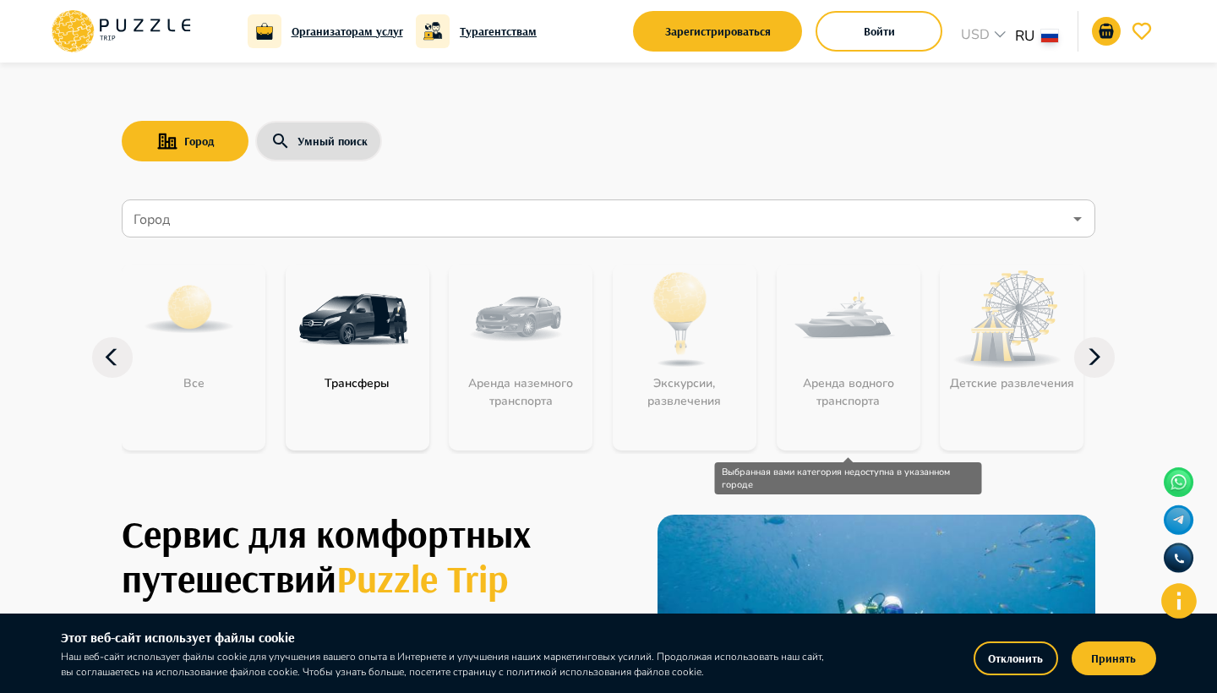
click at [826, 434] on div "Аренда водного транспорта" at bounding box center [849, 358] width 144 height 186
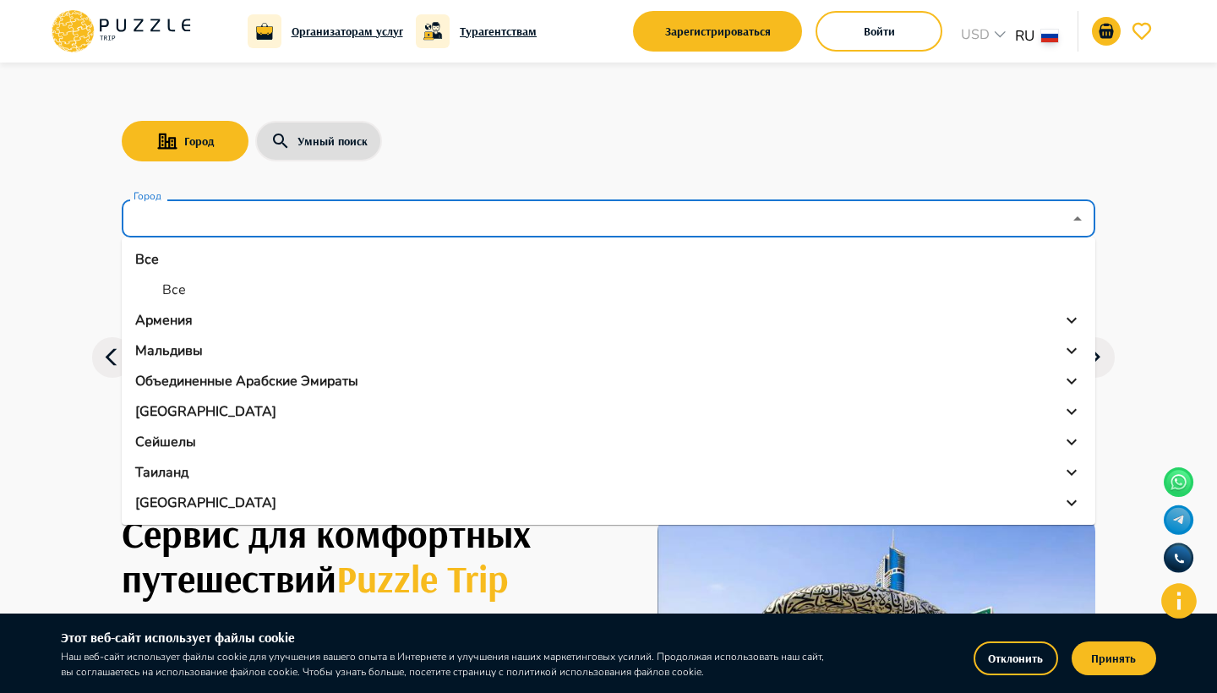
click at [506, 228] on input "Город" at bounding box center [596, 219] width 932 height 32
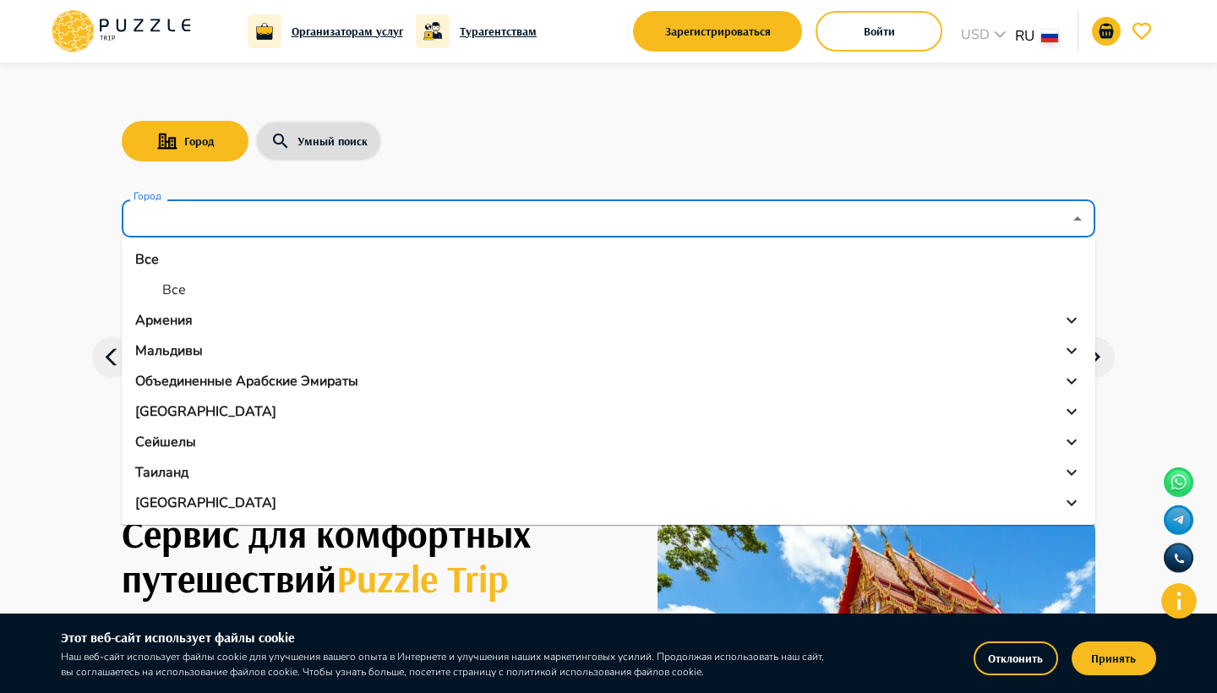
click at [153, 301] on li "Все" at bounding box center [609, 290] width 974 height 30
type input "***"
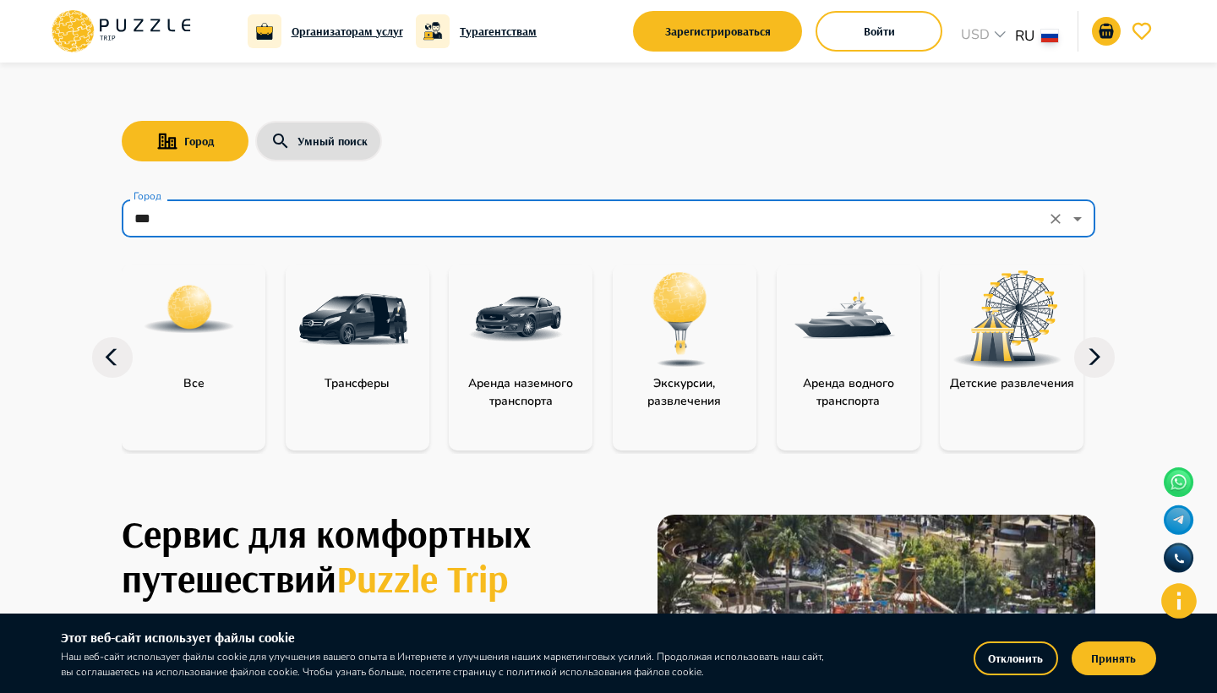
click at [1106, 355] on icon at bounding box center [1094, 357] width 41 height 41
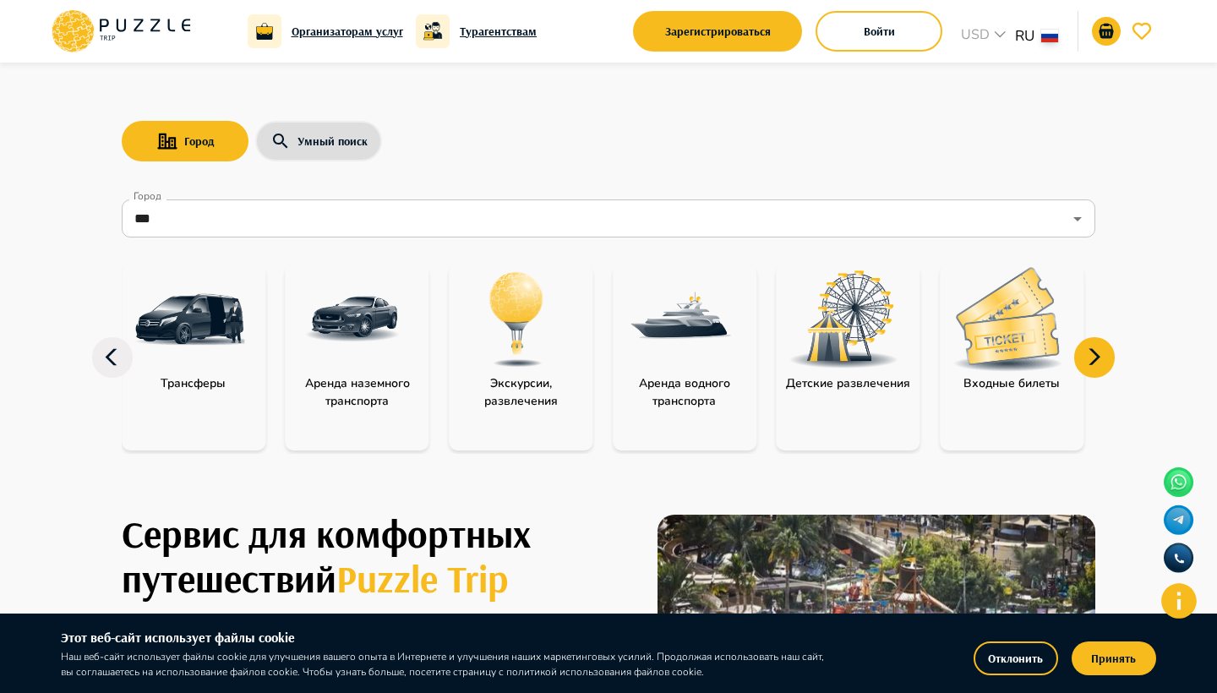
click at [1106, 355] on icon at bounding box center [1094, 357] width 41 height 41
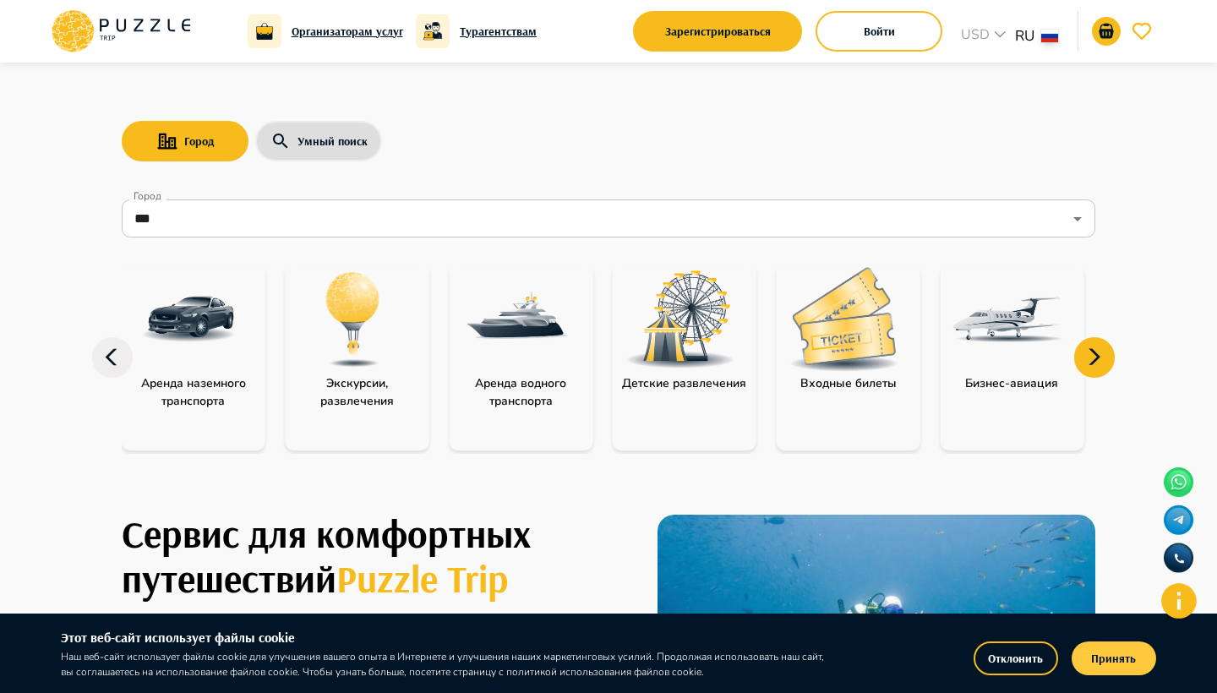
click at [1102, 660] on button "Принять" at bounding box center [1114, 659] width 85 height 34
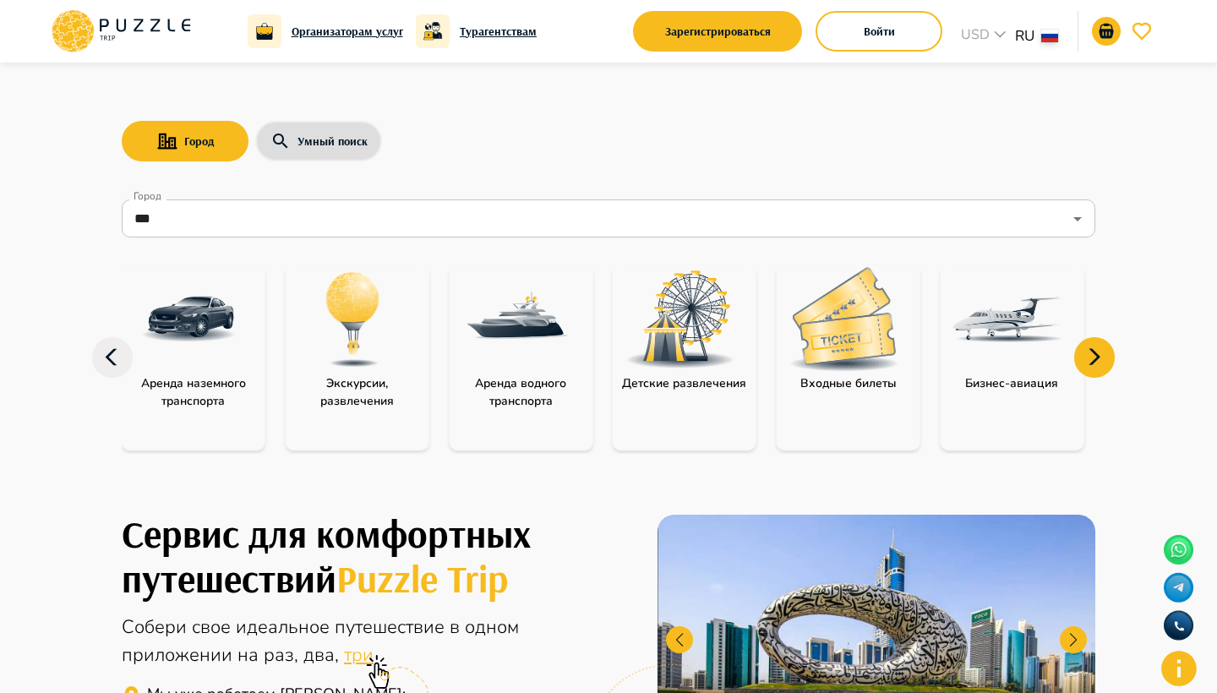
click at [1102, 358] on icon at bounding box center [1094, 357] width 41 height 41
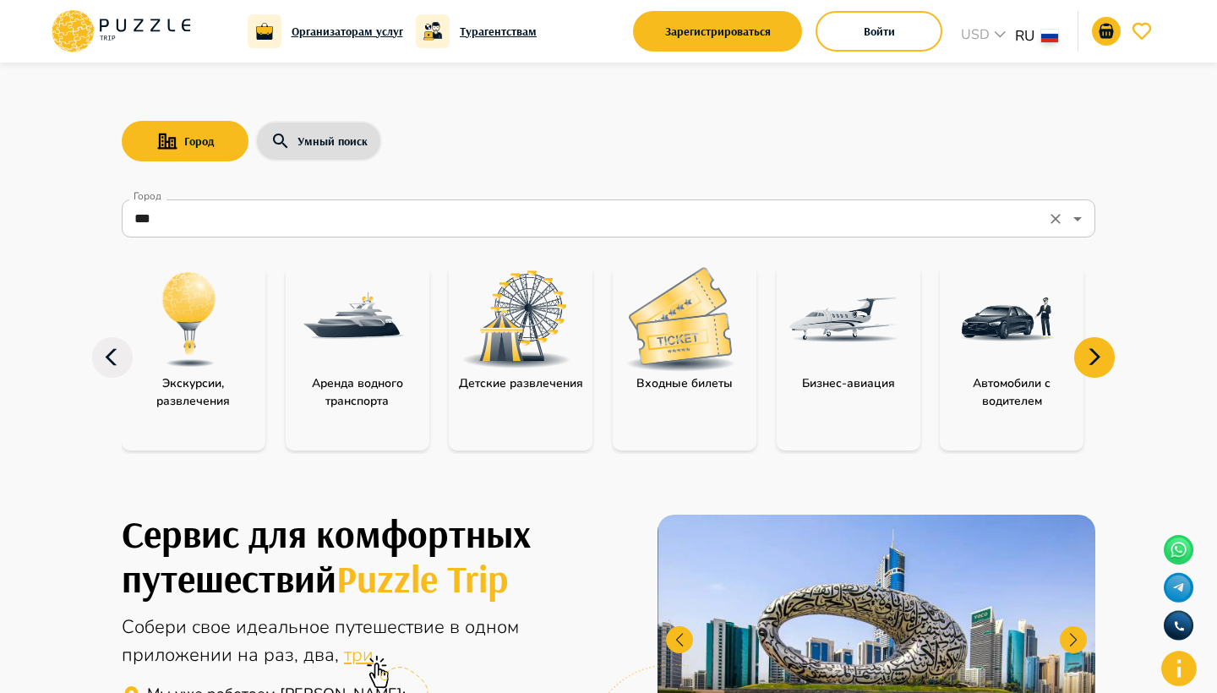
click at [527, 213] on input "***" at bounding box center [585, 219] width 910 height 32
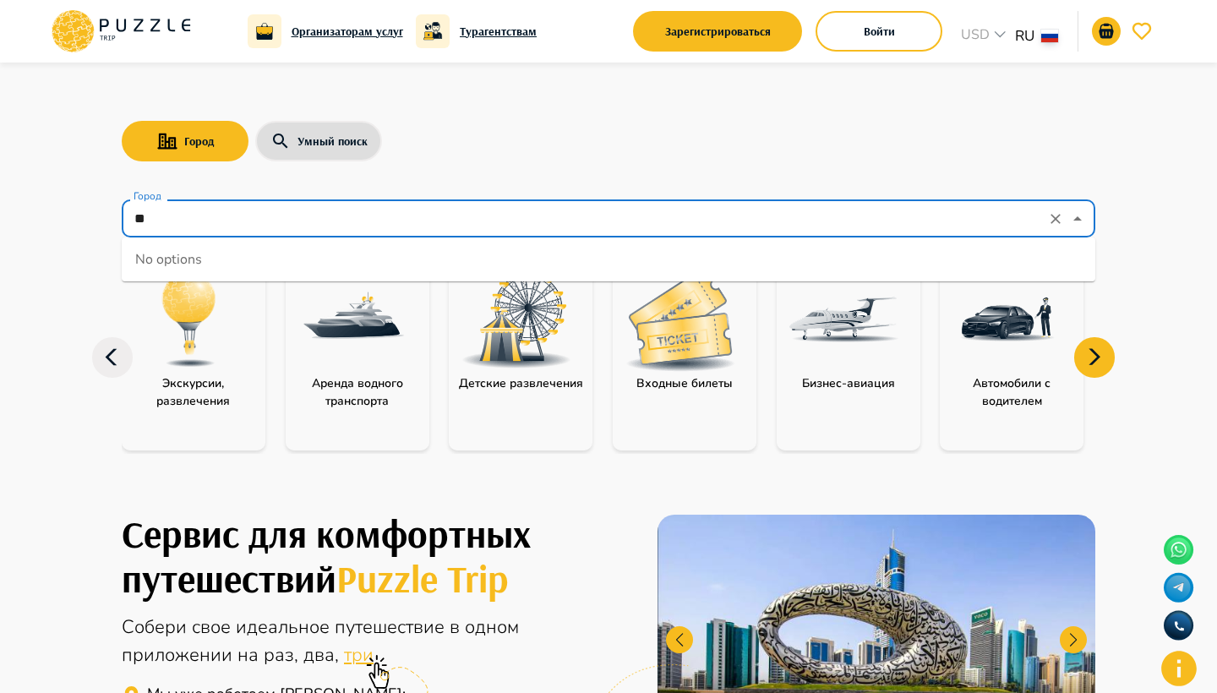
type input "*"
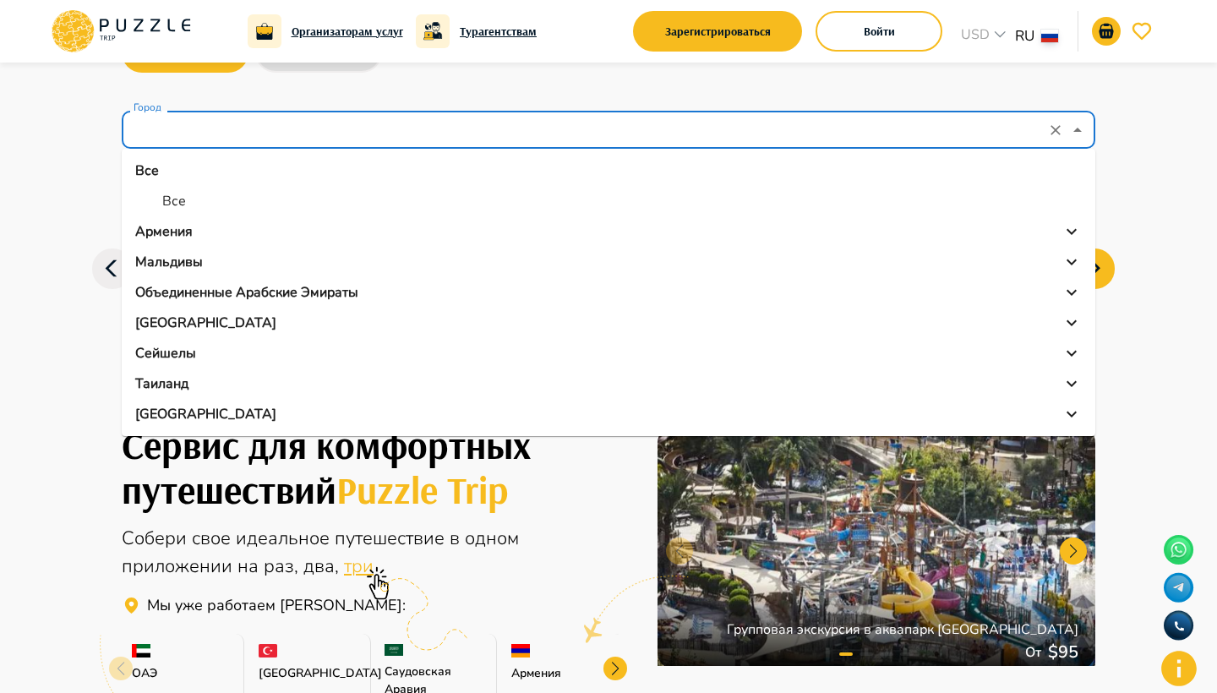
scroll to position [90, 0]
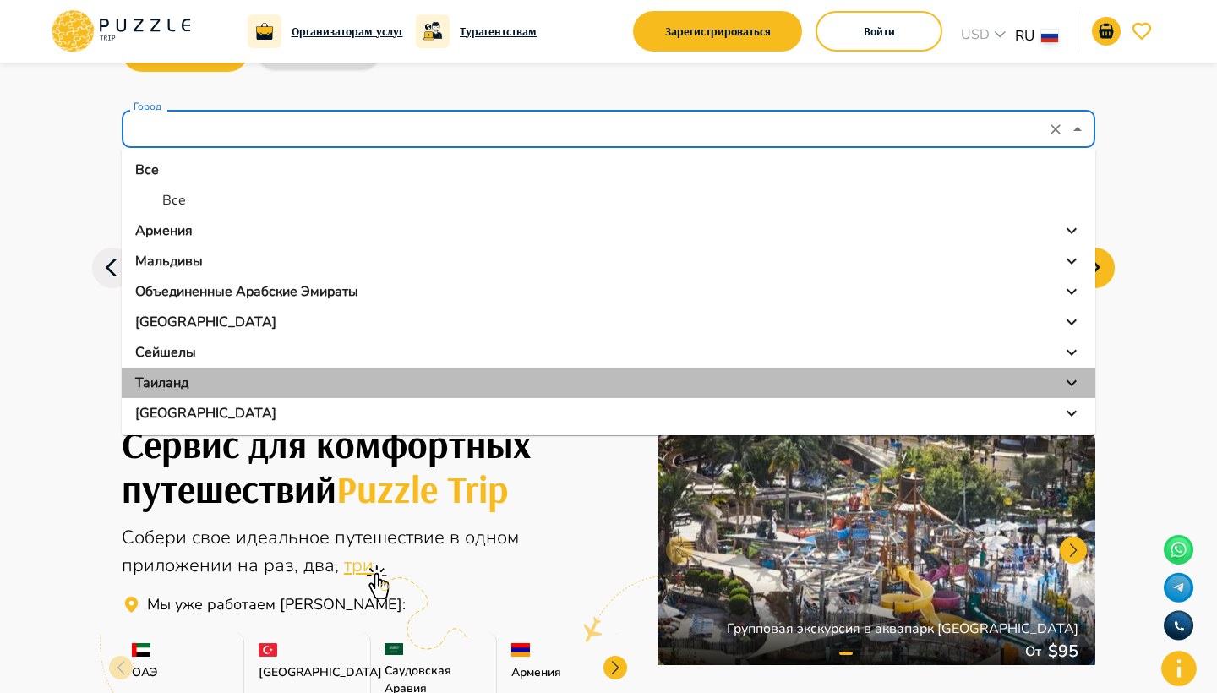
click at [201, 385] on div "Таиланд" at bounding box center [608, 383] width 947 height 20
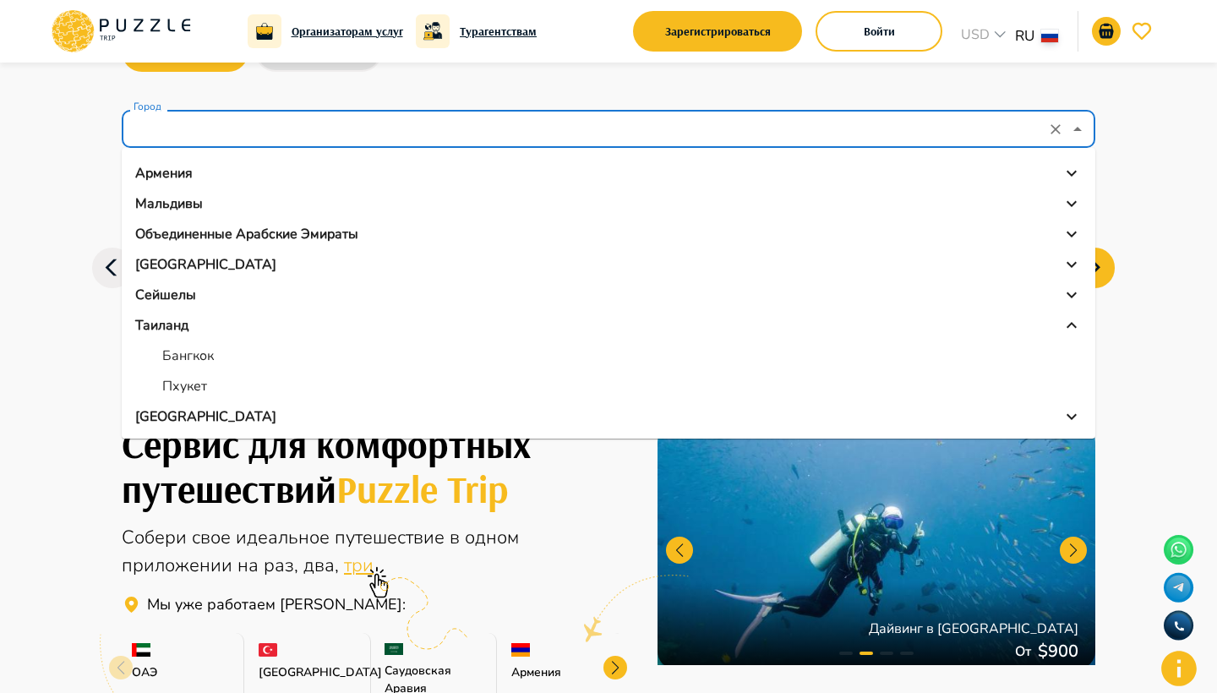
scroll to position [57, 0]
click at [204, 384] on p "Пхукет" at bounding box center [184, 386] width 45 height 20
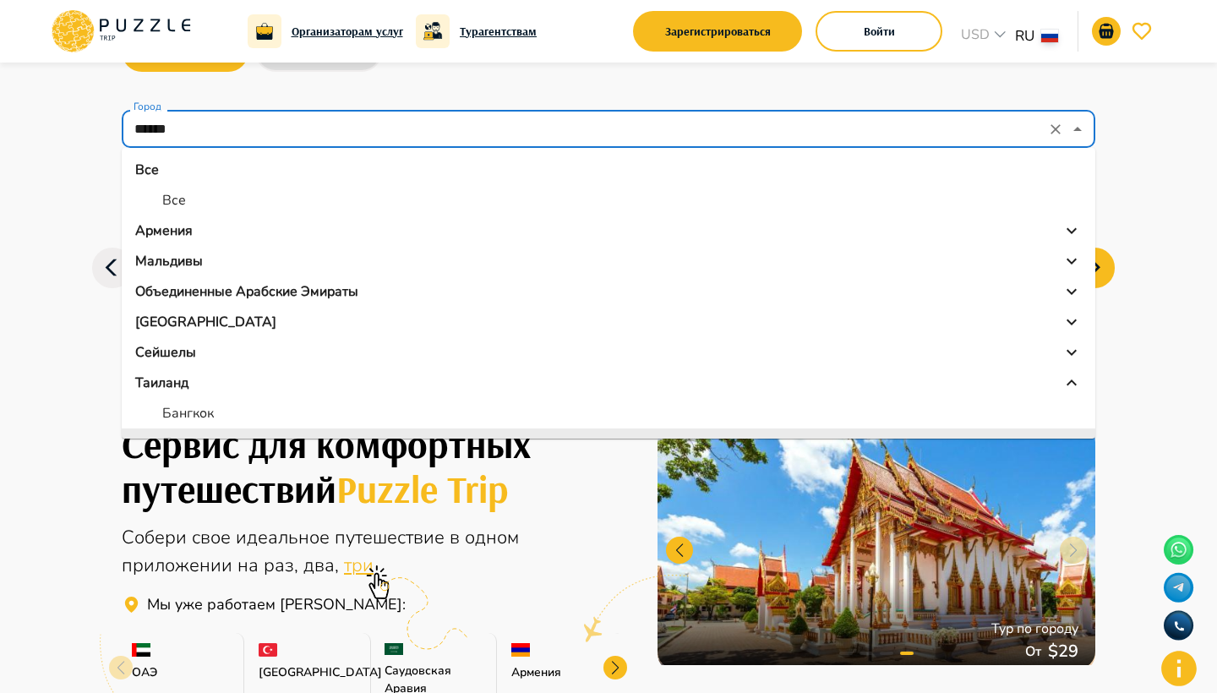
click at [268, 133] on input "******" at bounding box center [585, 129] width 910 height 32
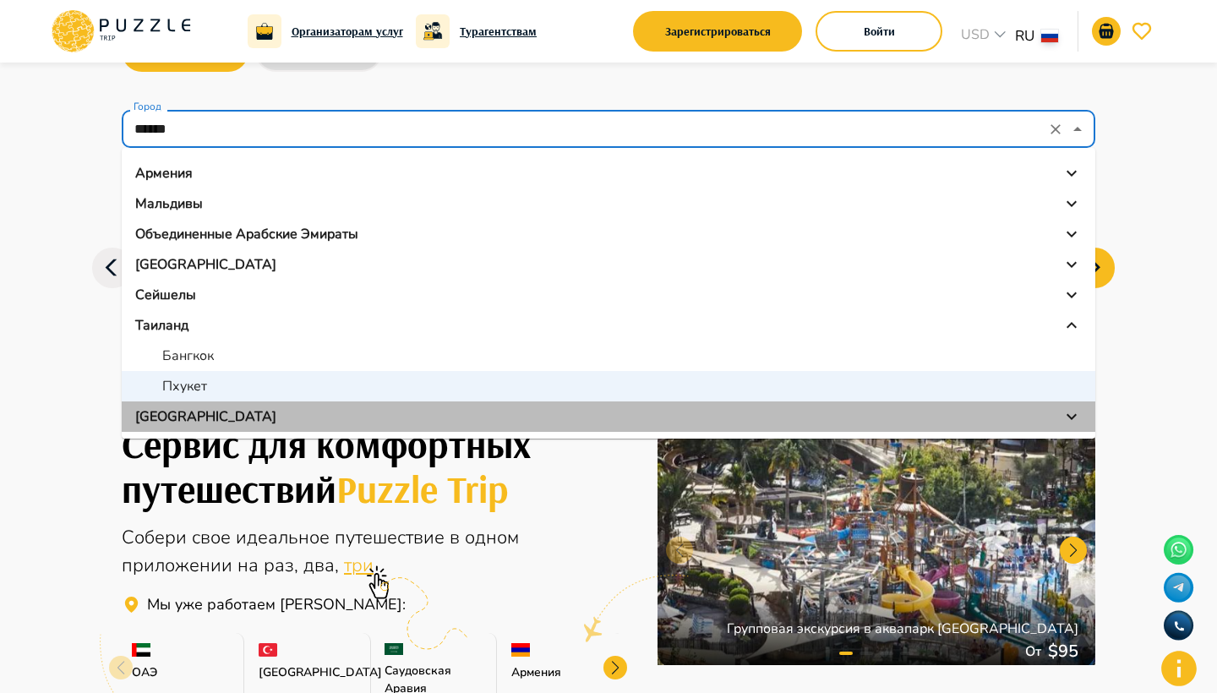
click at [196, 415] on div "[GEOGRAPHIC_DATA]" at bounding box center [608, 417] width 947 height 20
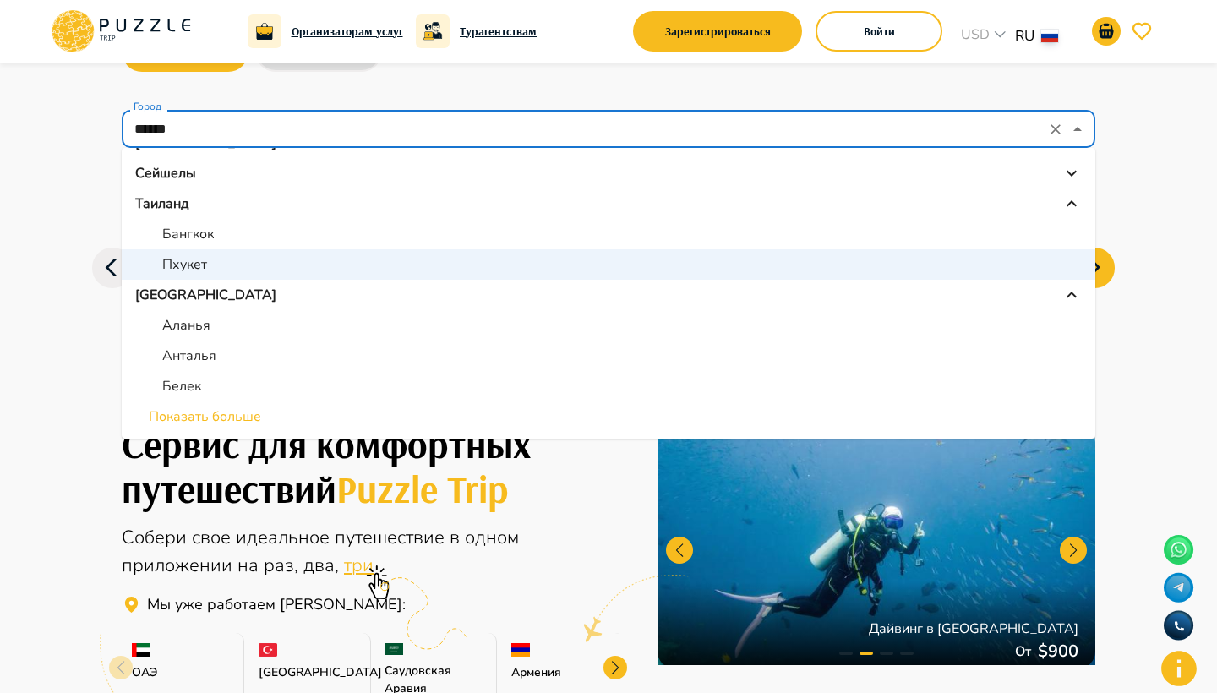
scroll to position [179, 0]
click at [210, 330] on p "Аланья" at bounding box center [186, 325] width 48 height 20
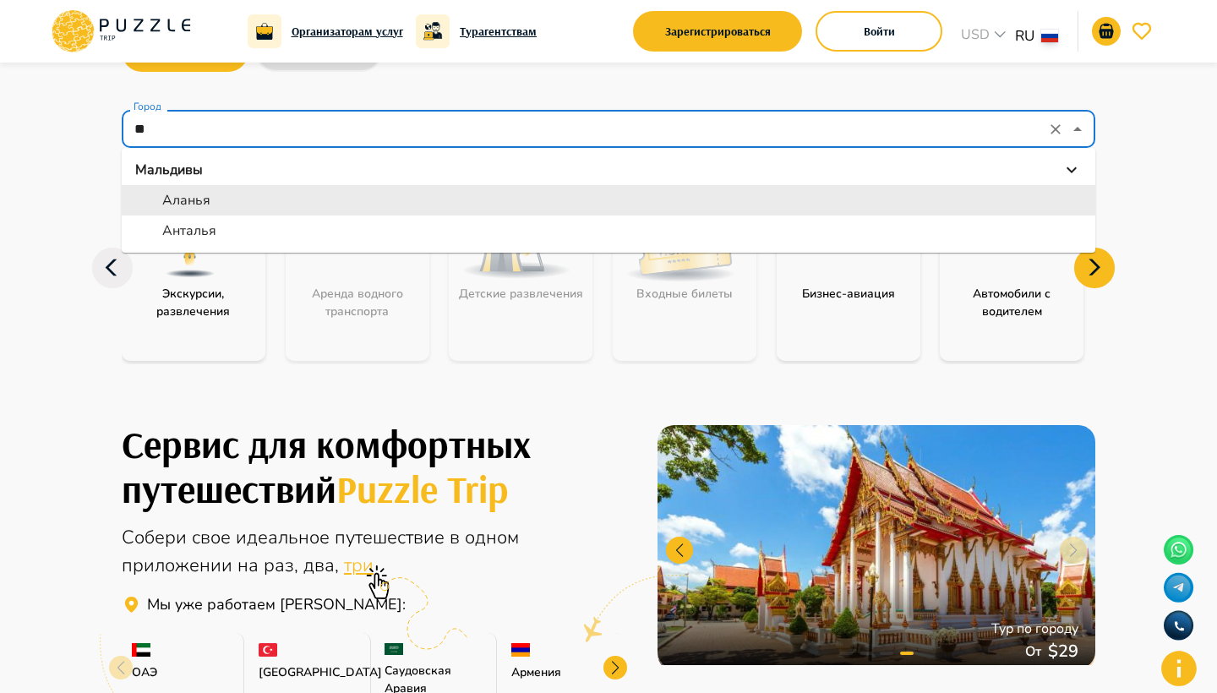
type input "*"
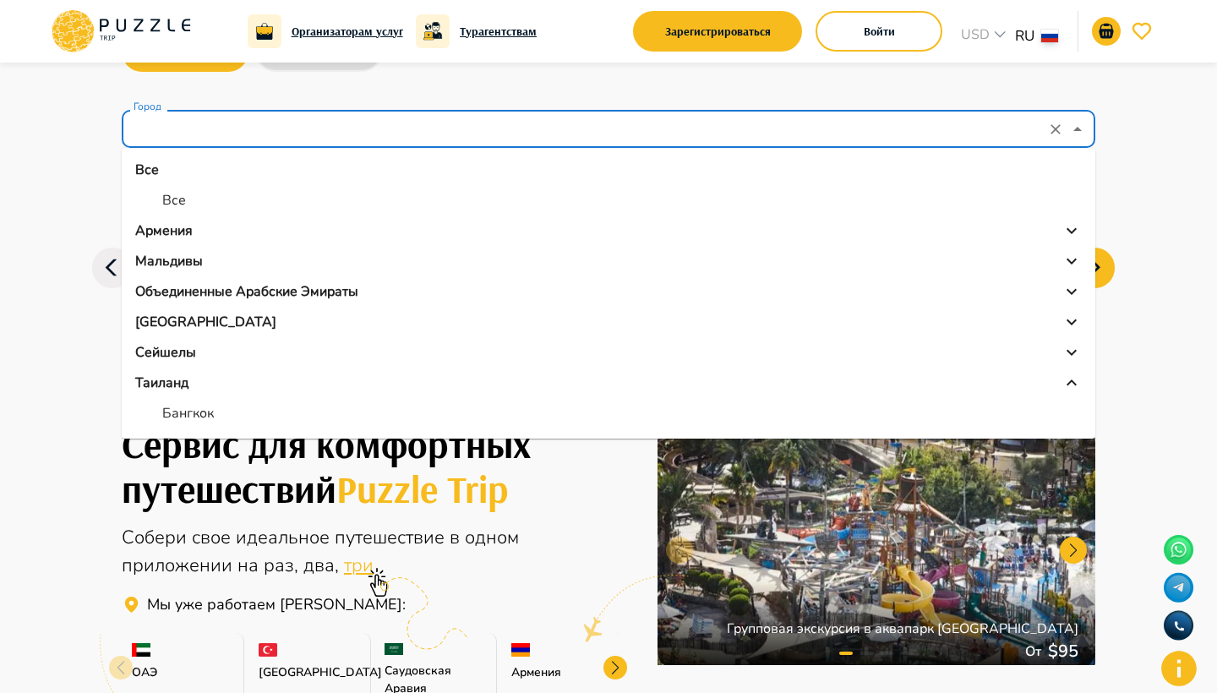
scroll to position [0, 0]
click at [175, 196] on p "Все" at bounding box center [174, 200] width 24 height 20
type input "***"
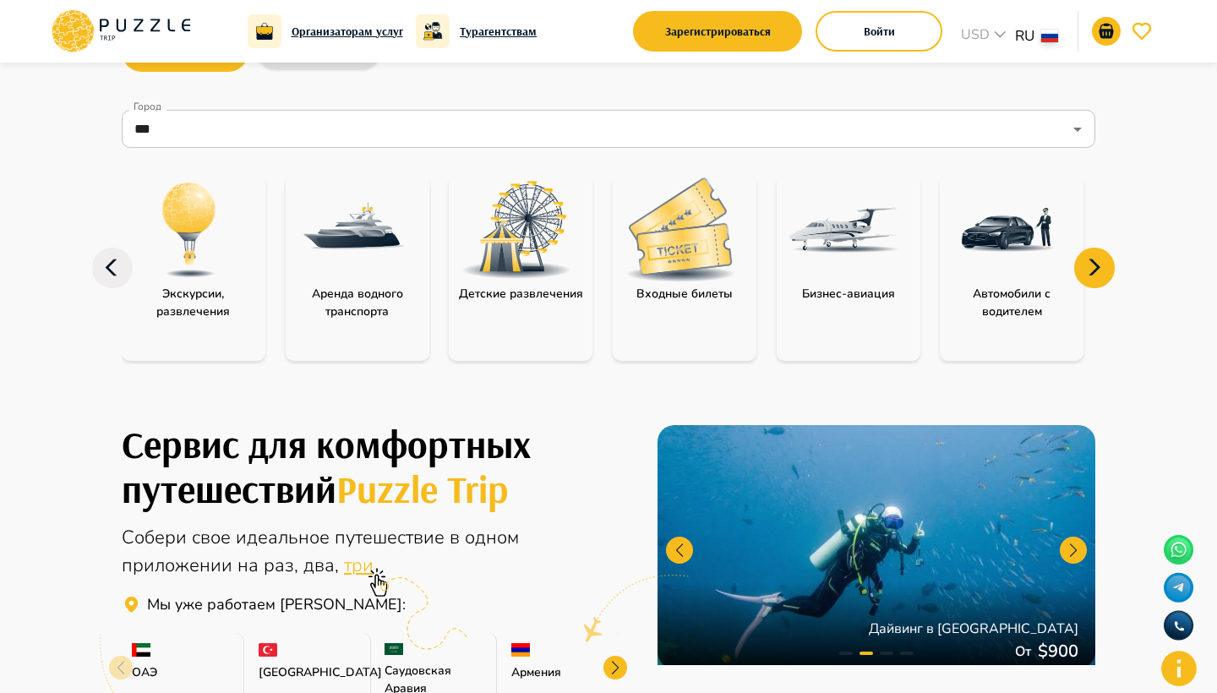
click at [319, 250] on img at bounding box center [353, 230] width 110 height 110
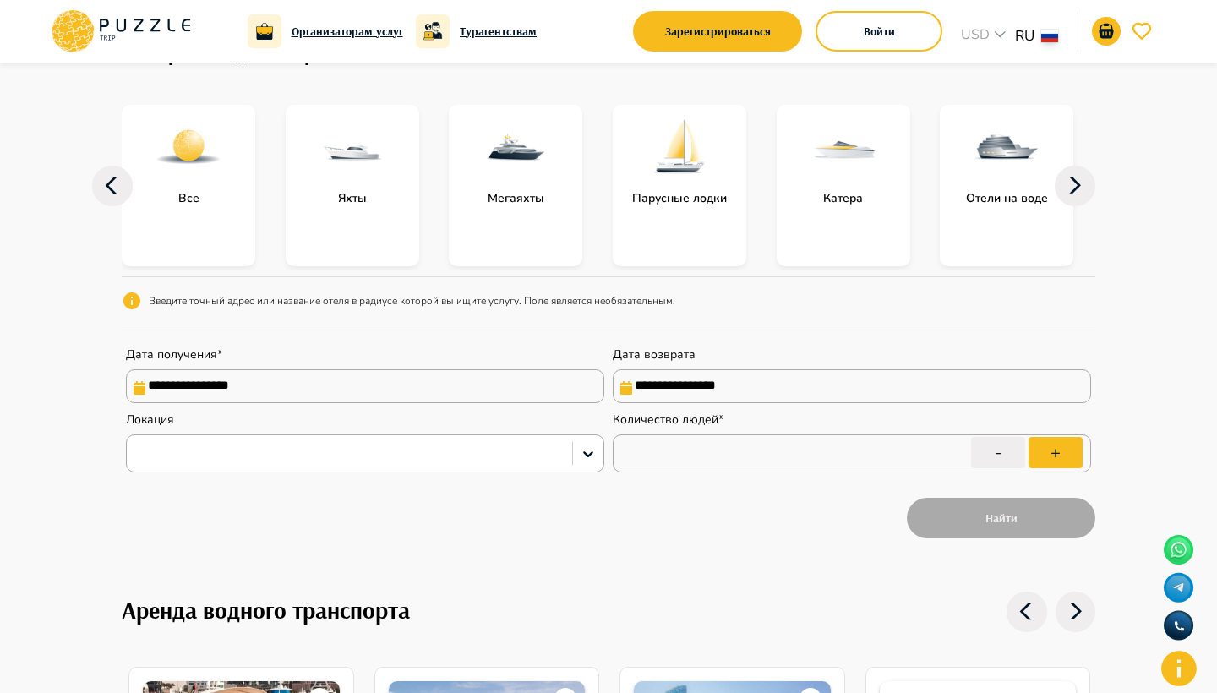
scroll to position [156, 0]
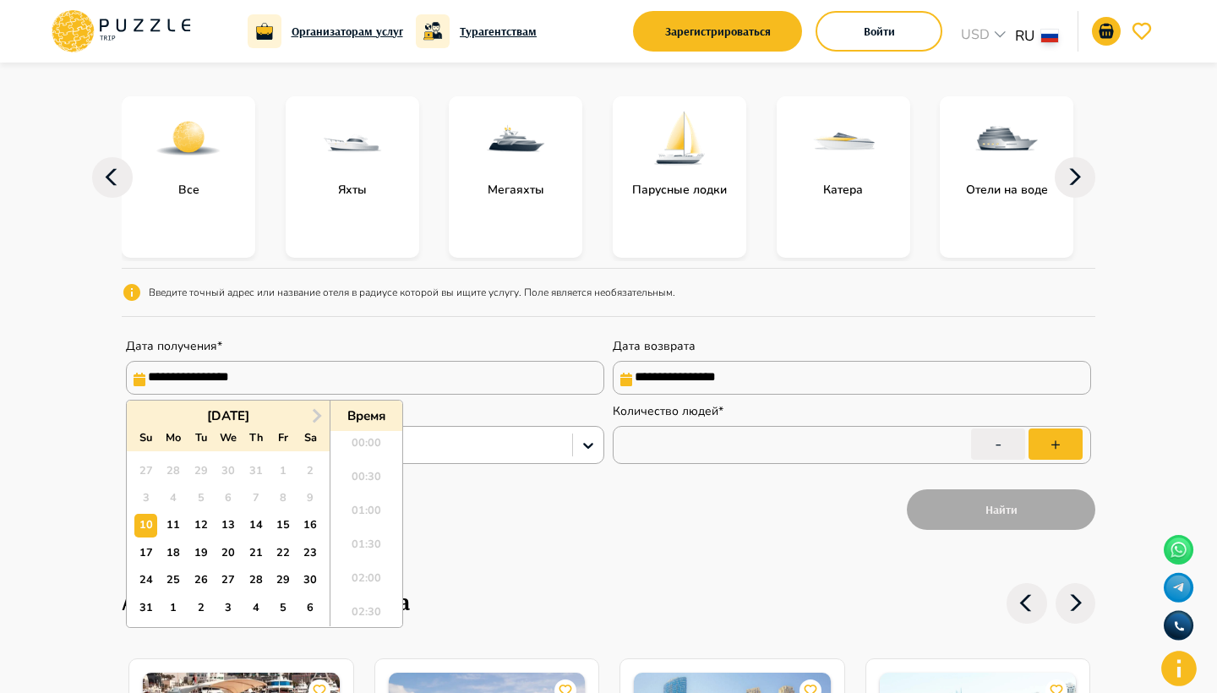
click at [530, 378] on input "**********" at bounding box center [365, 378] width 478 height 34
click at [312, 549] on div "23" at bounding box center [310, 553] width 23 height 23
type input "**********"
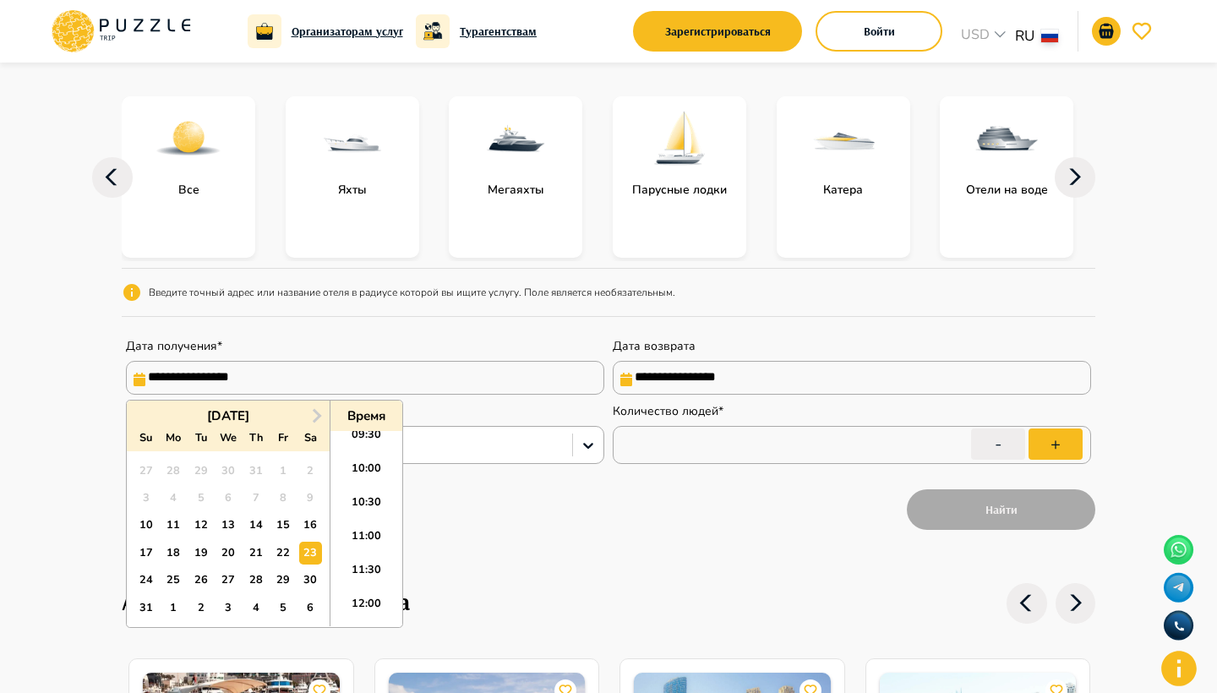
scroll to position [665, 0]
click at [369, 527] on li "11:00" at bounding box center [367, 527] width 72 height 34
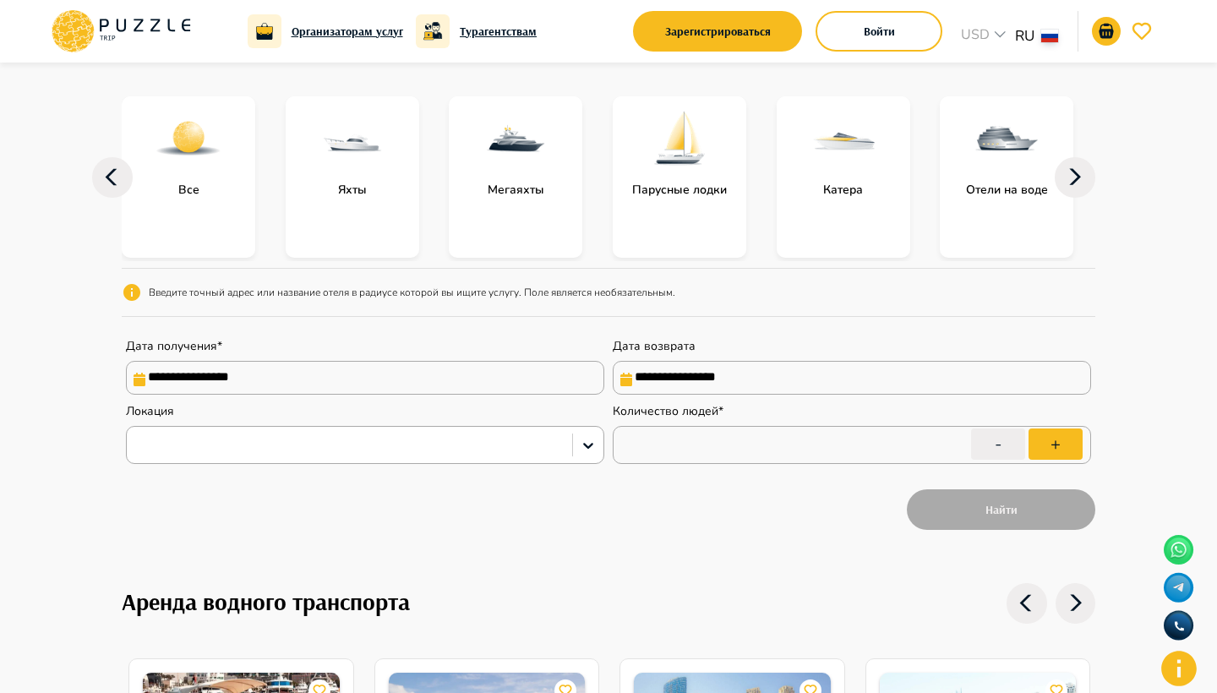
type input "**********"
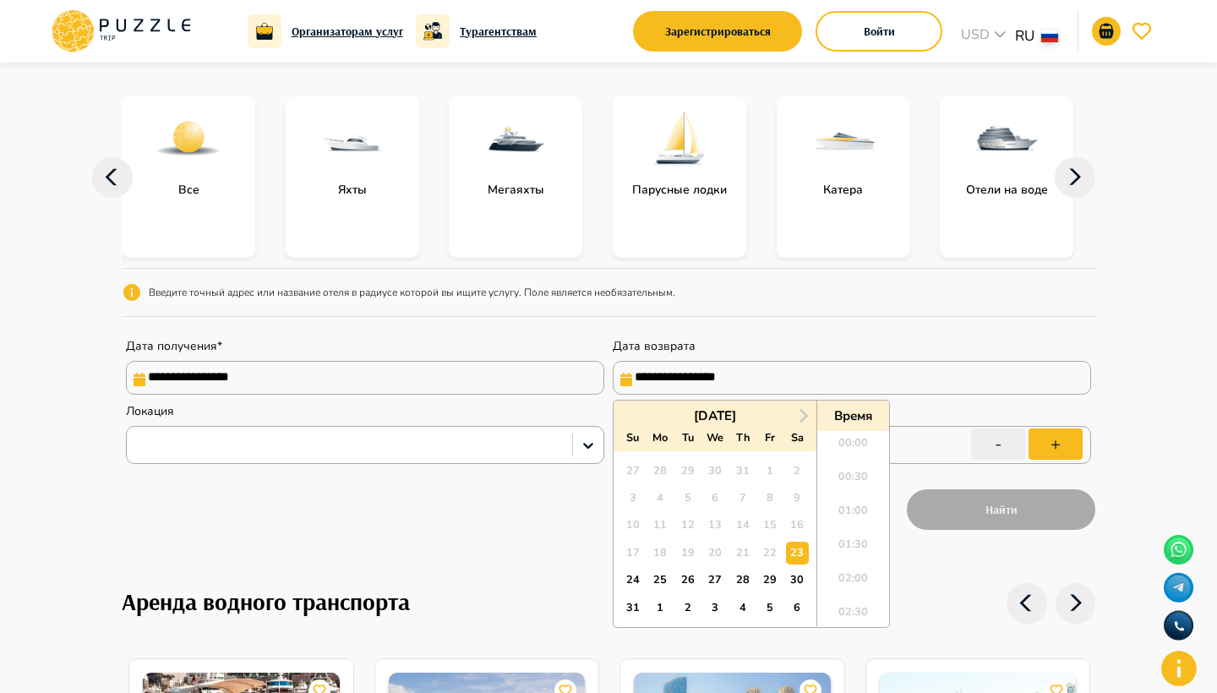
click at [785, 380] on input "**********" at bounding box center [852, 378] width 478 height 34
click at [866, 572] on li "18:00" at bounding box center [853, 581] width 72 height 34
type input "**********"
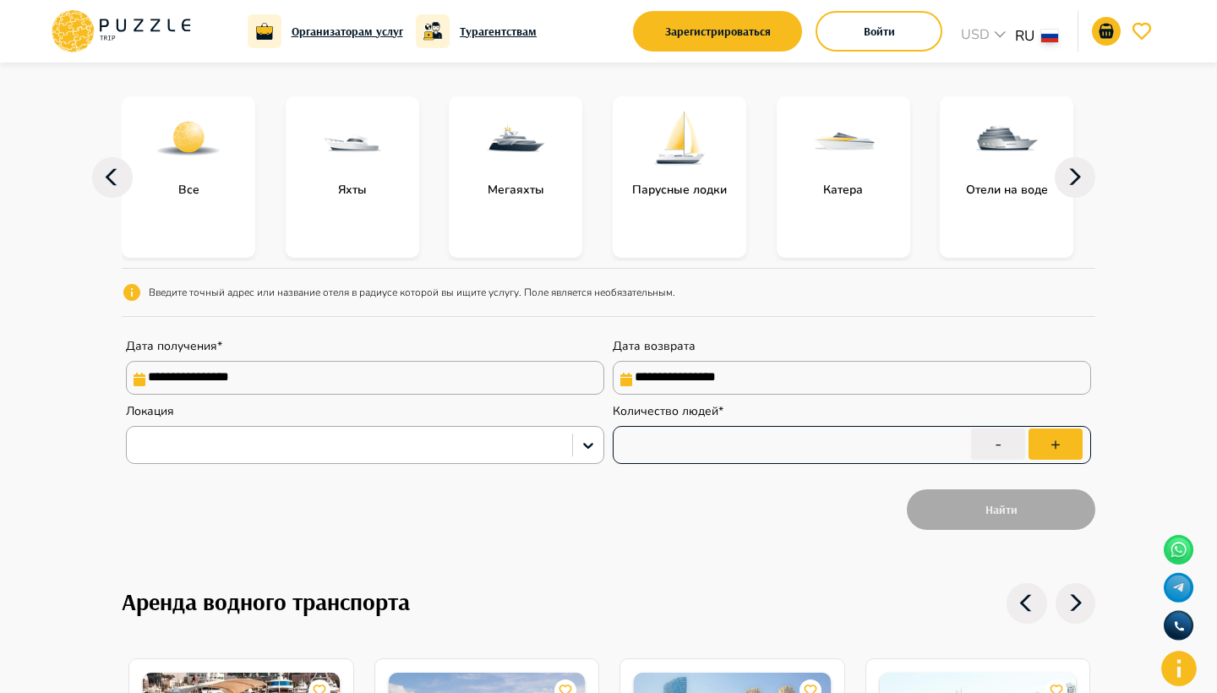
click at [693, 460] on input "*" at bounding box center [852, 445] width 478 height 47
type input "*"
click at [624, 526] on div "Найти" at bounding box center [609, 509] width 974 height 49
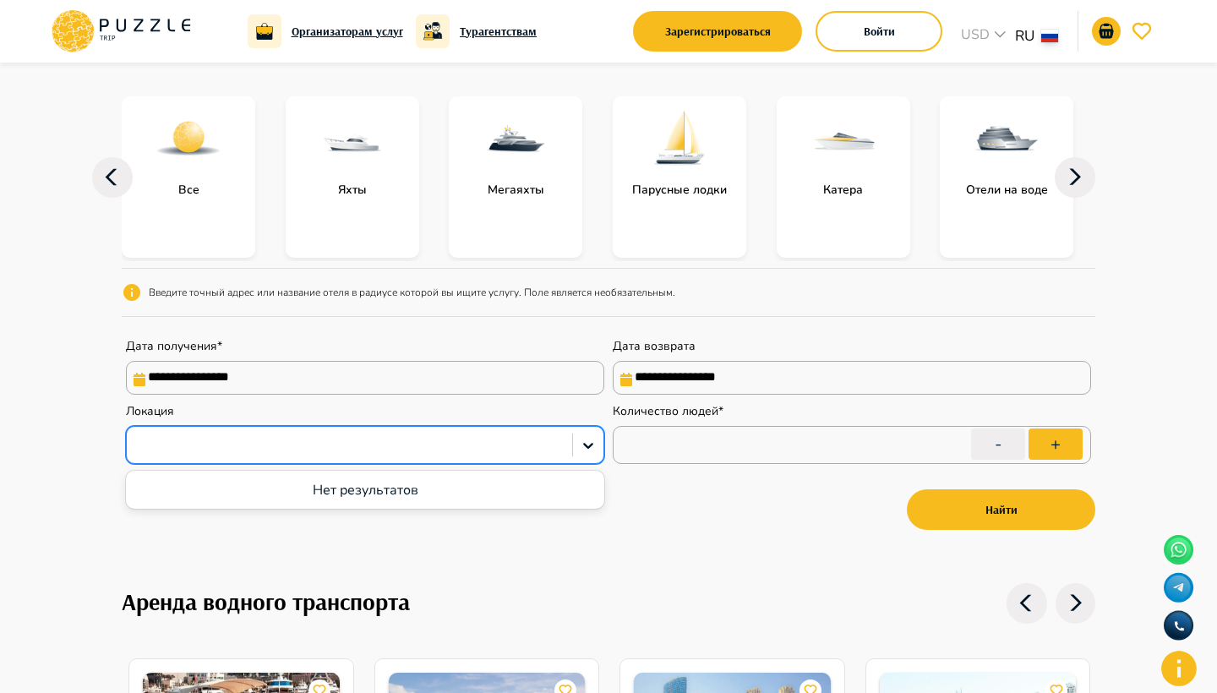
click at [426, 456] on div at bounding box center [349, 446] width 429 height 22
click at [591, 449] on icon at bounding box center [588, 446] width 10 height 6
click at [582, 449] on icon at bounding box center [588, 445] width 17 height 17
click at [511, 592] on div "Аренда водного транспорта" at bounding box center [609, 615] width 974 height 65
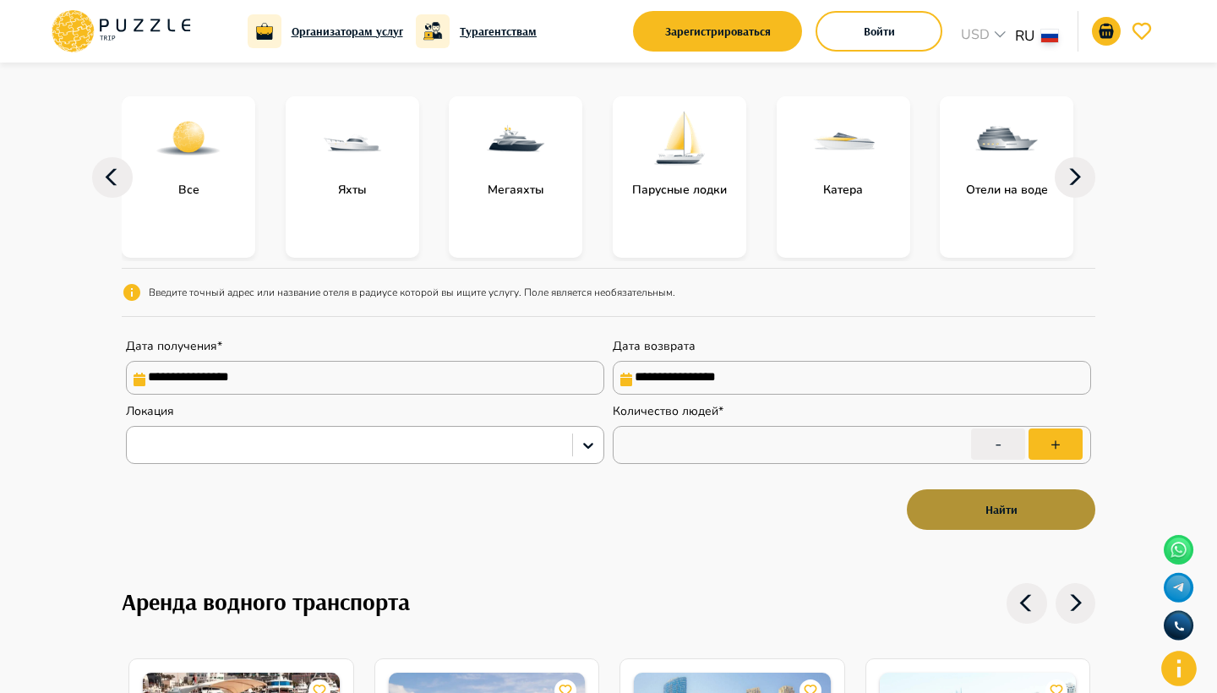
click at [1003, 516] on button "Найти" at bounding box center [1001, 509] width 189 height 41
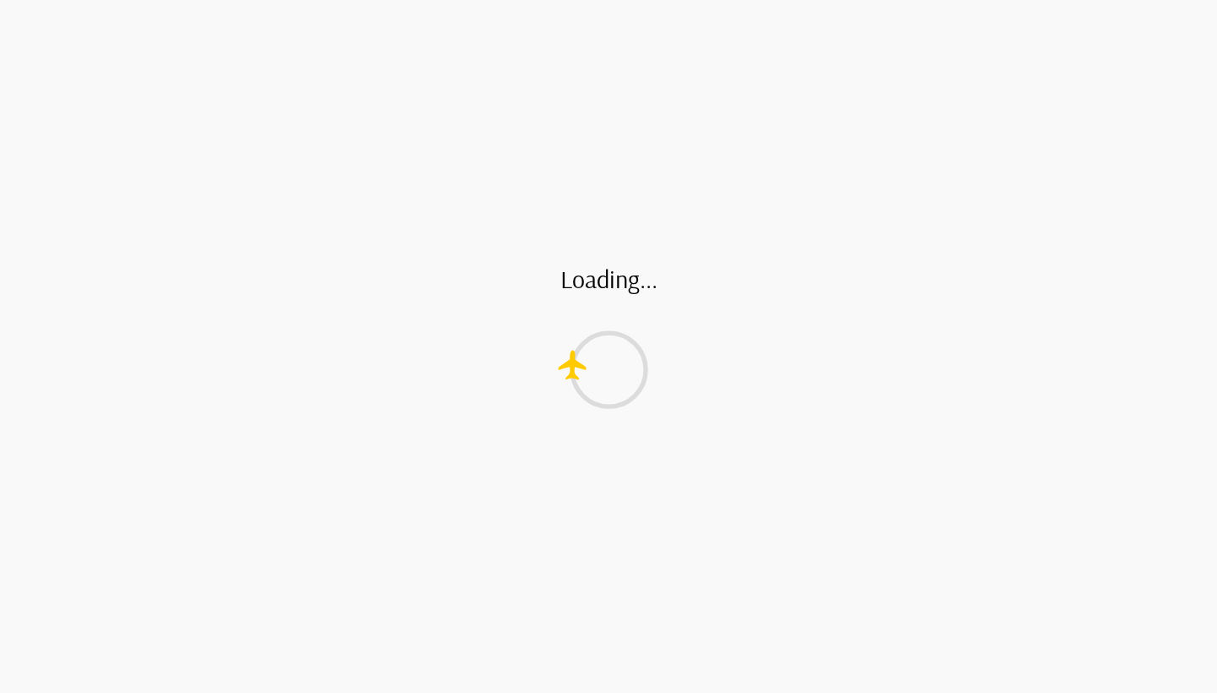
type input "*"
type input "**"
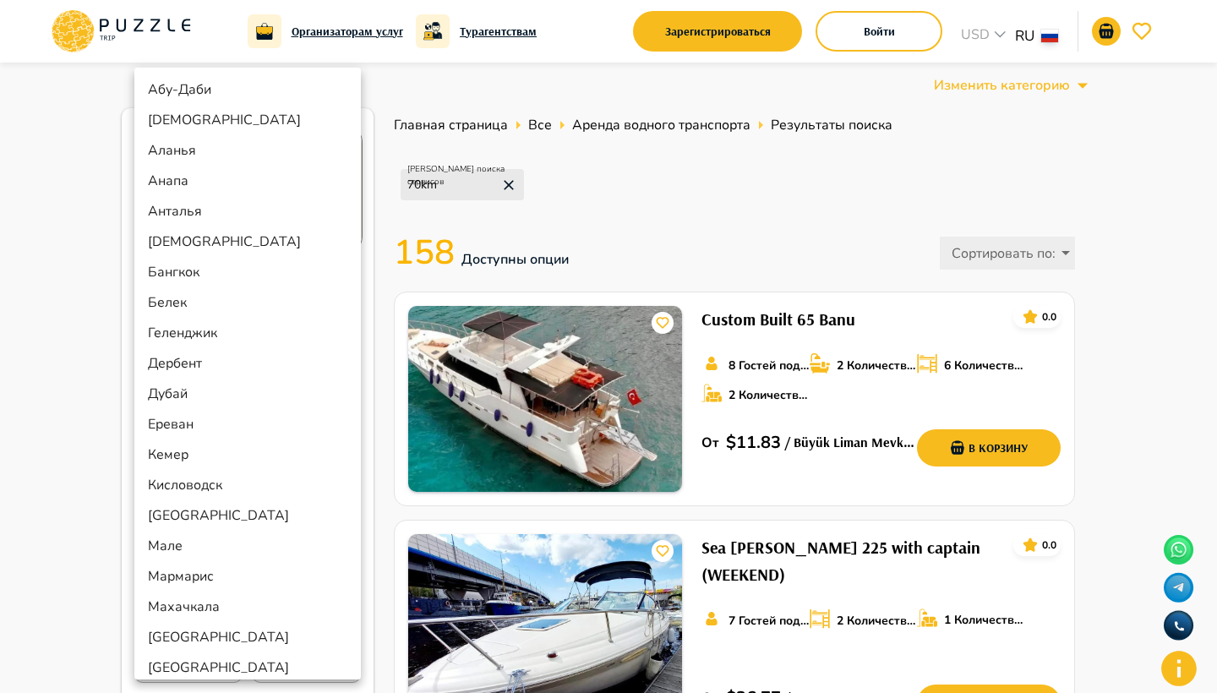
click at [216, 397] on li "Дубай" at bounding box center [247, 394] width 227 height 30
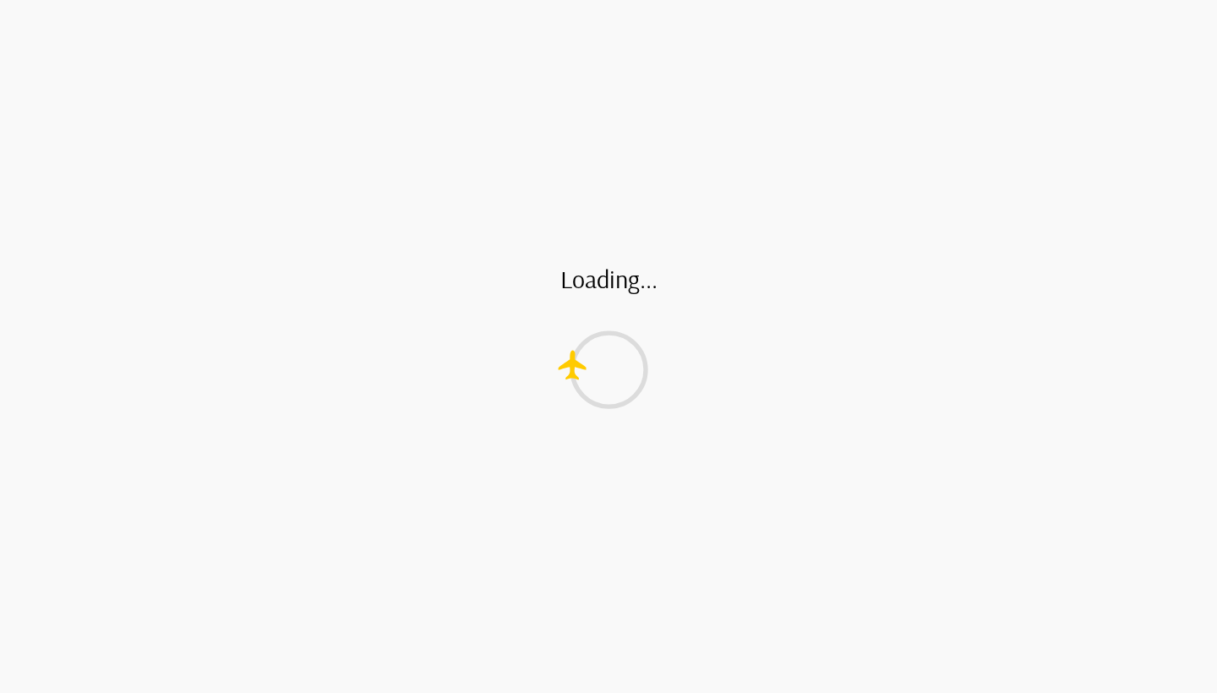
type input "*****"
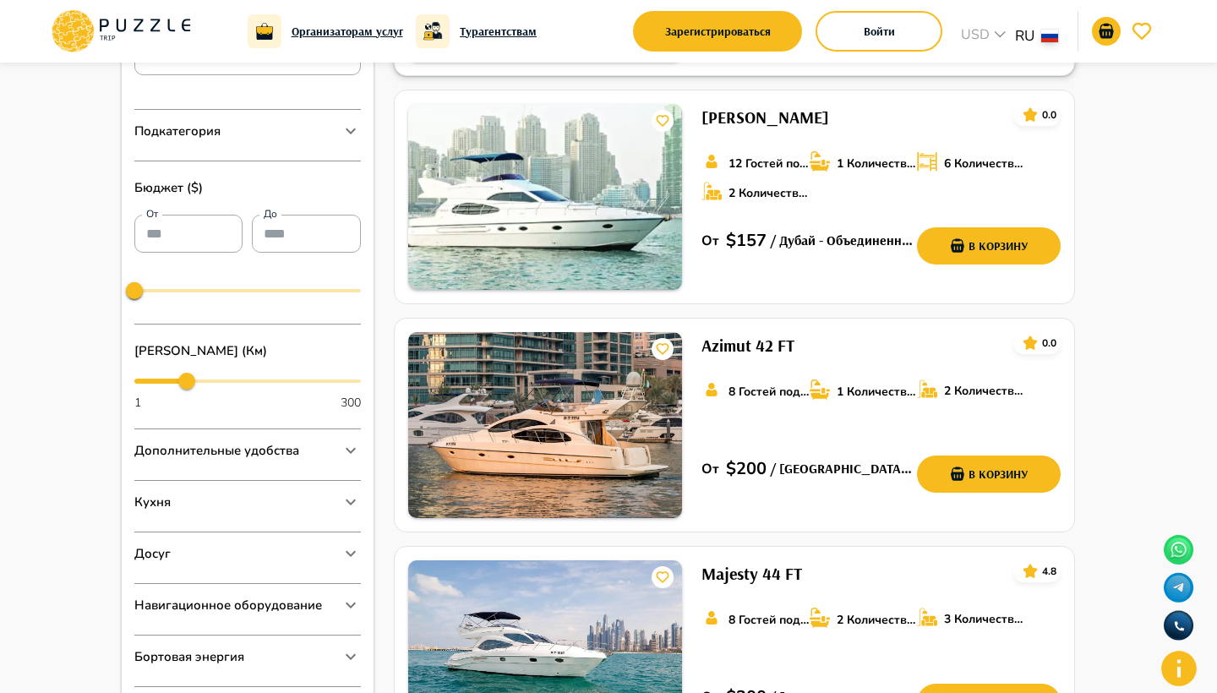
scroll to position [510, 0]
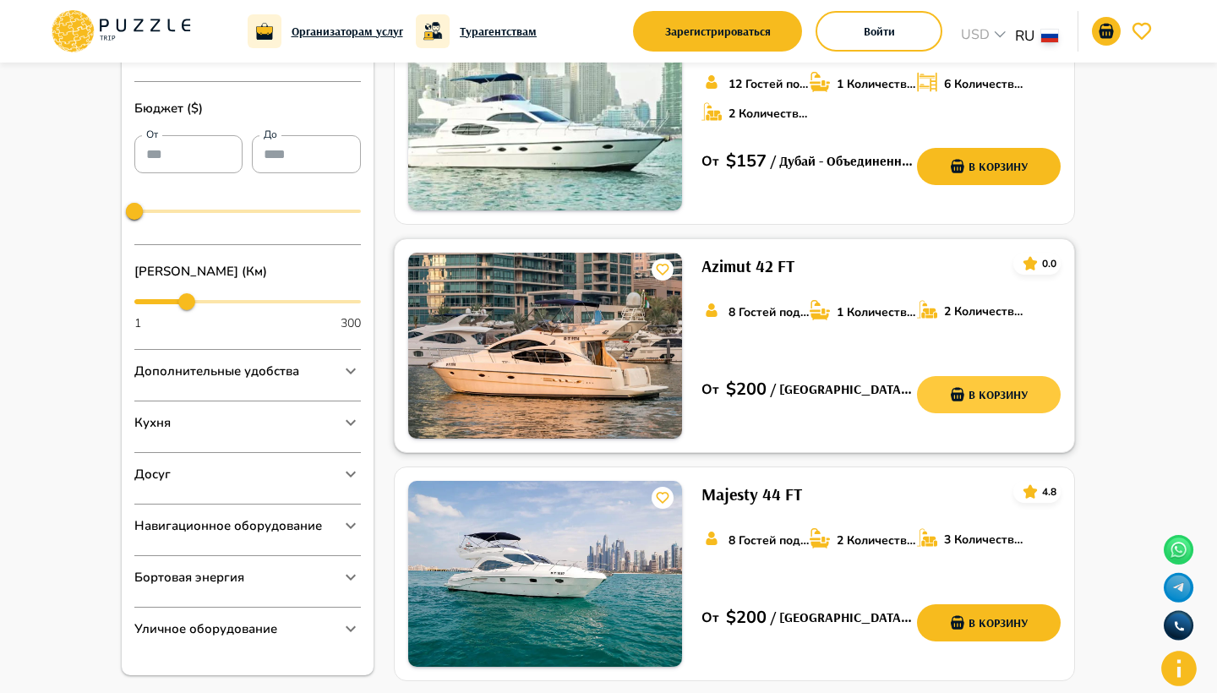
click at [1024, 391] on button "В корзину" at bounding box center [989, 394] width 144 height 37
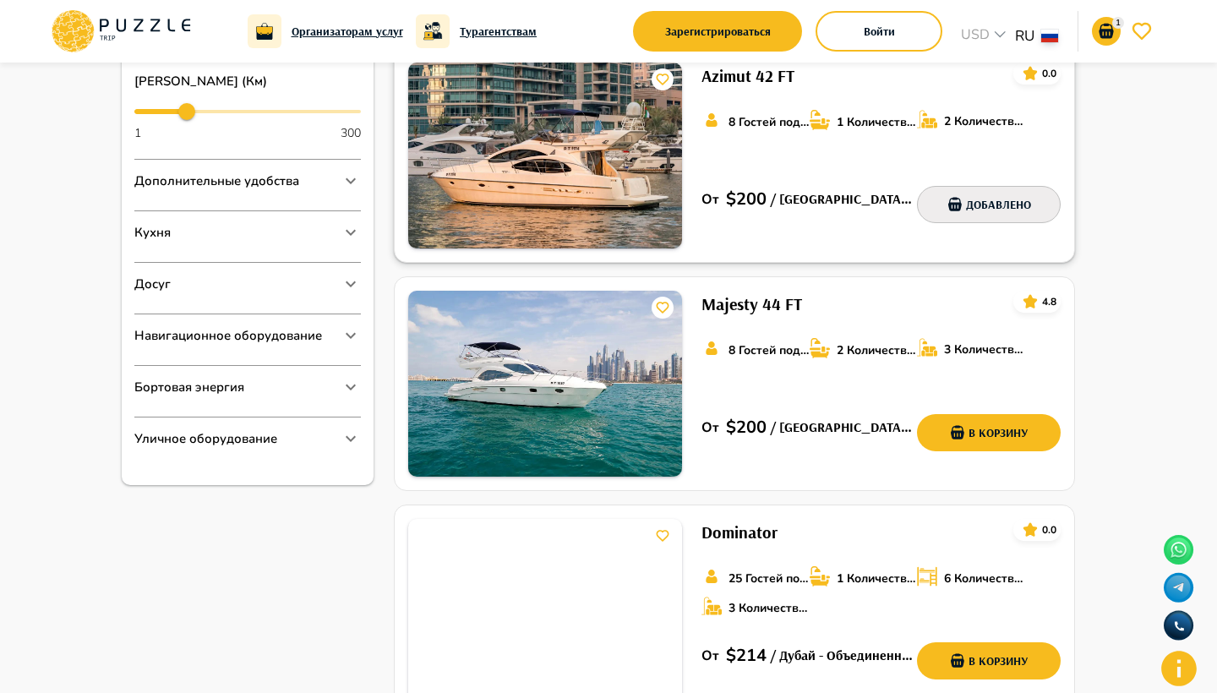
scroll to position [702, 0]
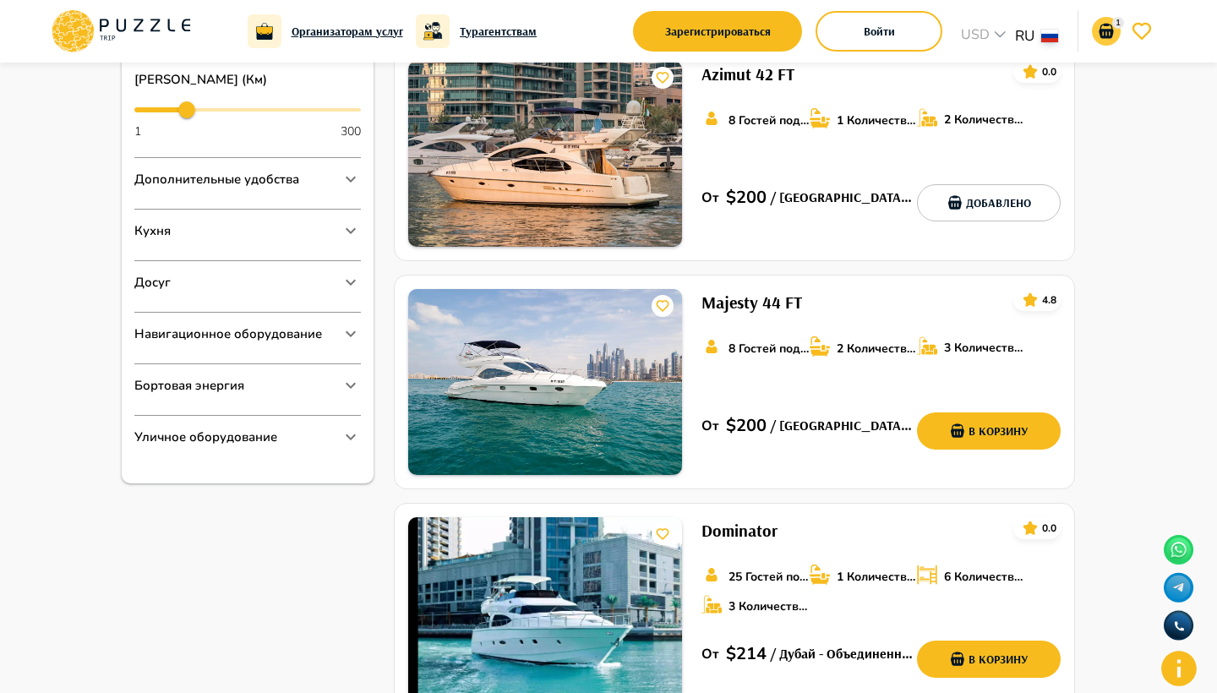
click at [1107, 26] on icon "notifications" at bounding box center [1106, 31] width 14 height 15
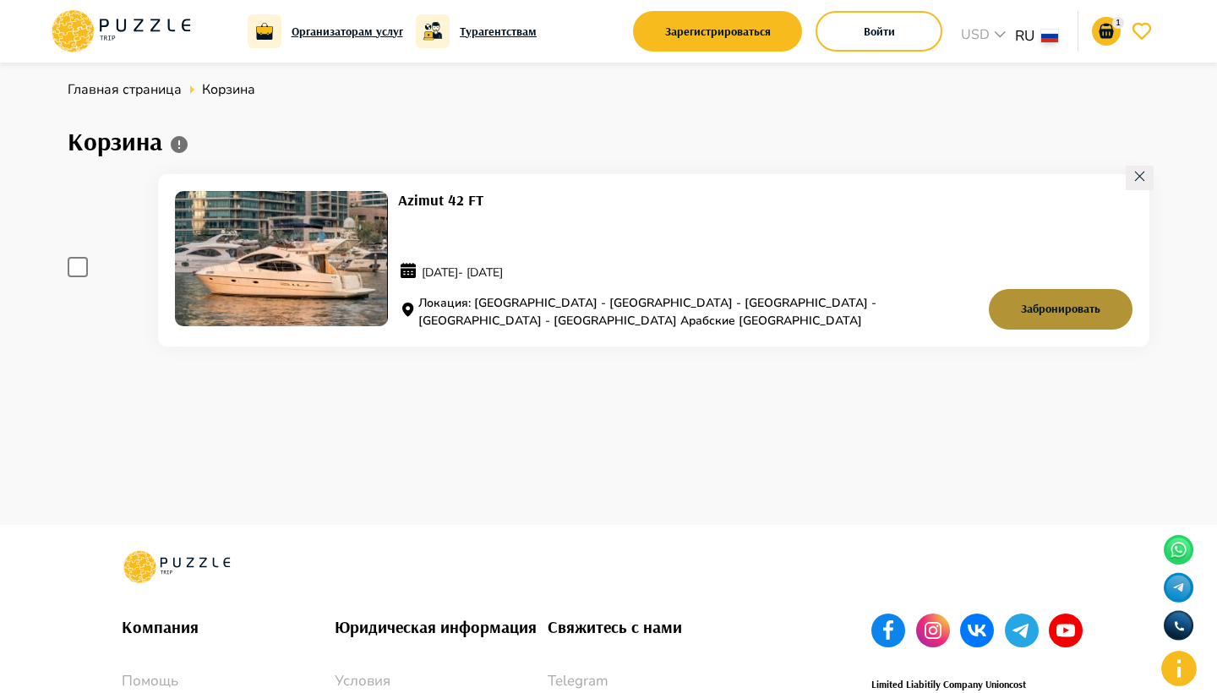
click at [1003, 308] on button "Забронировать" at bounding box center [1061, 309] width 144 height 41
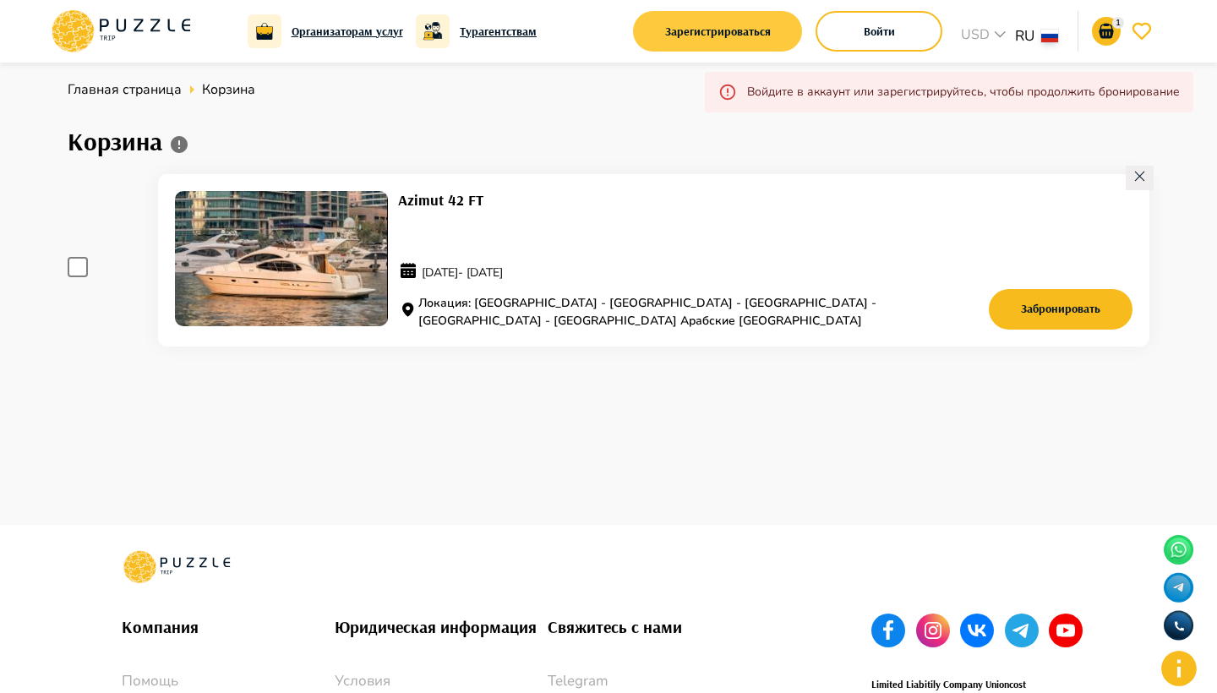
click at [693, 37] on button "Зарегистрироваться" at bounding box center [717, 31] width 169 height 41
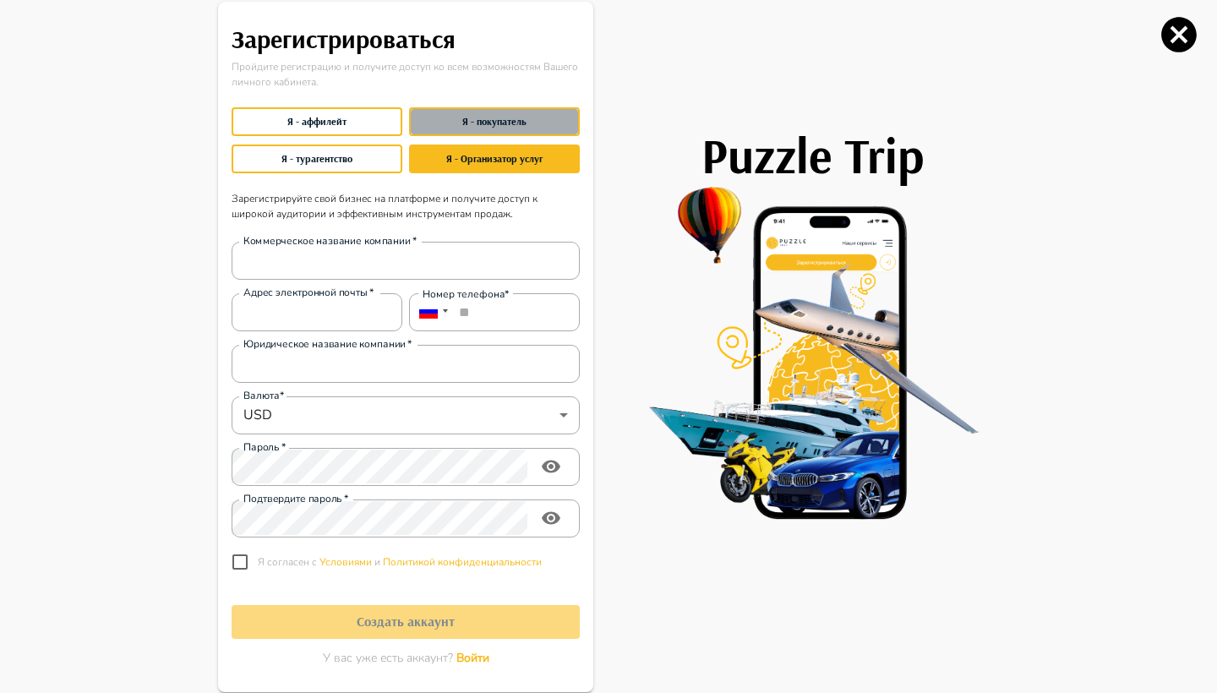
click at [504, 122] on button "Я - покупатель" at bounding box center [494, 121] width 171 height 29
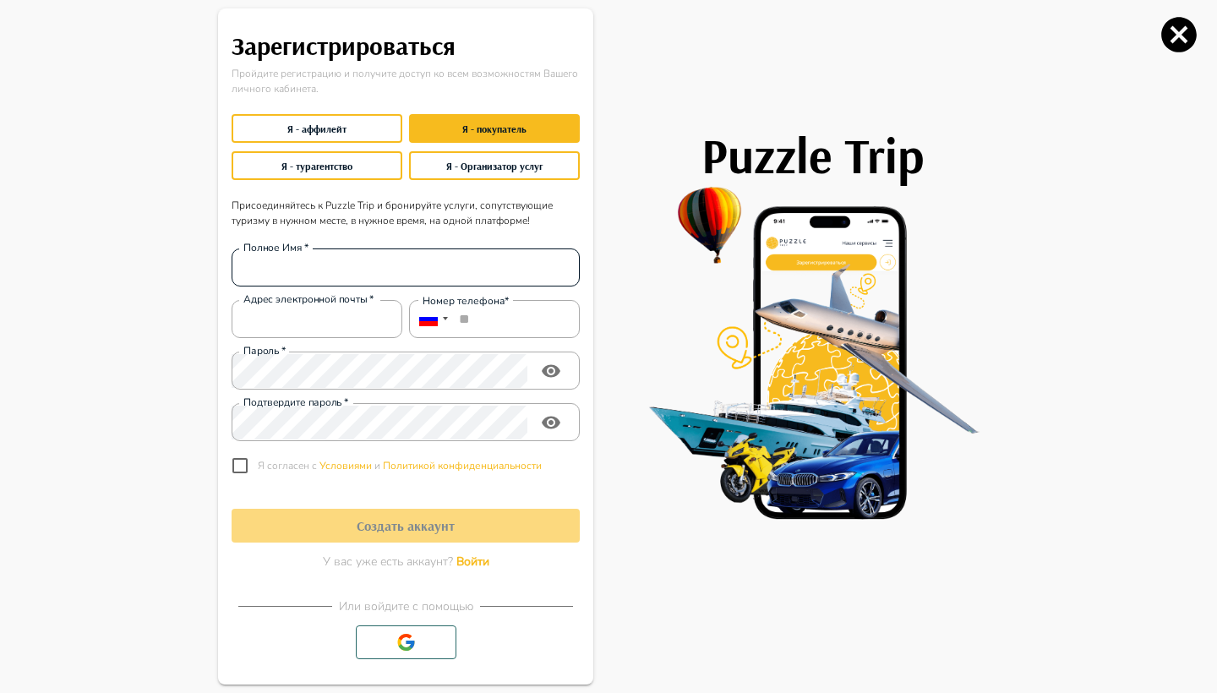
click at [357, 285] on div "Полное Имя   *" at bounding box center [406, 268] width 348 height 38
type input "*"
type input "*********"
click at [446, 327] on div at bounding box center [431, 319] width 44 height 38
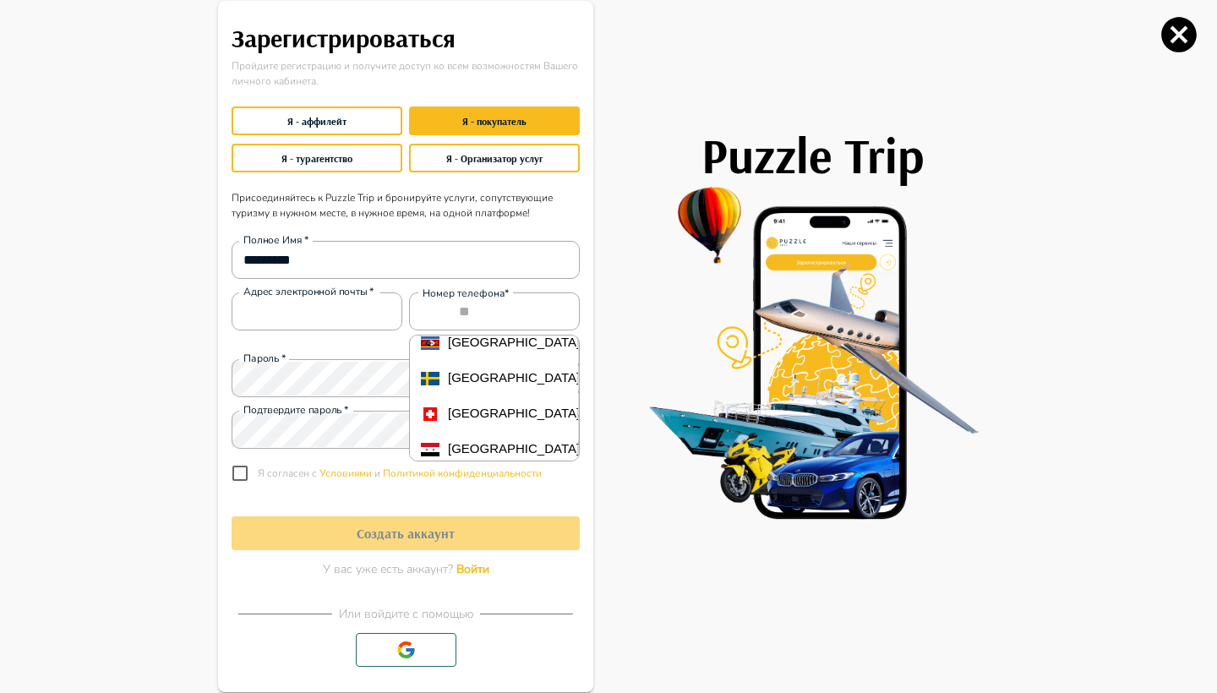
scroll to position [7170, 0]
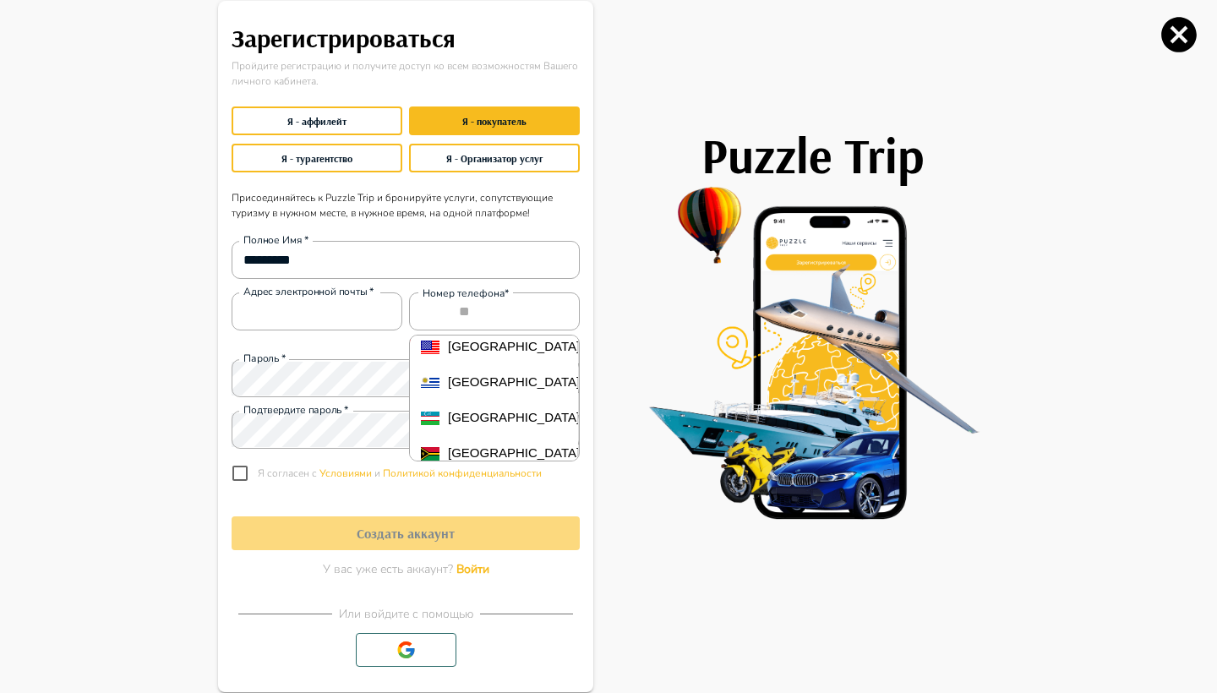
click at [496, 258] on li "Ukraine +380" at bounding box center [493, 240] width 169 height 36
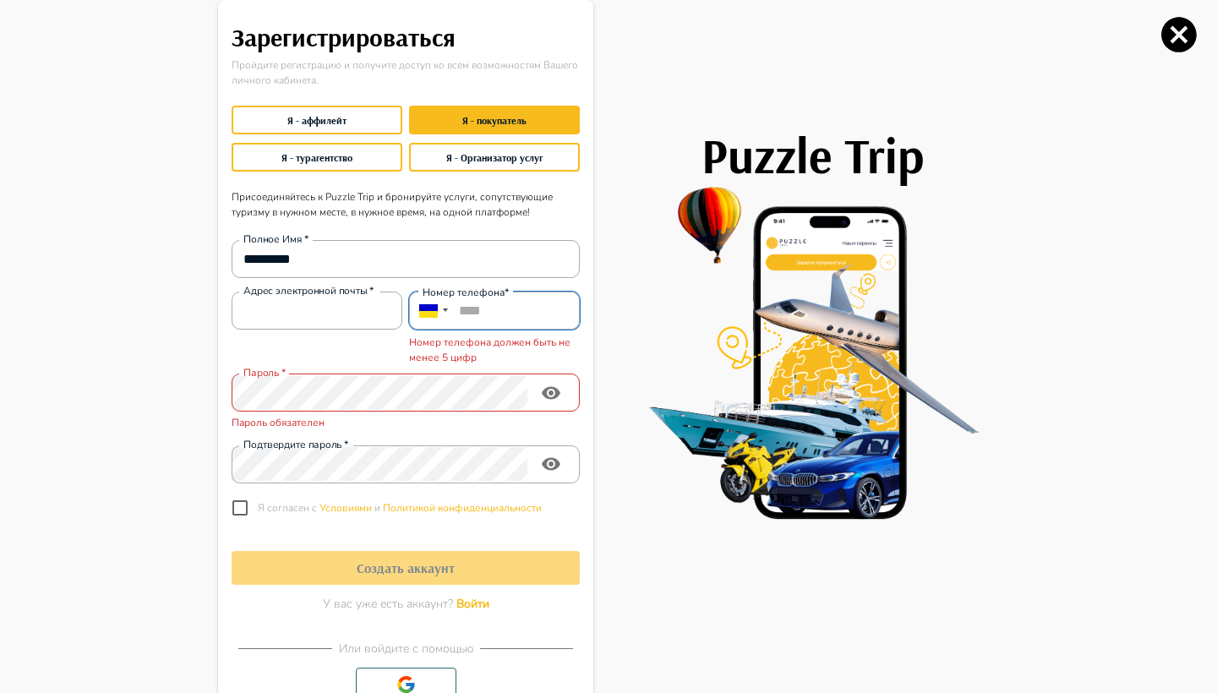
click at [544, 320] on input "****" at bounding box center [494, 311] width 171 height 38
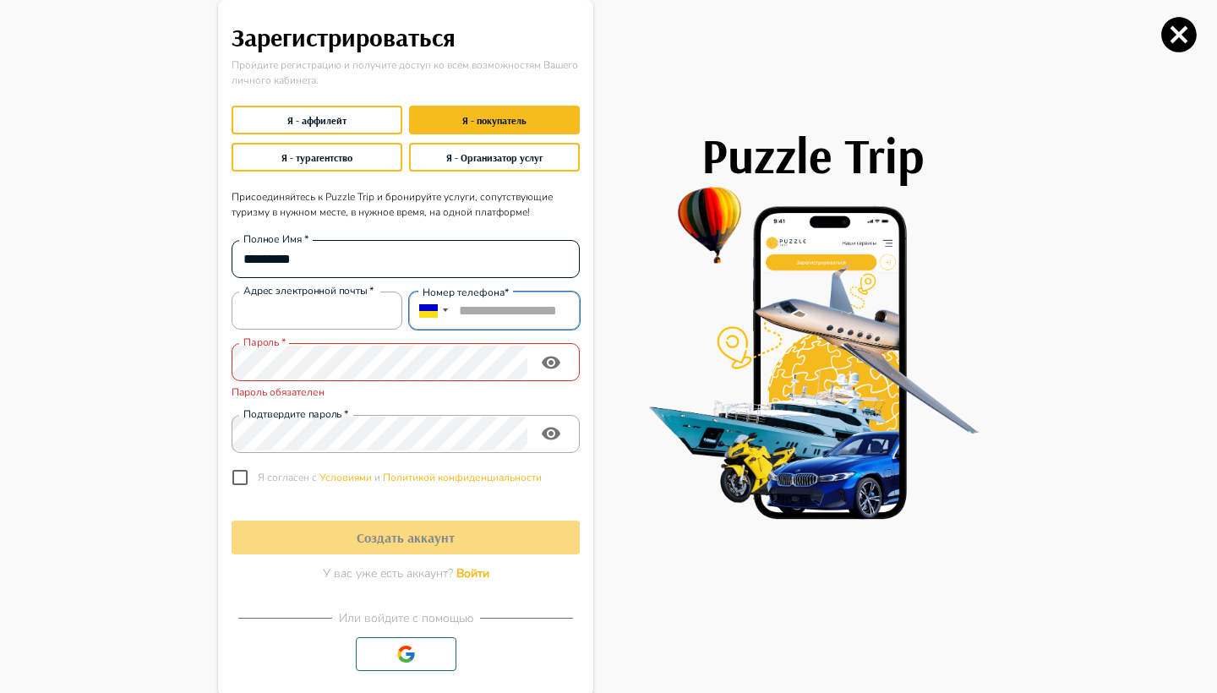
type input "**********"
click at [560, 268] on input "*********" at bounding box center [406, 260] width 348 height 34
click at [605, 387] on div "Puzzle Trip" at bounding box center [796, 348] width 406 height 697
paste input "**********"
type input "**********"
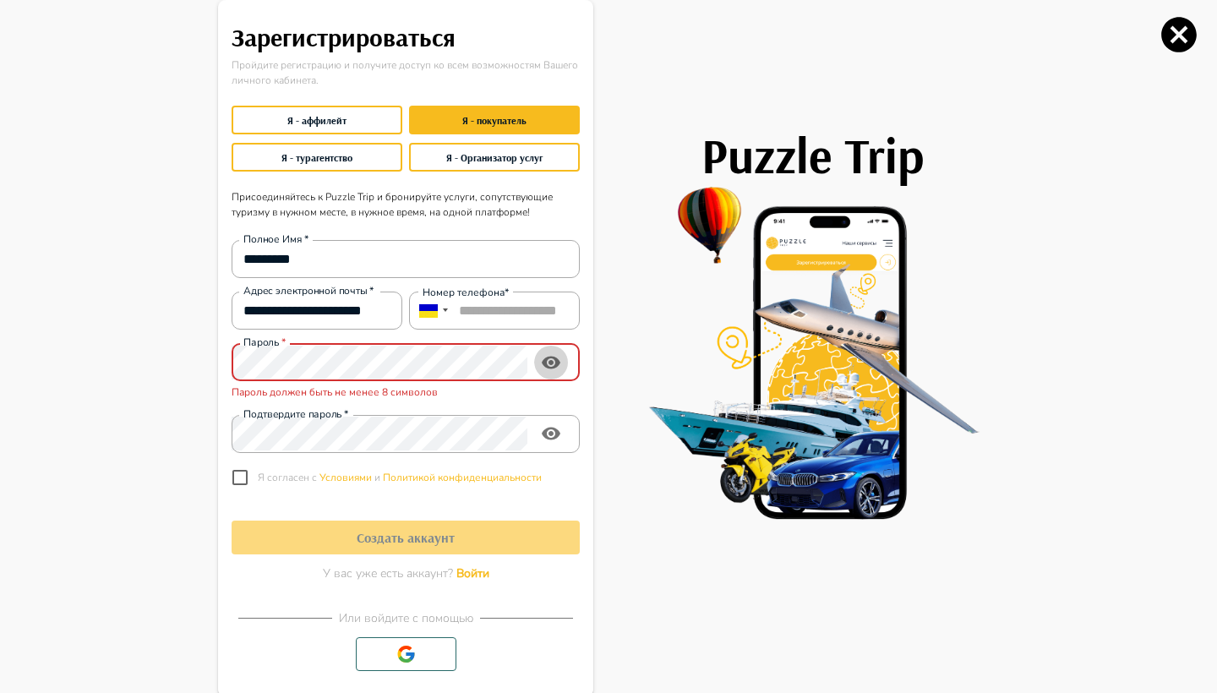
click at [559, 361] on icon "toggle password visibility" at bounding box center [551, 362] width 19 height 13
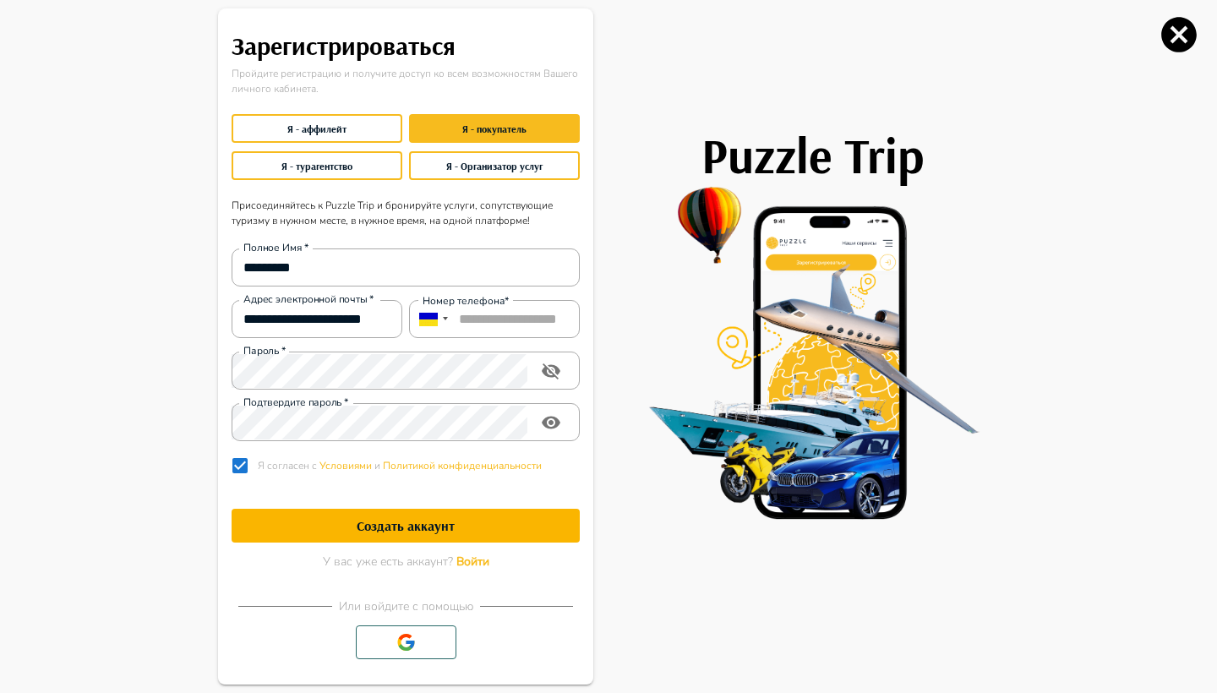
click at [549, 531] on h1 "Создать аккаунт" at bounding box center [406, 526] width 348 height 16
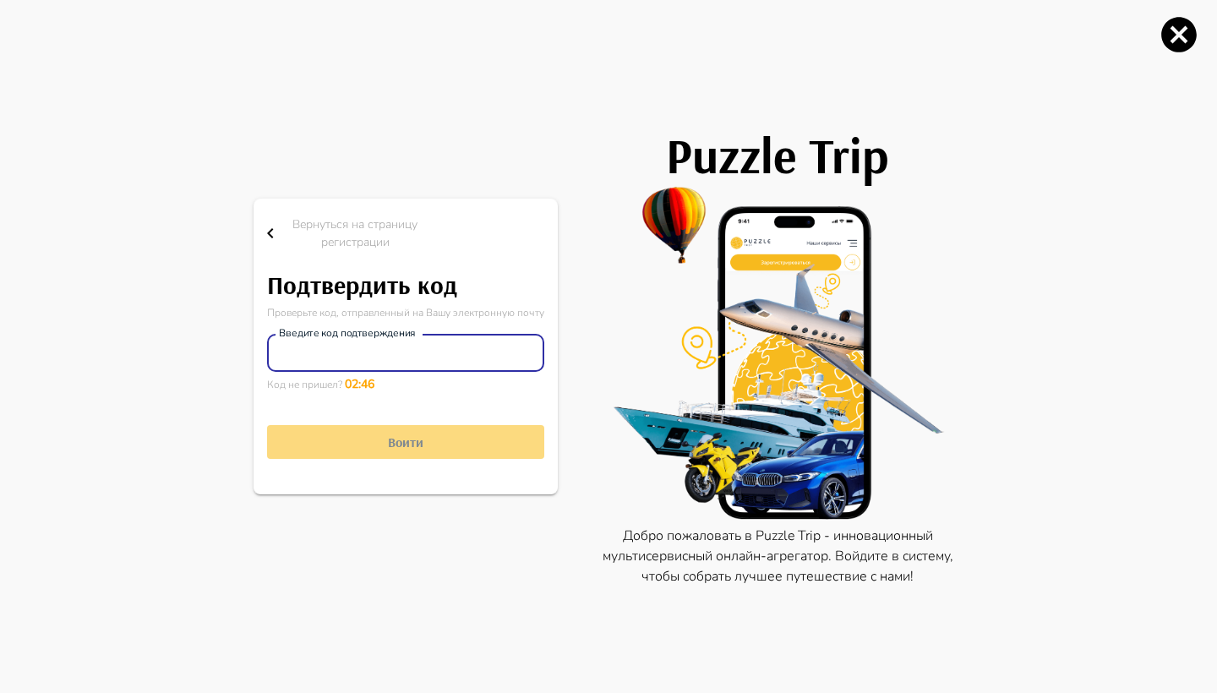
click at [344, 357] on input "Введите код подтверждения" at bounding box center [405, 353] width 277 height 34
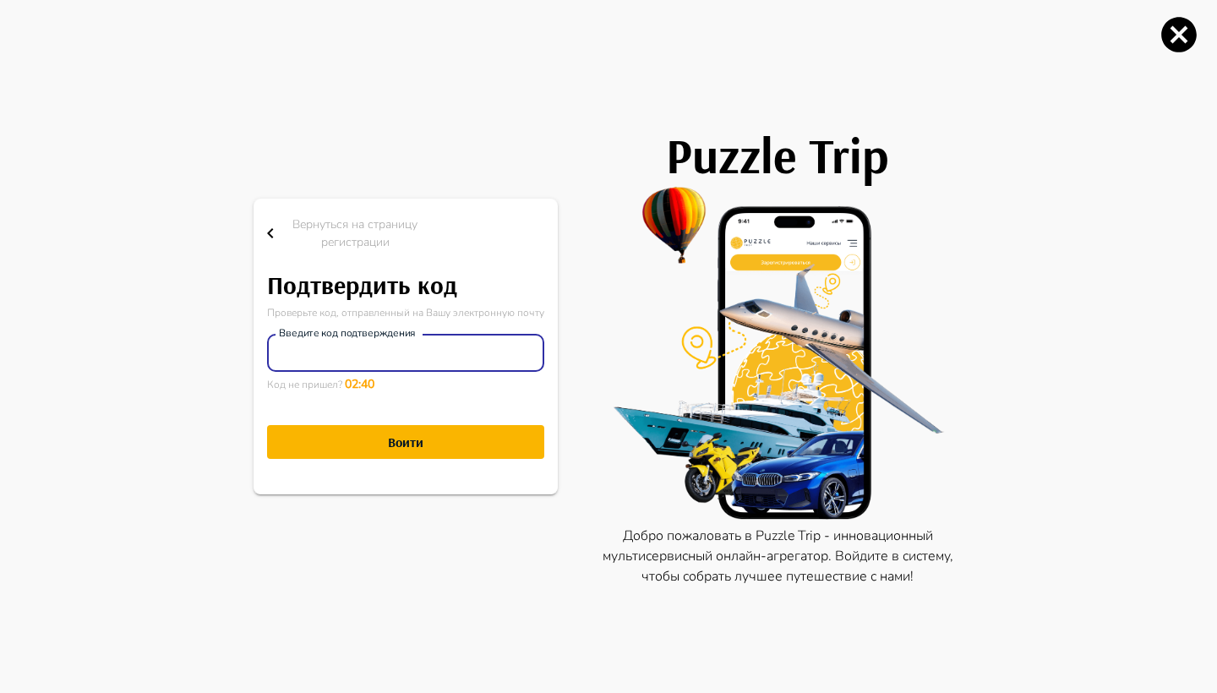
type input "******"
click at [405, 442] on button "Воити" at bounding box center [405, 442] width 277 height 34
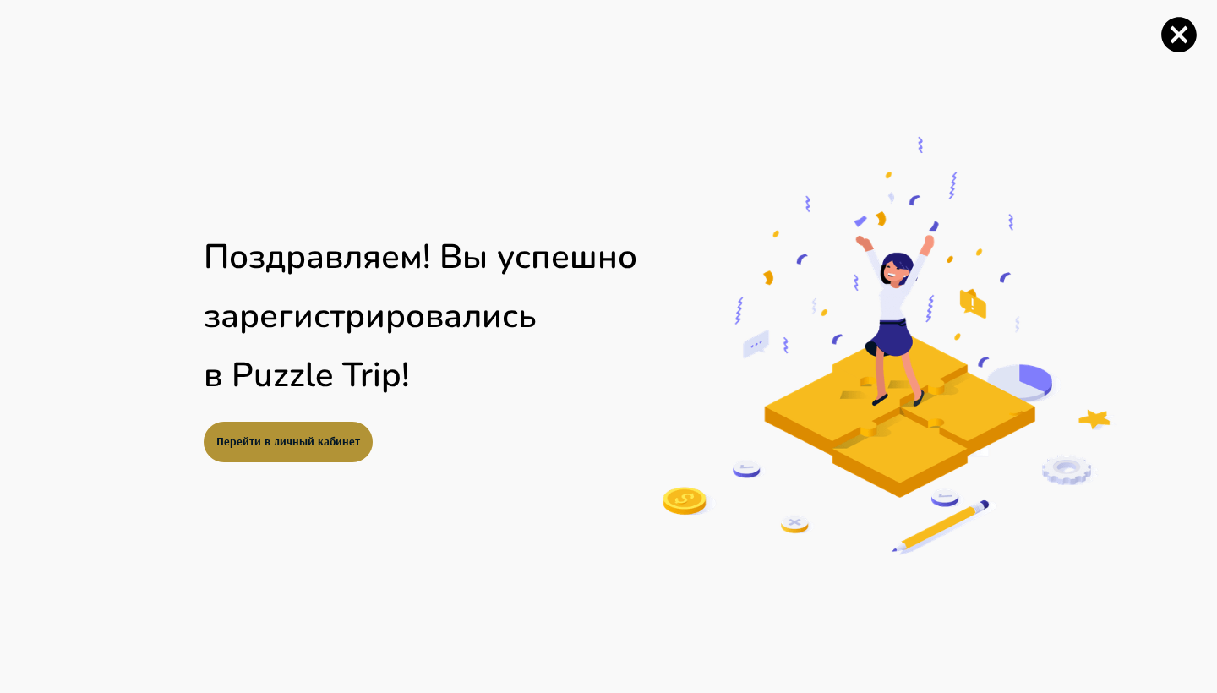
click at [288, 430] on button "Перейти в личный кабинет" at bounding box center [288, 442] width 169 height 41
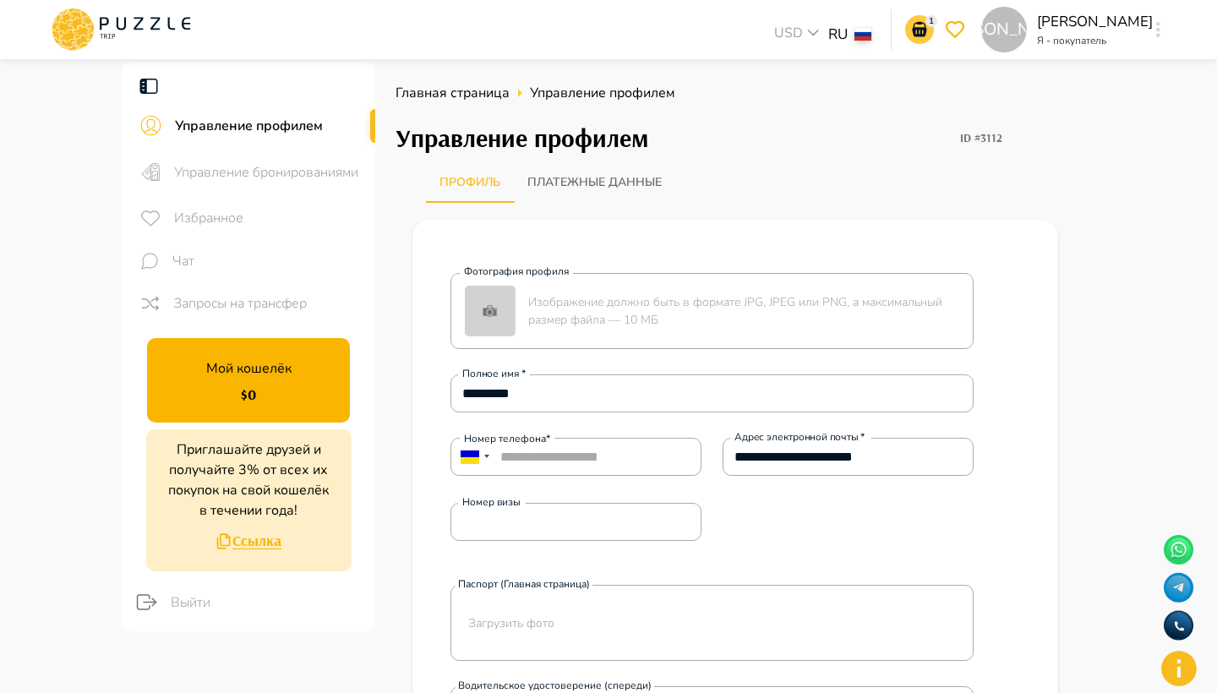
click at [927, 28] on icon "notifications" at bounding box center [919, 29] width 14 height 15
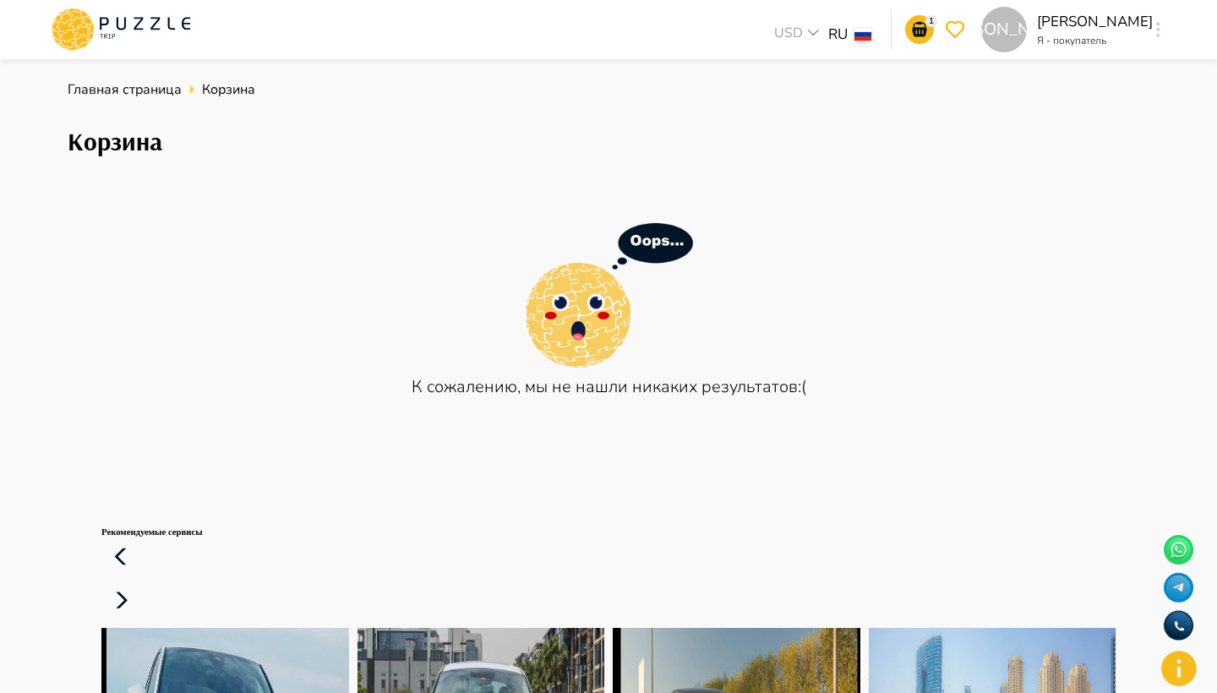
click at [134, 22] on icon at bounding box center [121, 30] width 144 height 44
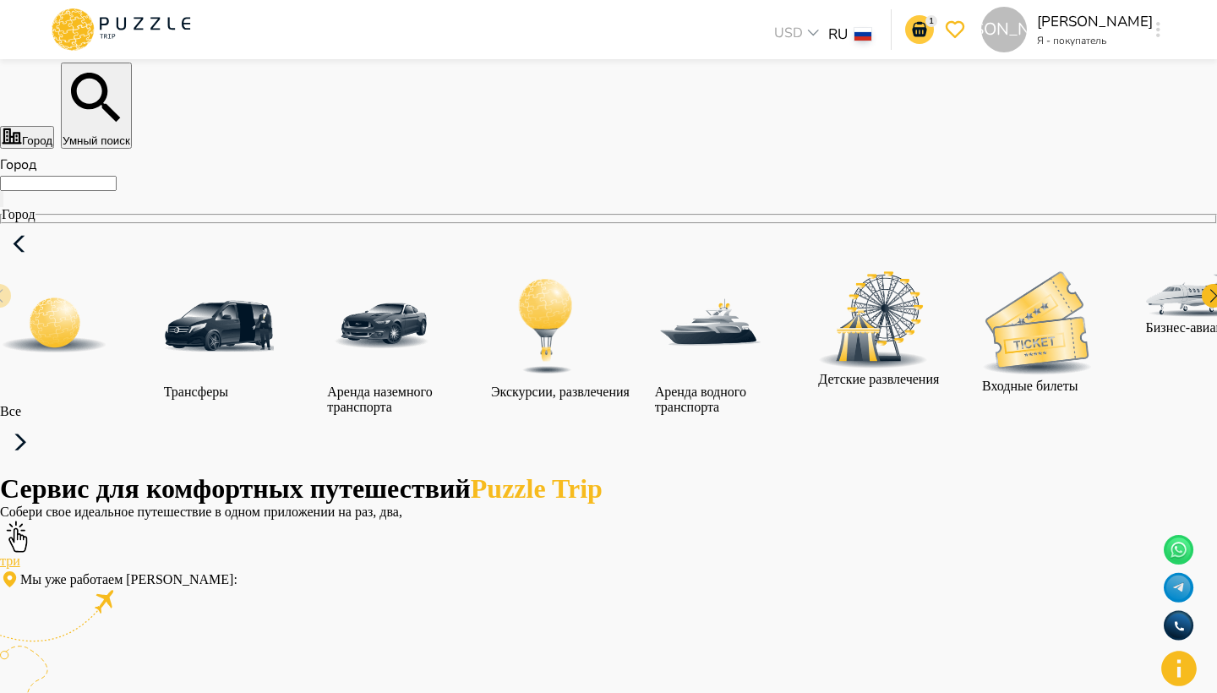
click at [927, 28] on icon "notifications" at bounding box center [919, 29] width 14 height 15
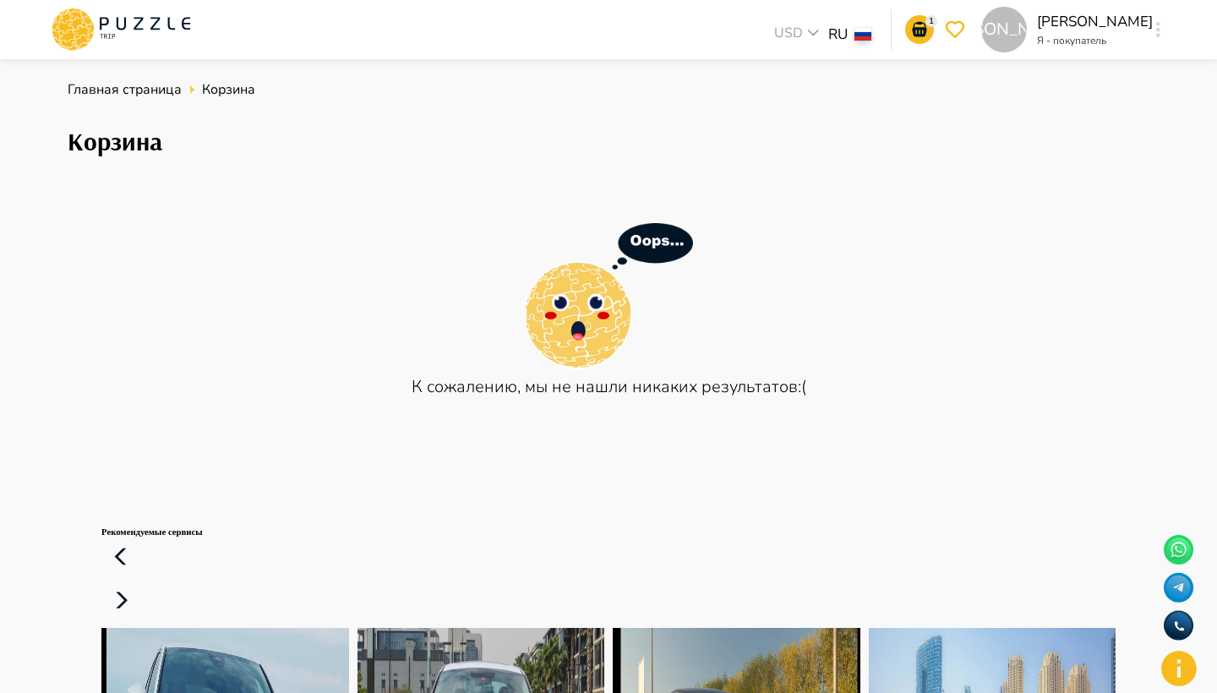
click at [584, 306] on img at bounding box center [608, 297] width 169 height 148
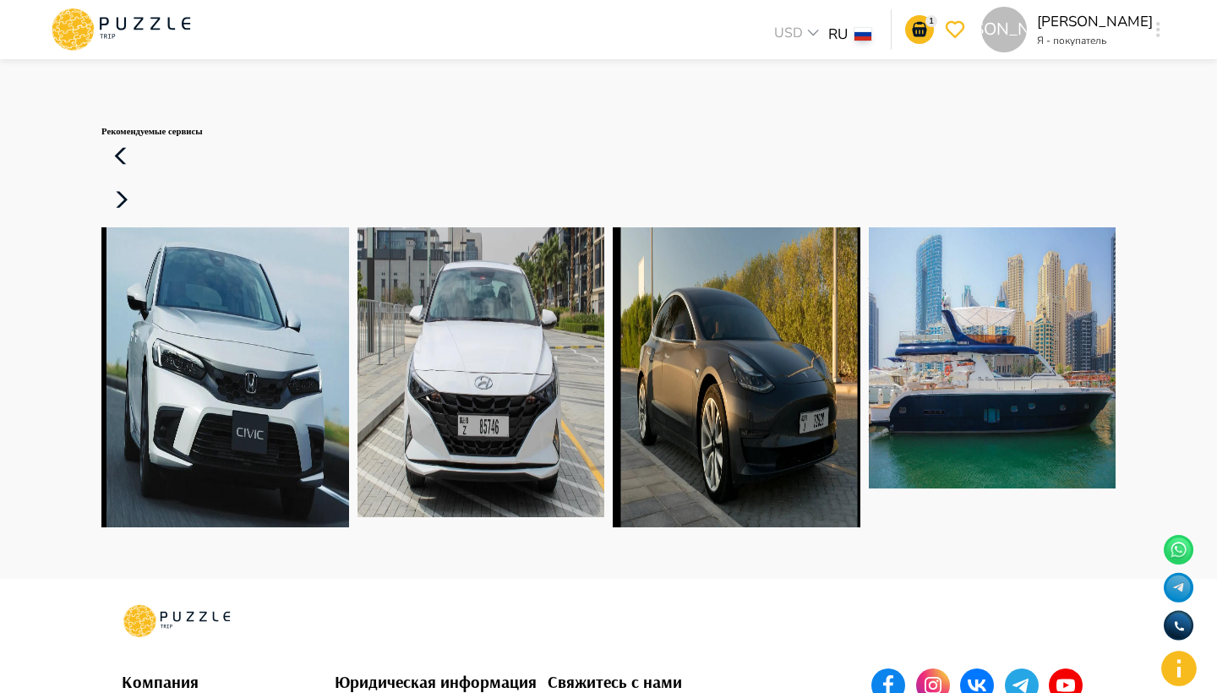
scroll to position [401, 0]
click at [89, 36] on icon at bounding box center [81, 41] width 17 height 12
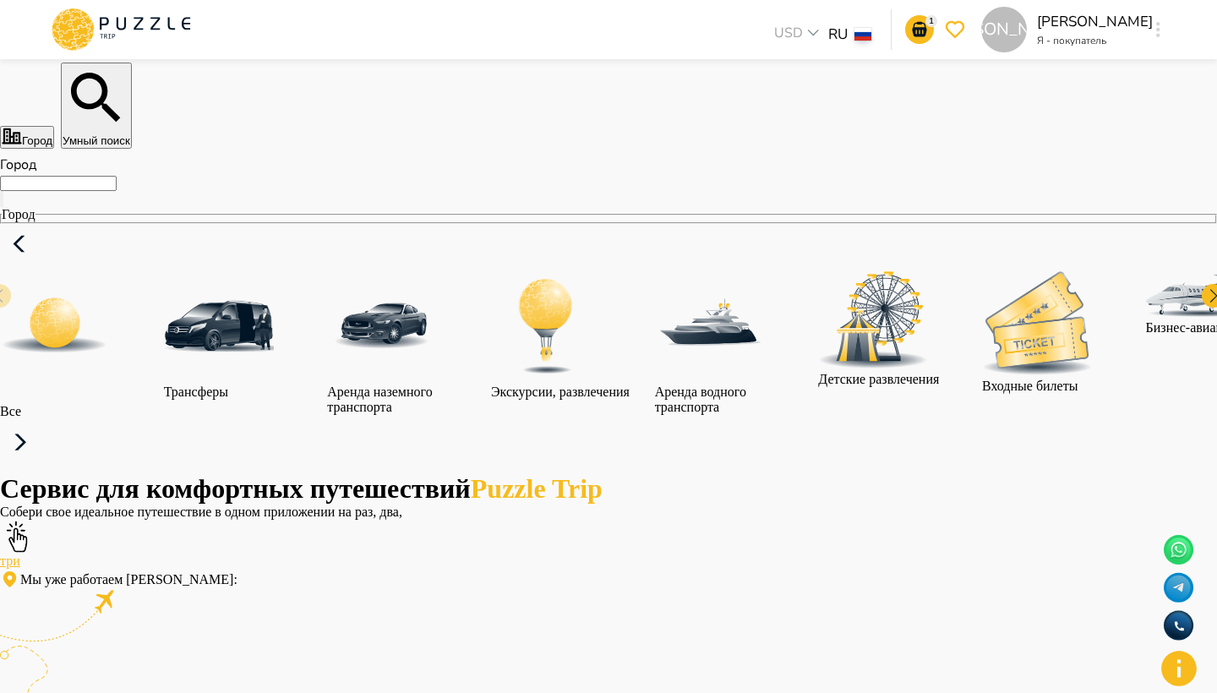
click at [117, 191] on input "Город" at bounding box center [58, 183] width 117 height 15
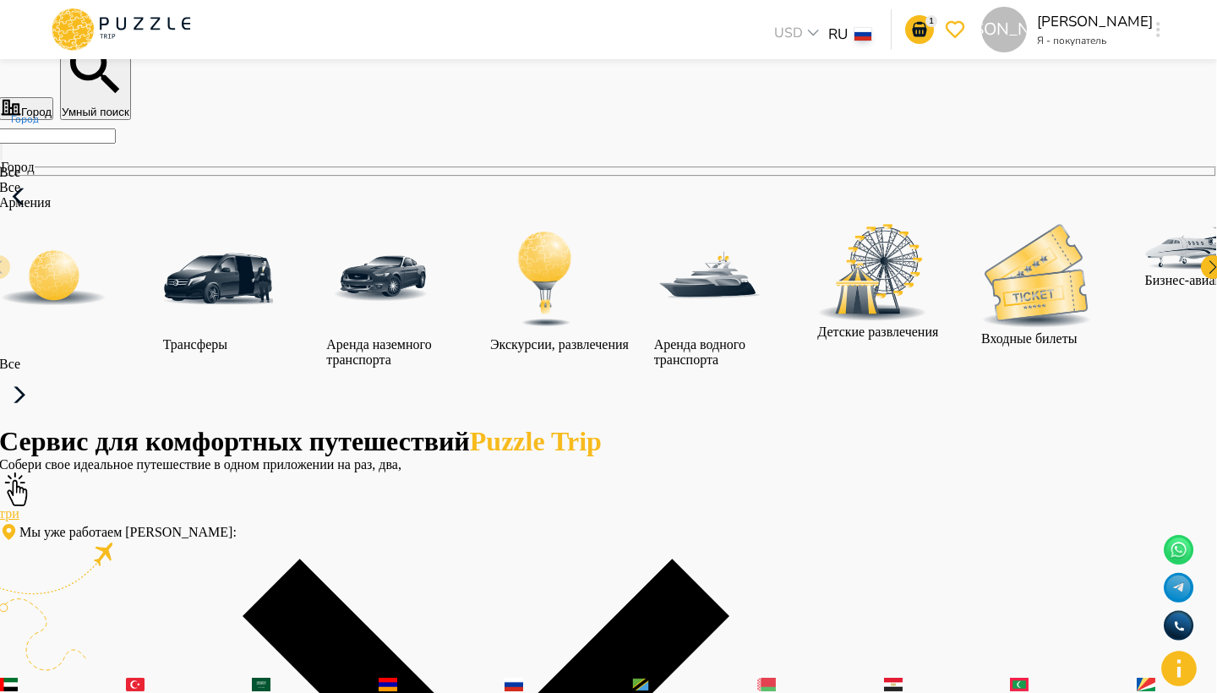
scroll to position [29, 0]
type input "*****"
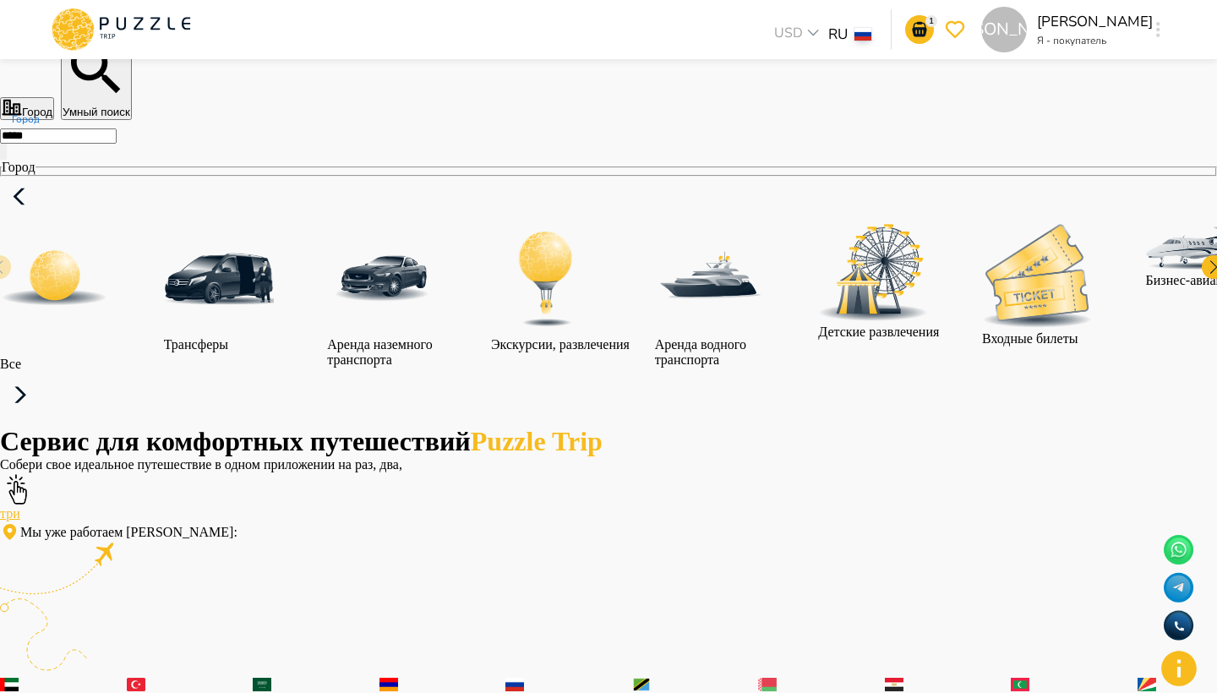
click at [765, 334] on img at bounding box center [710, 279] width 110 height 110
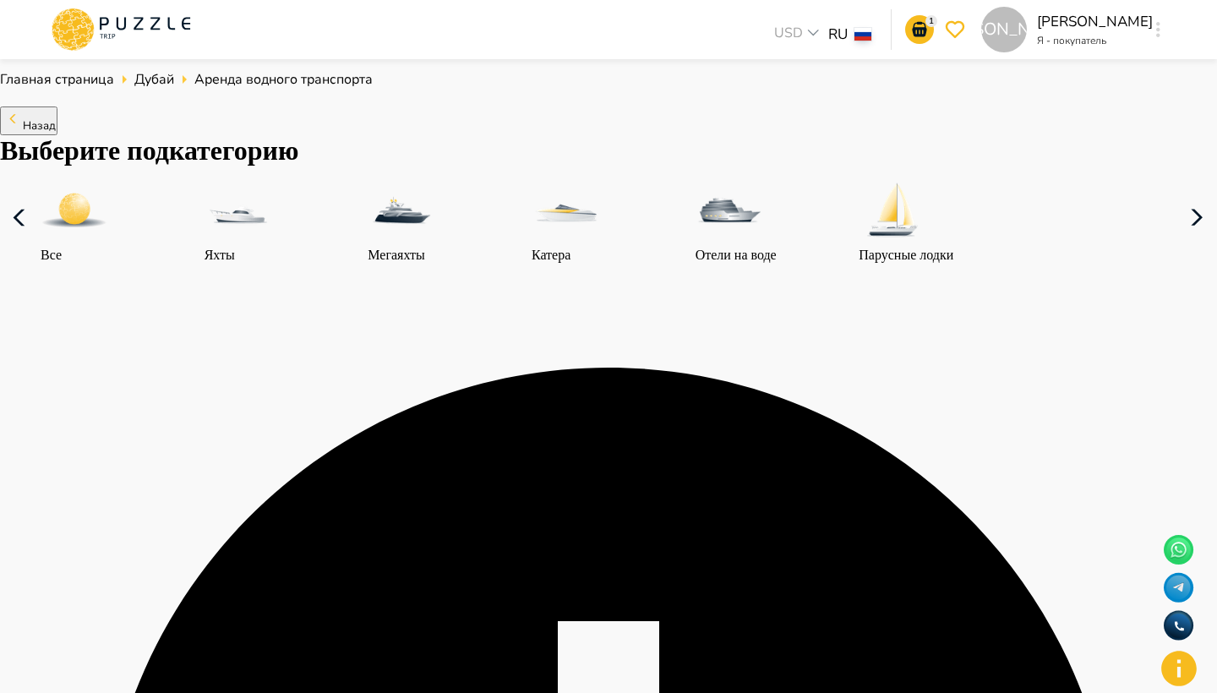
type input "**********"
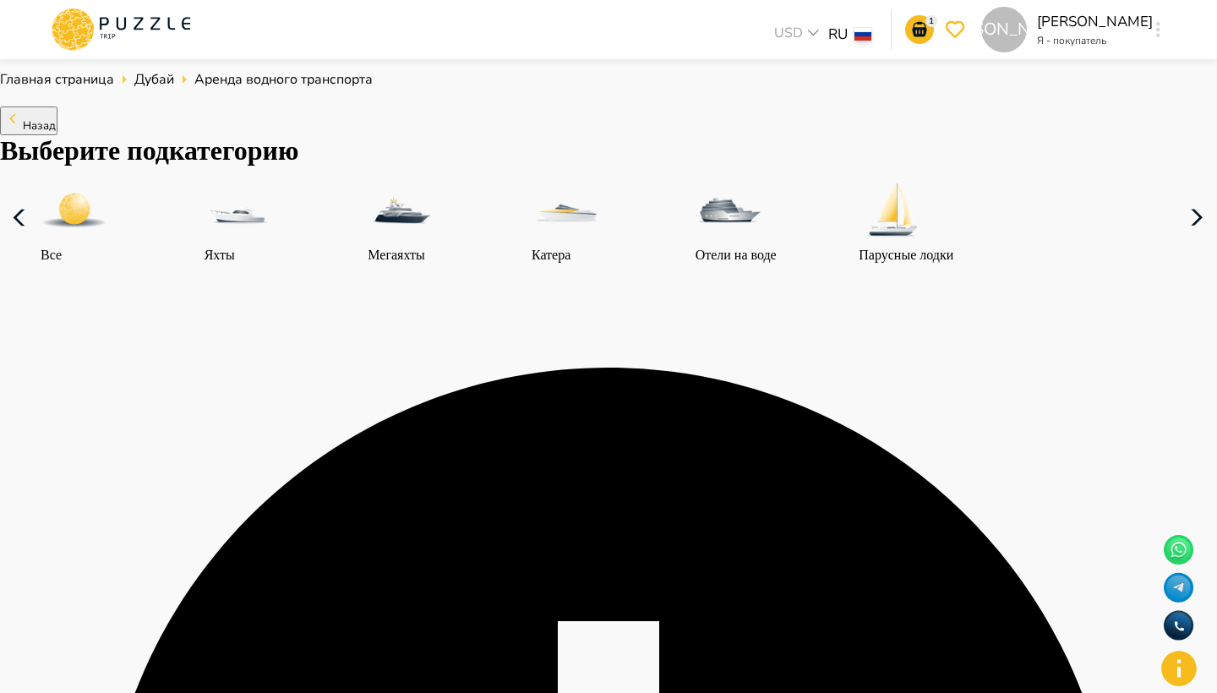
scroll to position [798, 0]
type input "**********"
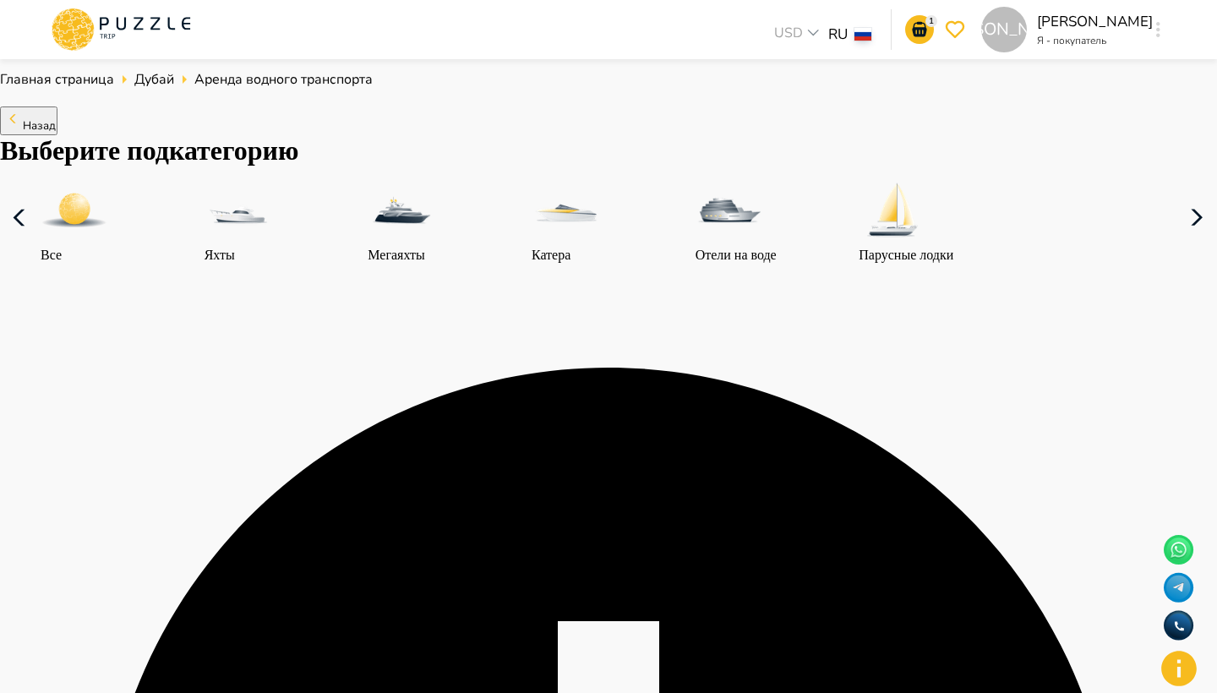
type input "**********"
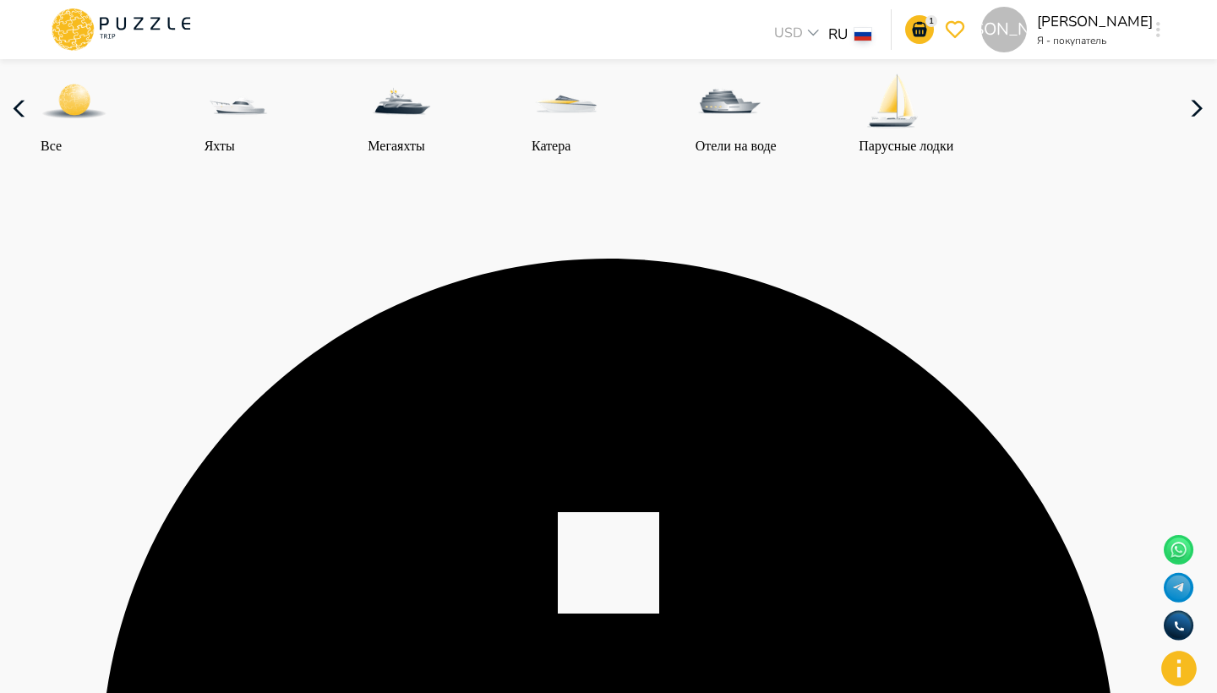
scroll to position [135, 0]
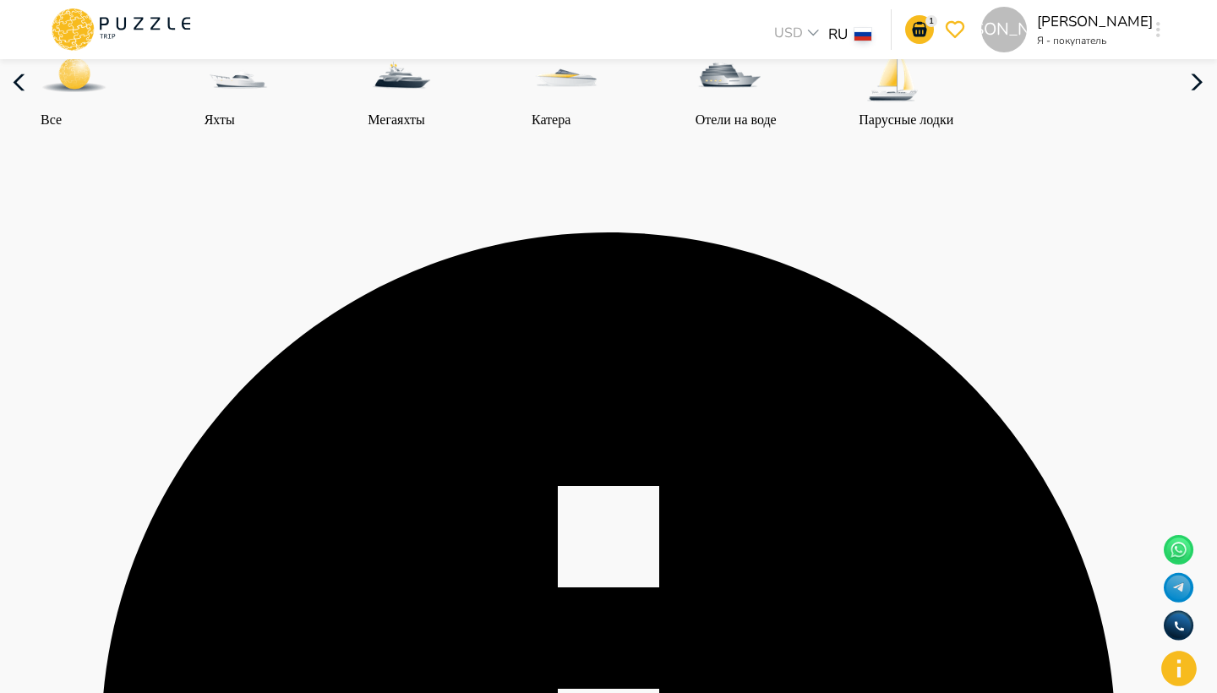
type input "*"
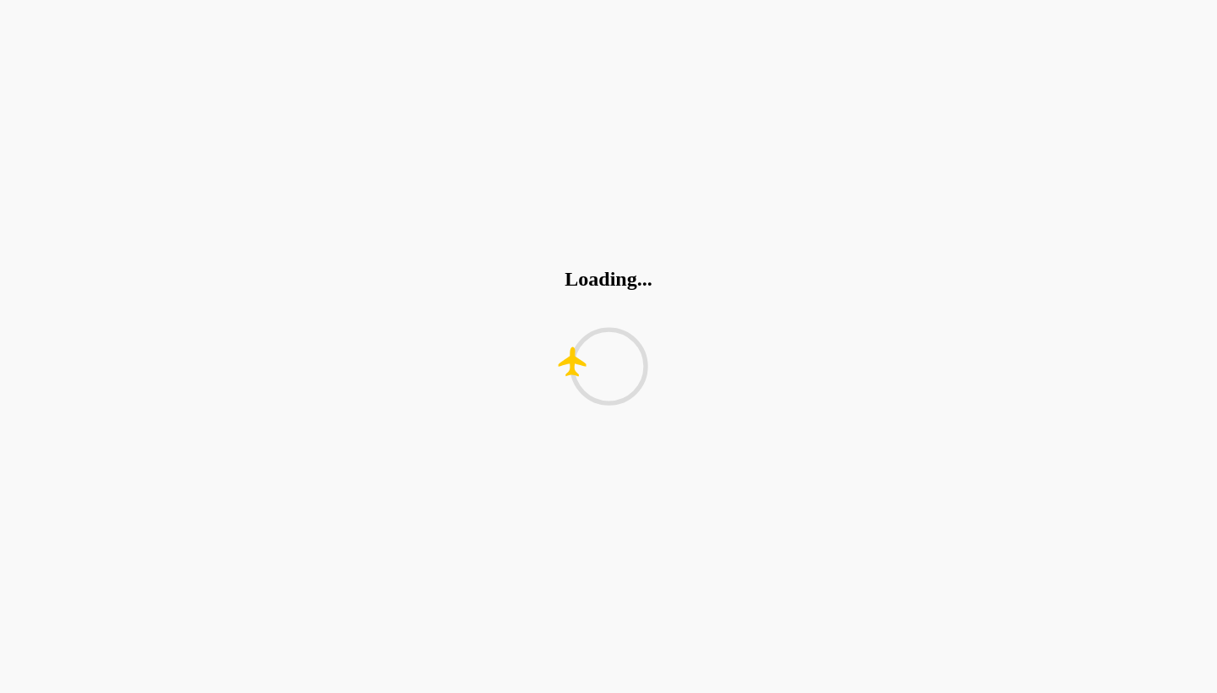
type input "*"
type input "**"
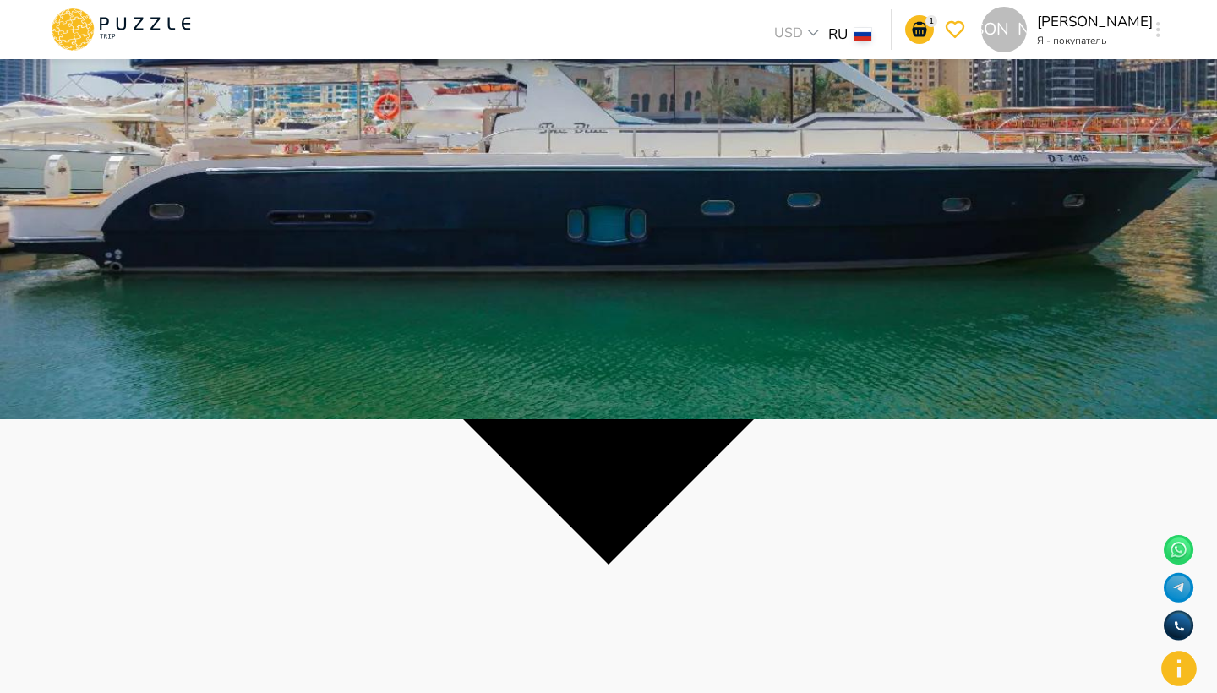
scroll to position [275, 0]
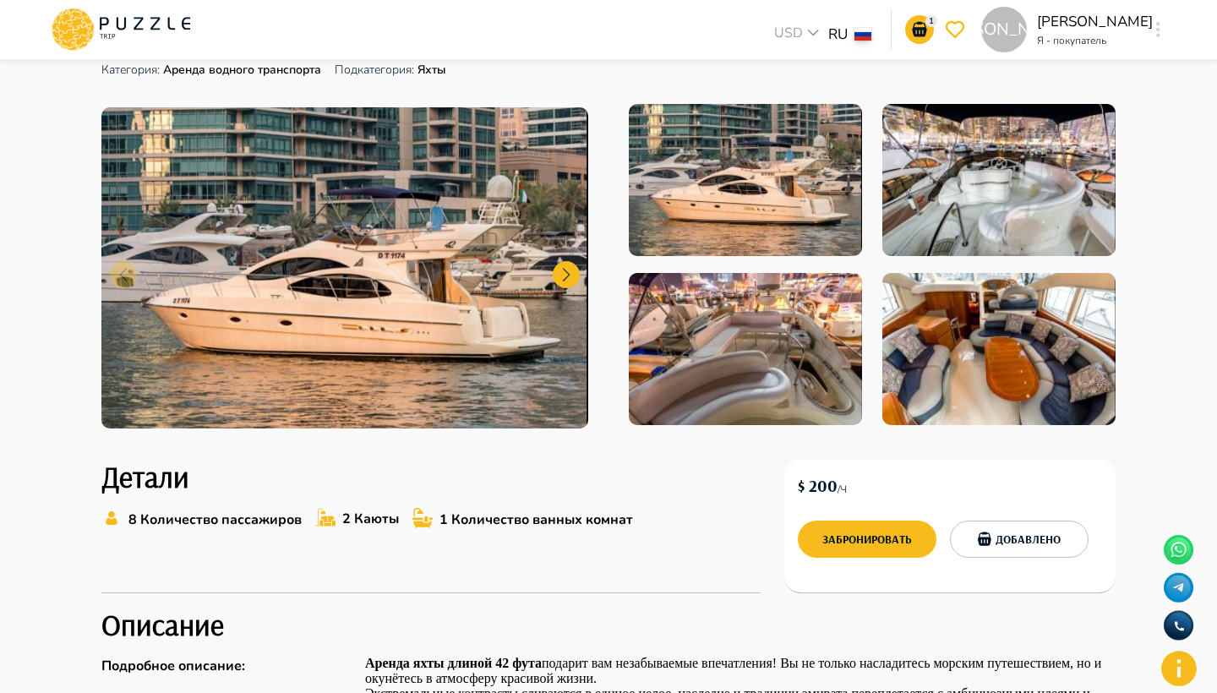
scroll to position [173, 0]
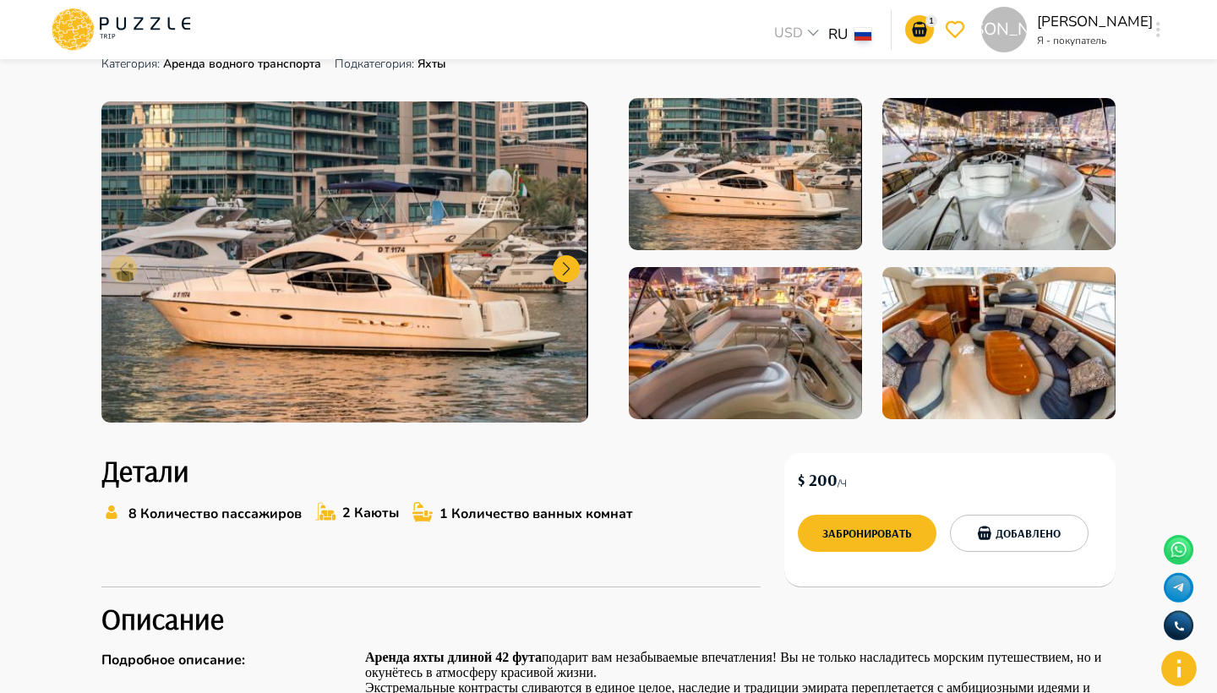
click at [429, 346] on img at bounding box center [344, 261] width 487 height 321
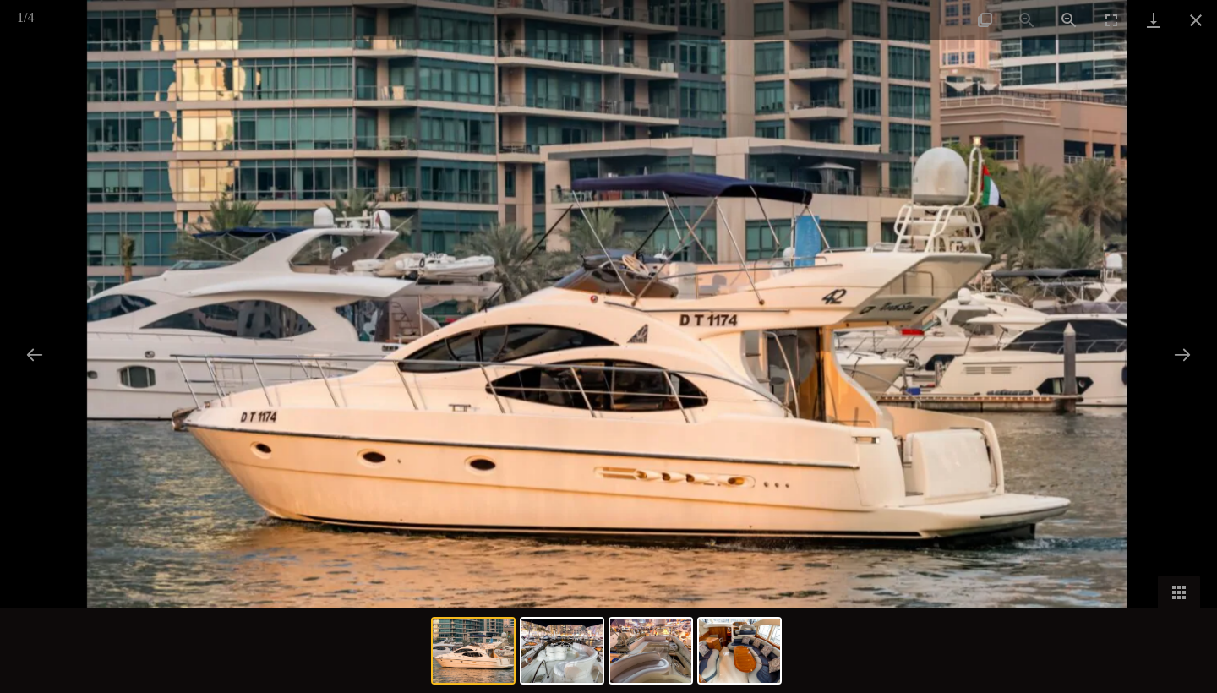
click at [1186, 170] on div at bounding box center [608, 346] width 1217 height 693
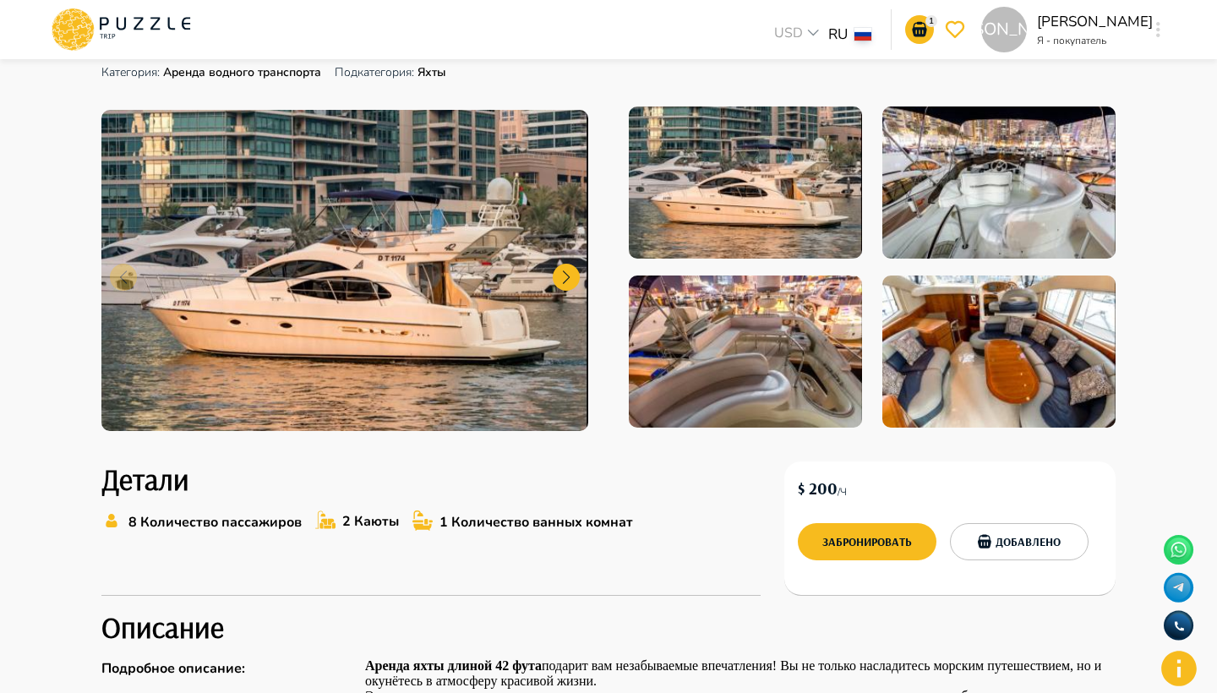
scroll to position [171, 0]
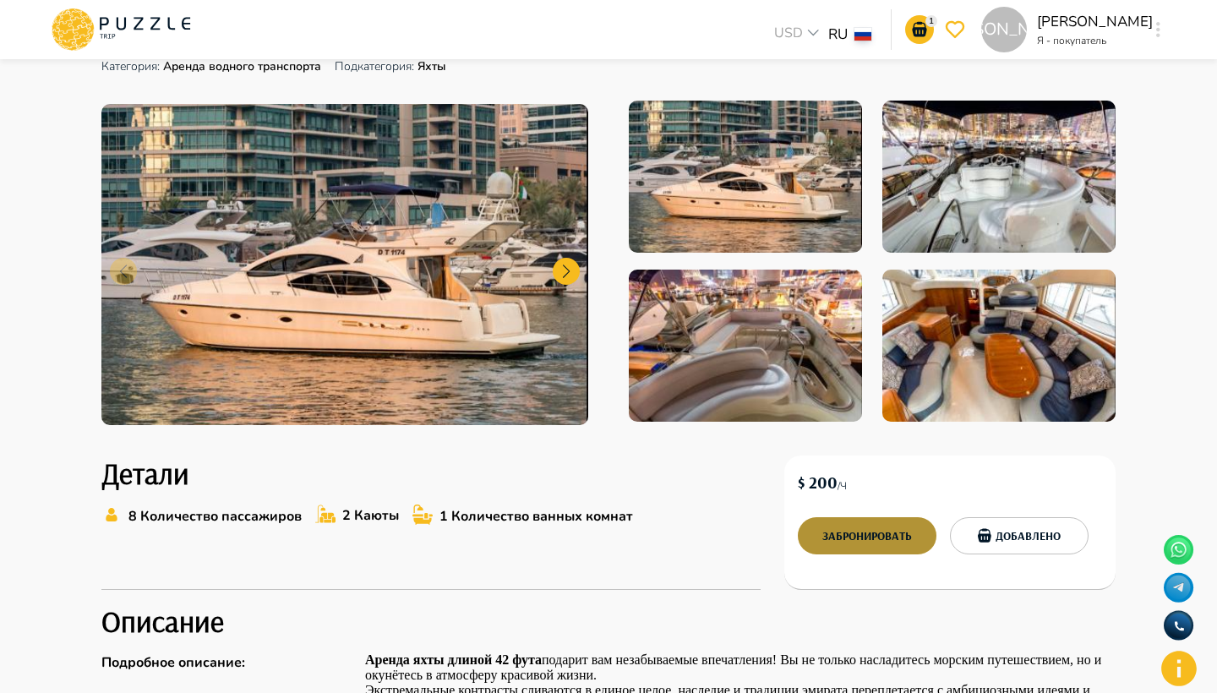
click at [870, 528] on button "Забронировать" at bounding box center [867, 535] width 139 height 37
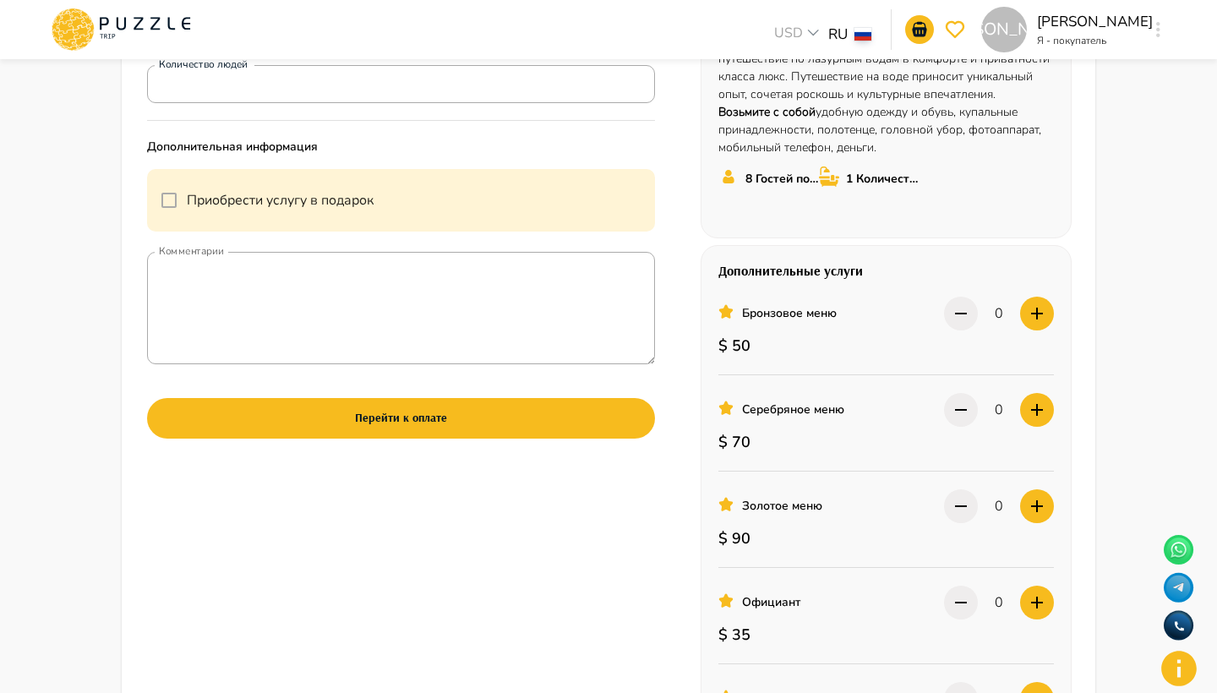
scroll to position [424, 0]
click at [1041, 516] on icon "button" at bounding box center [1037, 505] width 20 height 20
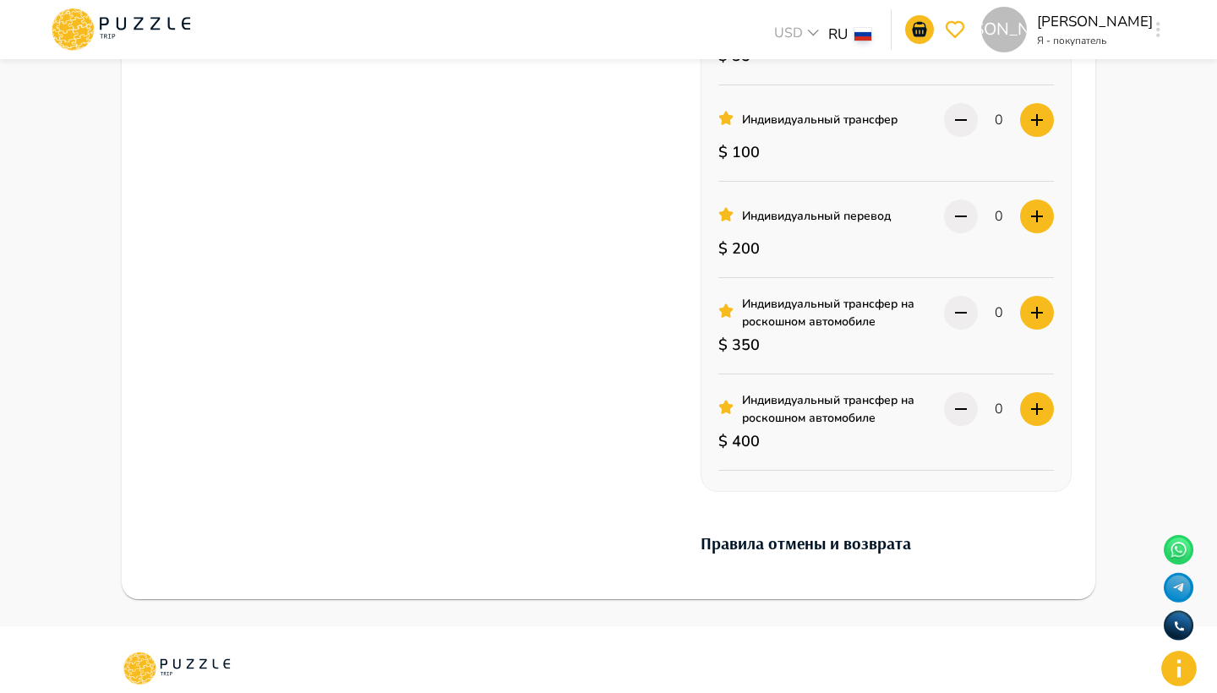
scroll to position [614, 0]
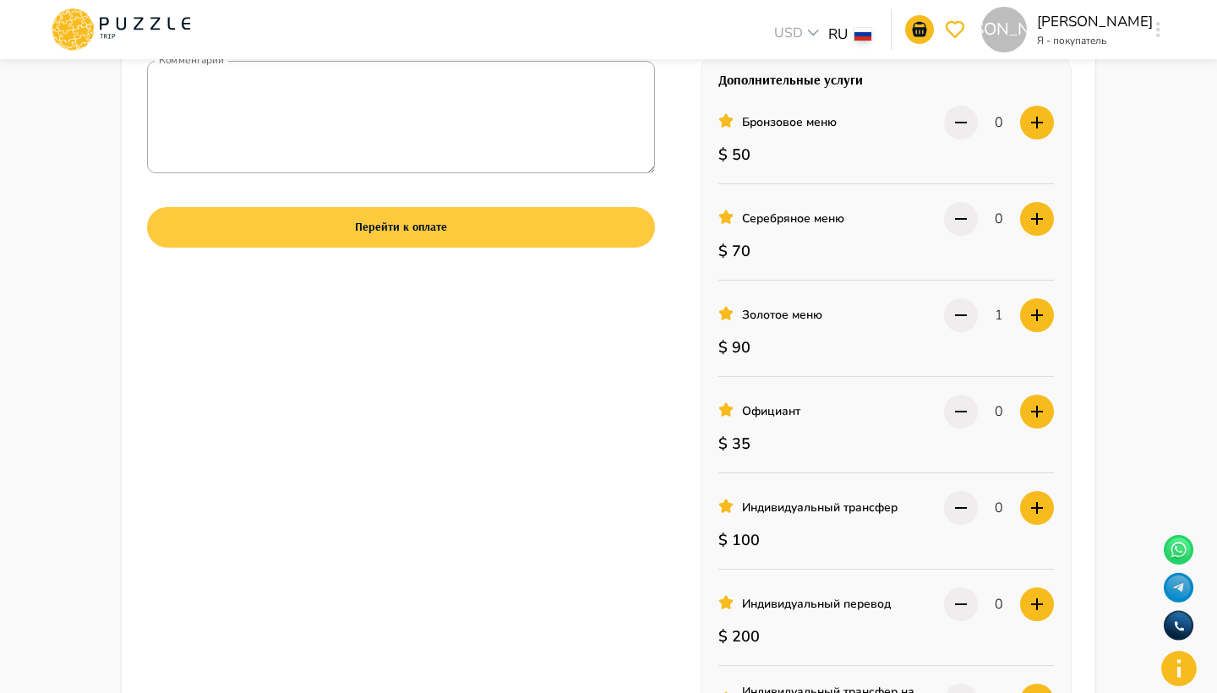
click at [441, 217] on button "Перейти к оплате" at bounding box center [401, 227] width 508 height 41
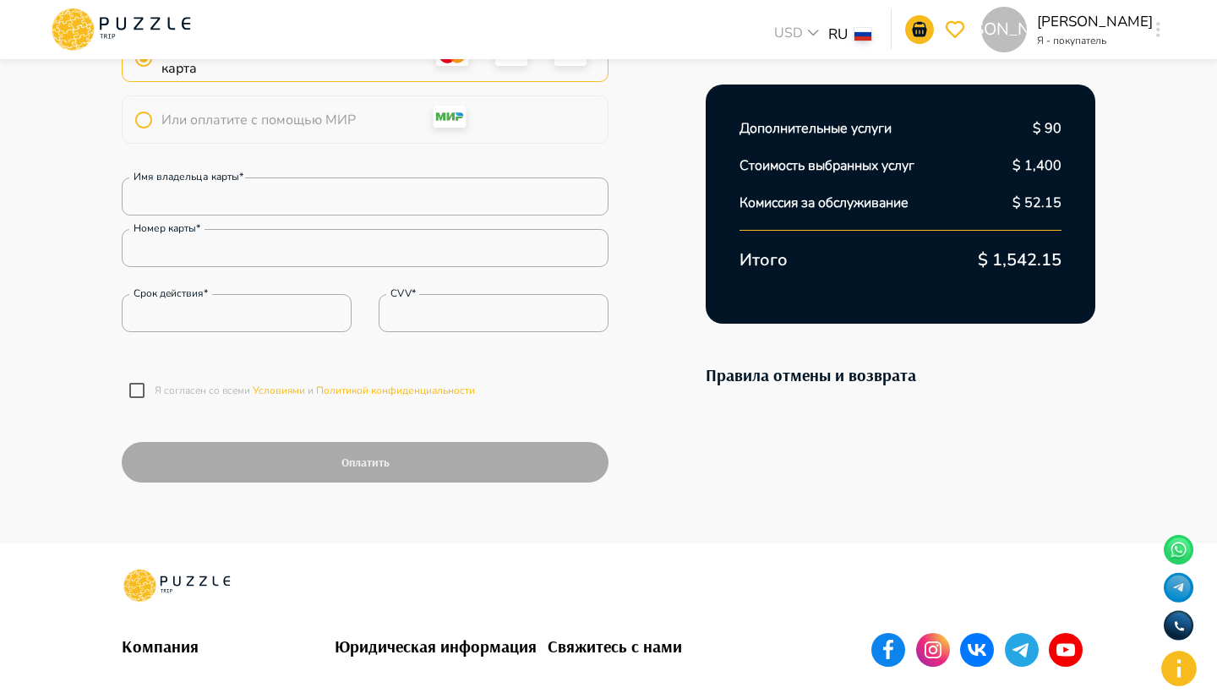
scroll to position [178, 0]
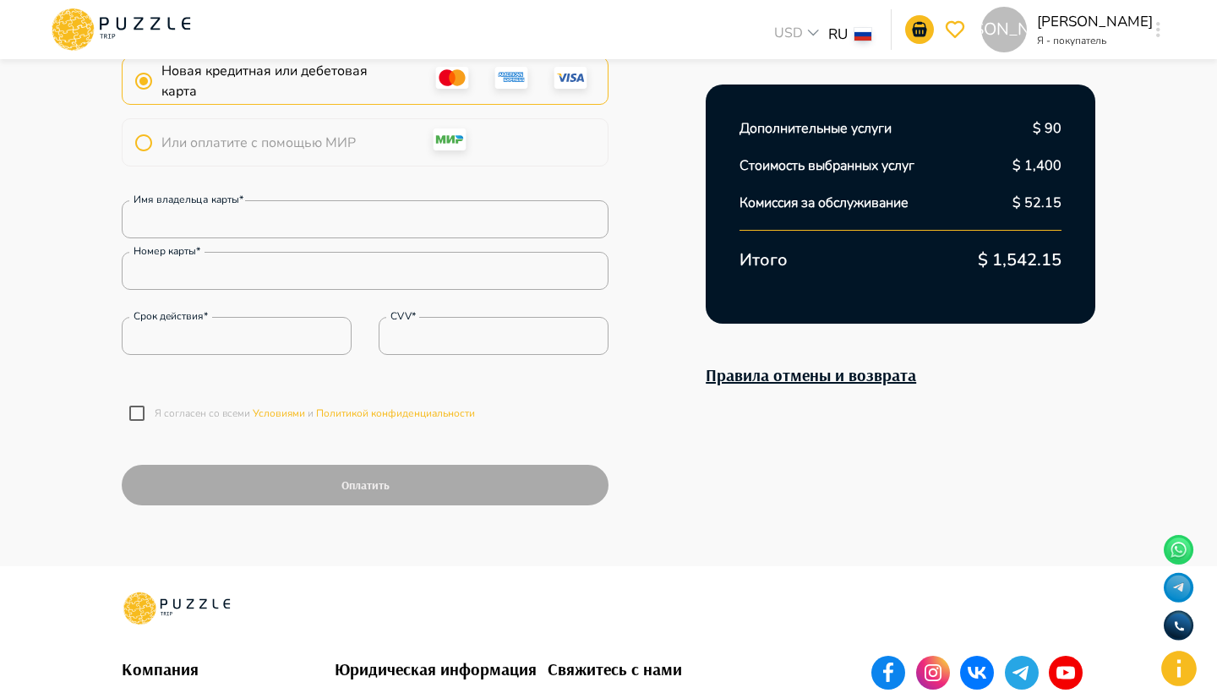
click at [780, 380] on link "Правила отмены и возврата" at bounding box center [811, 374] width 210 height 21
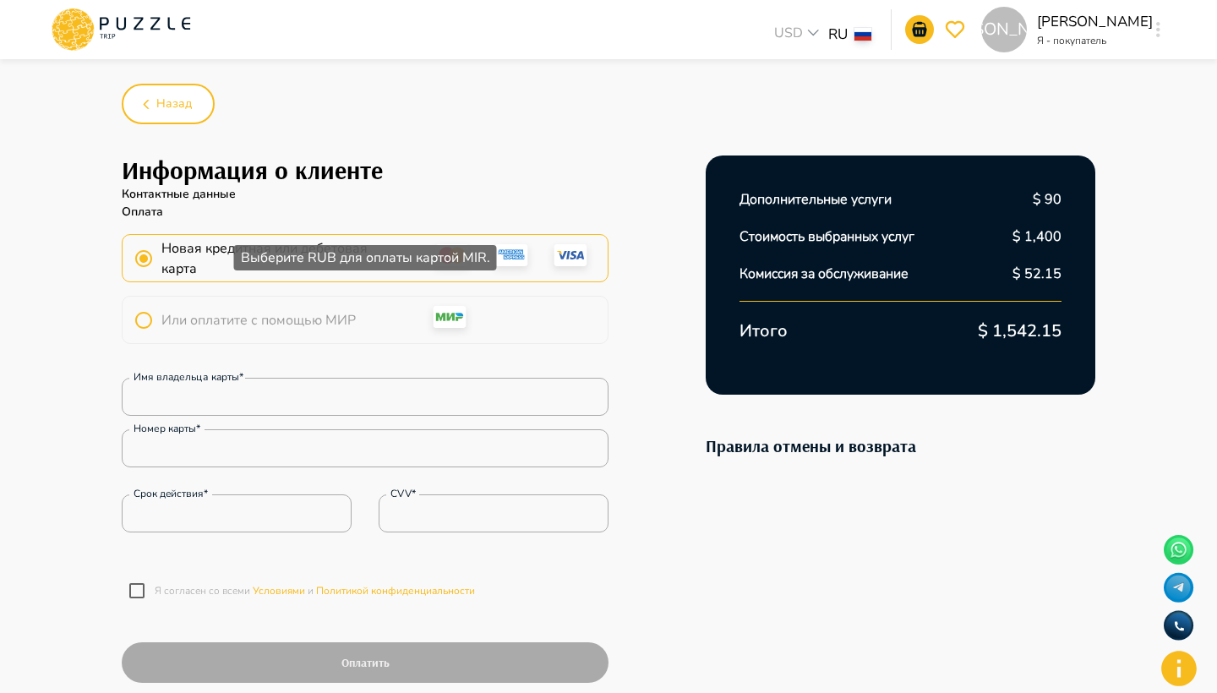
click at [238, 305] on label "Или оплатите с помощью МИР" at bounding box center [241, 321] width 230 height 36
click at [233, 317] on span "Или оплатите с помощью МИР" at bounding box center [258, 320] width 194 height 20
click at [136, 319] on label "Или оплатите с помощью МИР" at bounding box center [241, 321] width 230 height 36
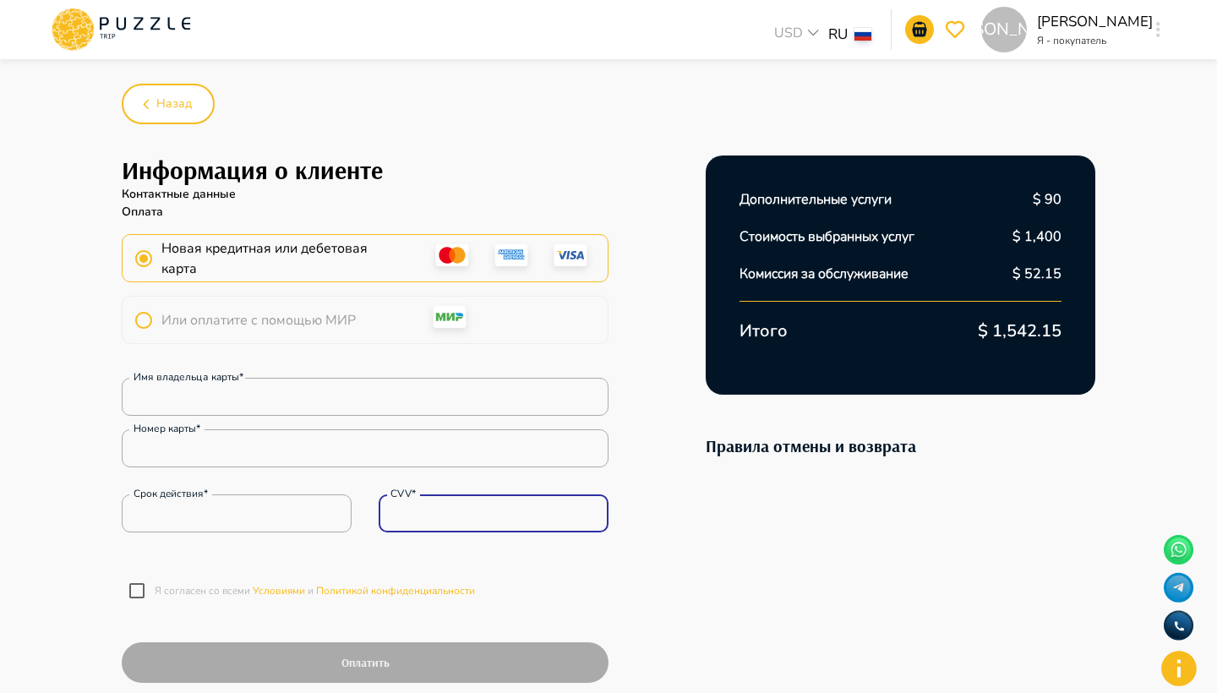
click at [428, 522] on input "CVV*" at bounding box center [494, 514] width 230 height 34
click at [343, 246] on span "Новая кредитная или дебетовая карта" at bounding box center [281, 258] width 240 height 41
click at [1014, 347] on div "Дополнительные услуги $ 90 Стоимость выбранных услуг $ 1,400 Комиссия за обслуж…" at bounding box center [901, 275] width 390 height 239
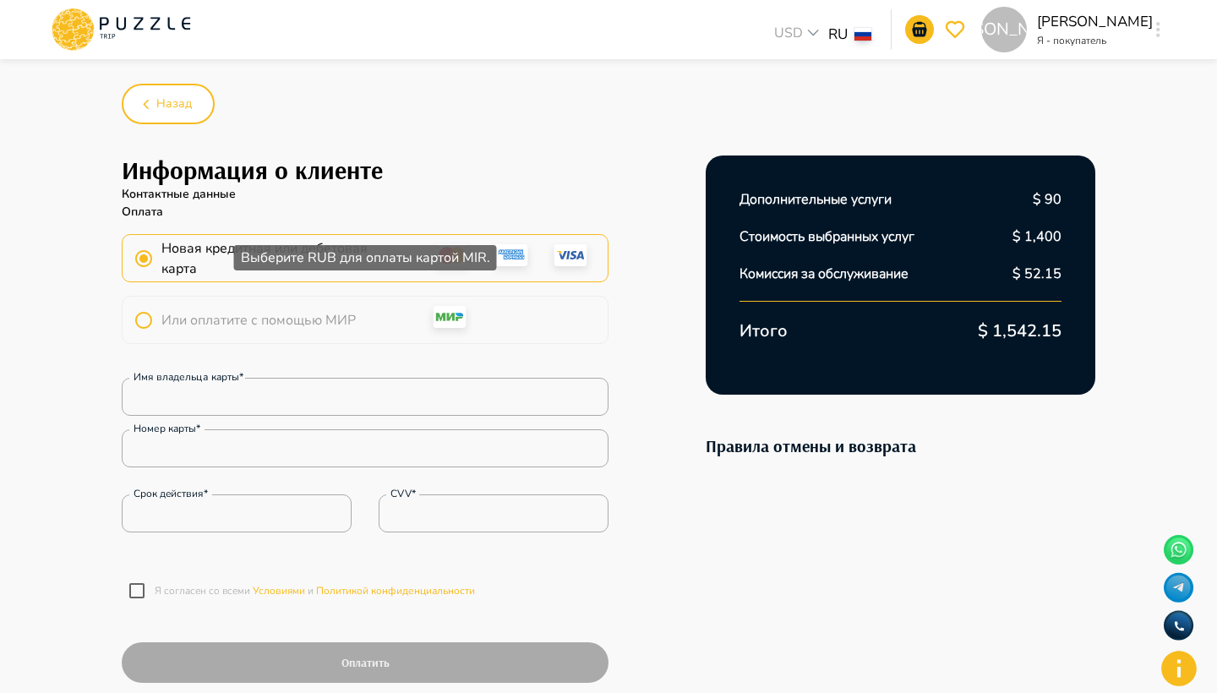
click at [310, 322] on span "Или оплатите с помощью МИР" at bounding box center [258, 320] width 194 height 20
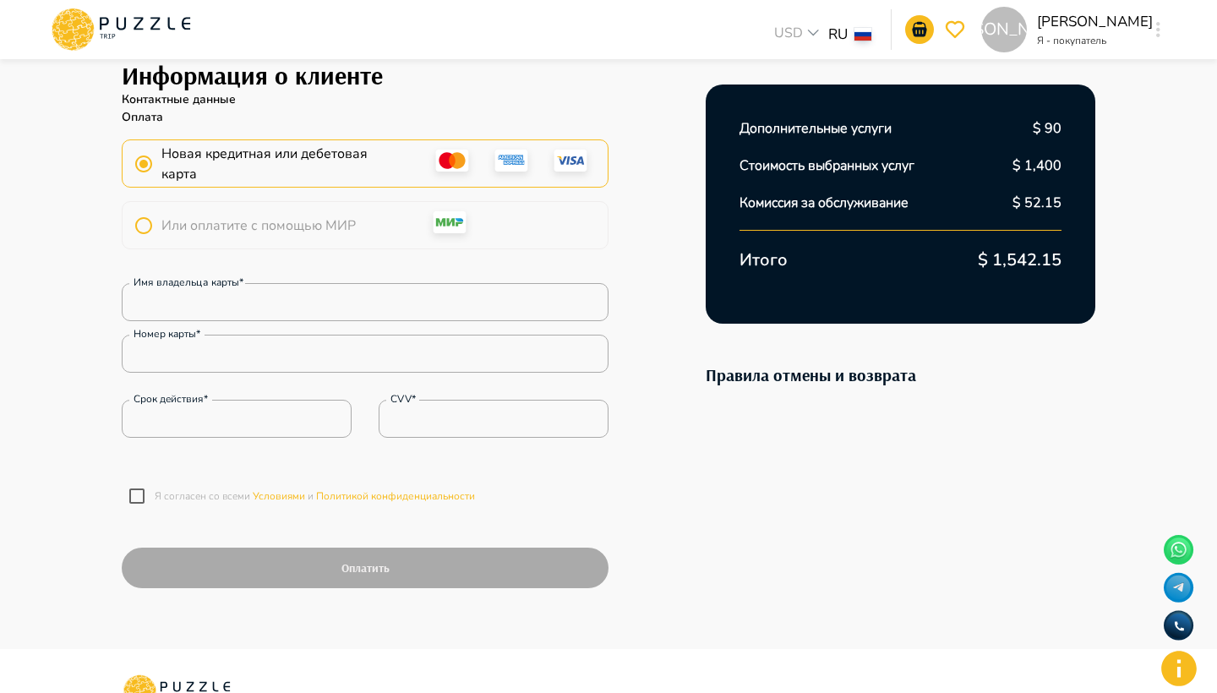
scroll to position [93, 0]
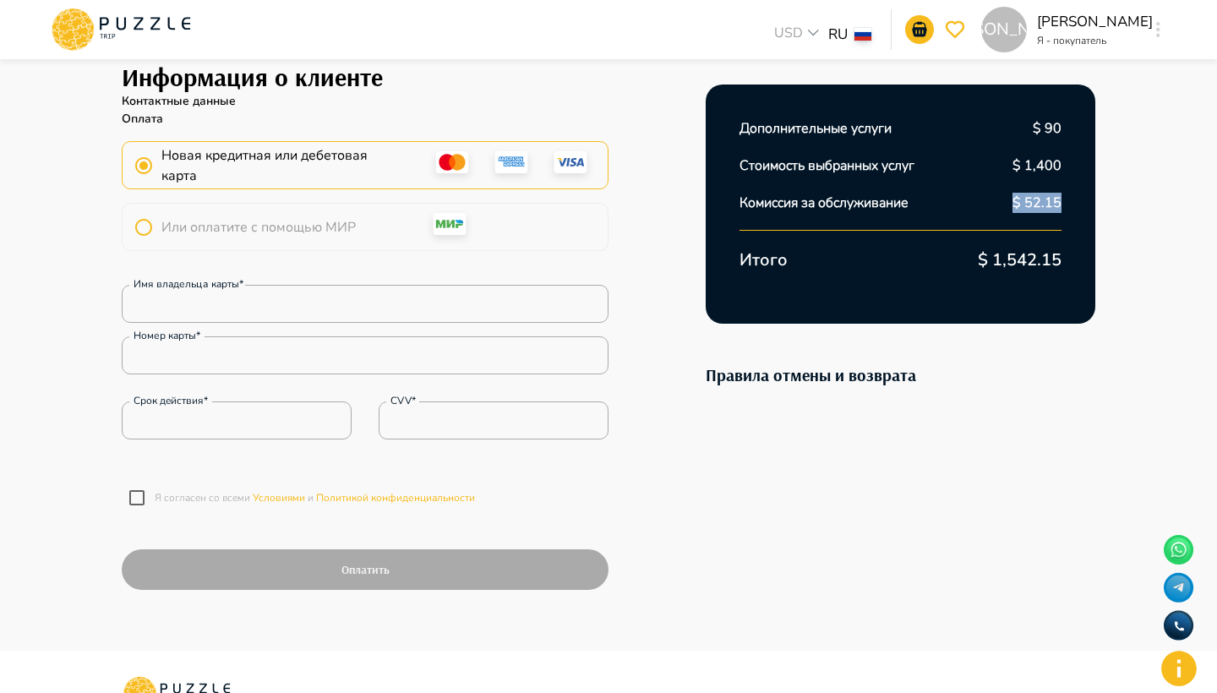
drag, startPoint x: 1006, startPoint y: 202, endPoint x: 1075, endPoint y: 200, distance: 69.4
click at [1075, 201] on div "Дополнительные услуги $ 90 Стоимость выбранных услуг $ 1,400 Комиссия за обслуж…" at bounding box center [901, 204] width 390 height 239
click at [1075, 200] on div "Дополнительные услуги $ 90 Стоимость выбранных услуг $ 1,400 Комиссия за обслуж…" at bounding box center [901, 204] width 390 height 239
drag, startPoint x: 734, startPoint y: 199, endPoint x: 1053, endPoint y: 213, distance: 319.9
click at [1052, 215] on div "Дополнительные услуги $ 90 Стоимость выбранных услуг $ 1,400 Комиссия за обслуж…" at bounding box center [901, 204] width 390 height 239
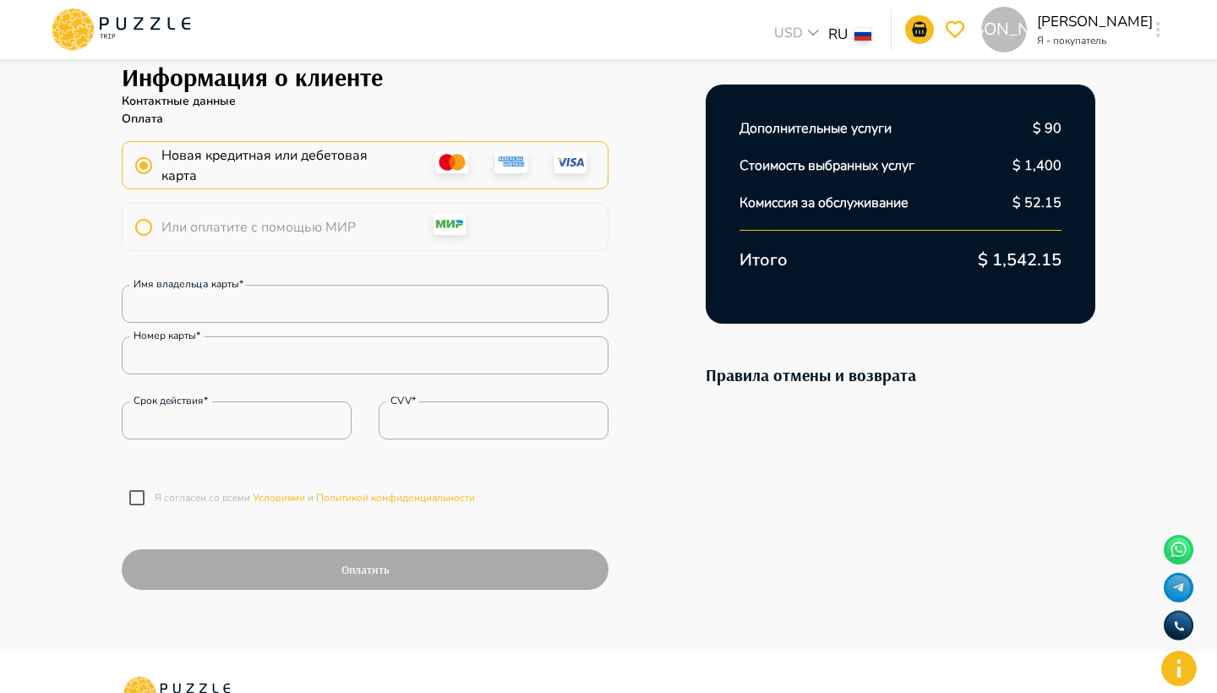
click at [1053, 213] on div "Дополнительные услуги $ 90 Стоимость выбранных услуг $ 1,400 Комиссия за обслуж…" at bounding box center [901, 204] width 390 height 239
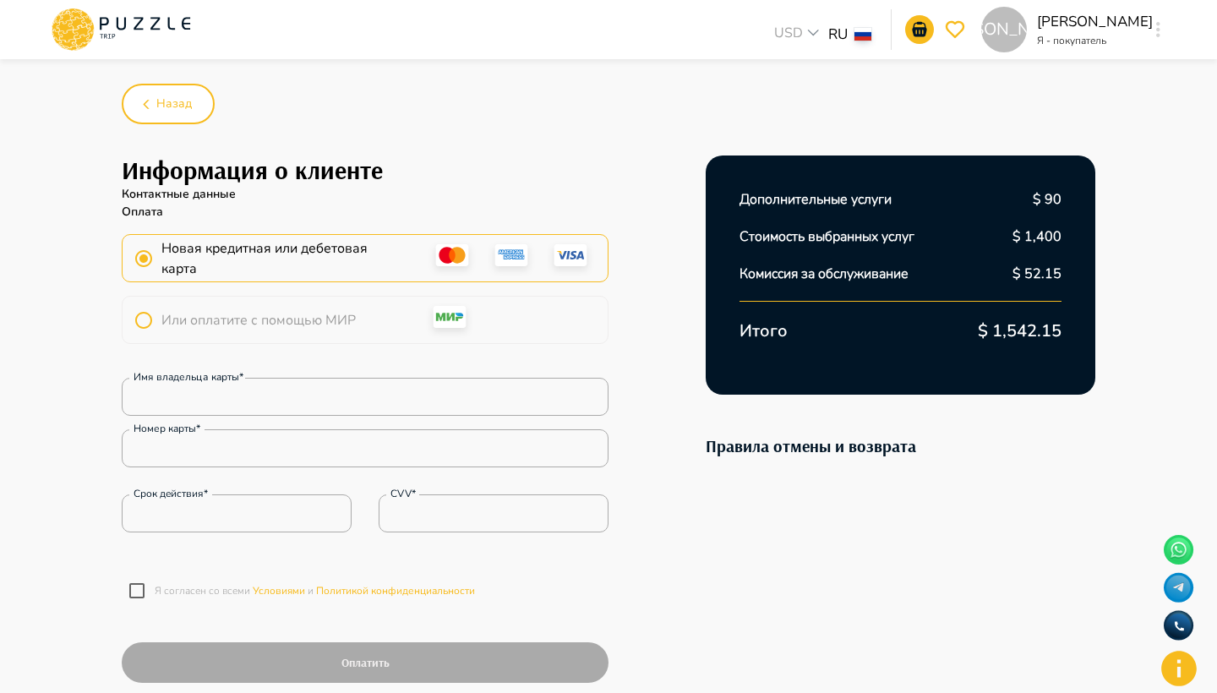
scroll to position [0, 0]
click at [188, 169] on h1 "Информация о клиенте" at bounding box center [365, 171] width 487 height 30
click at [120, 29] on icon at bounding box center [121, 24] width 9 height 13
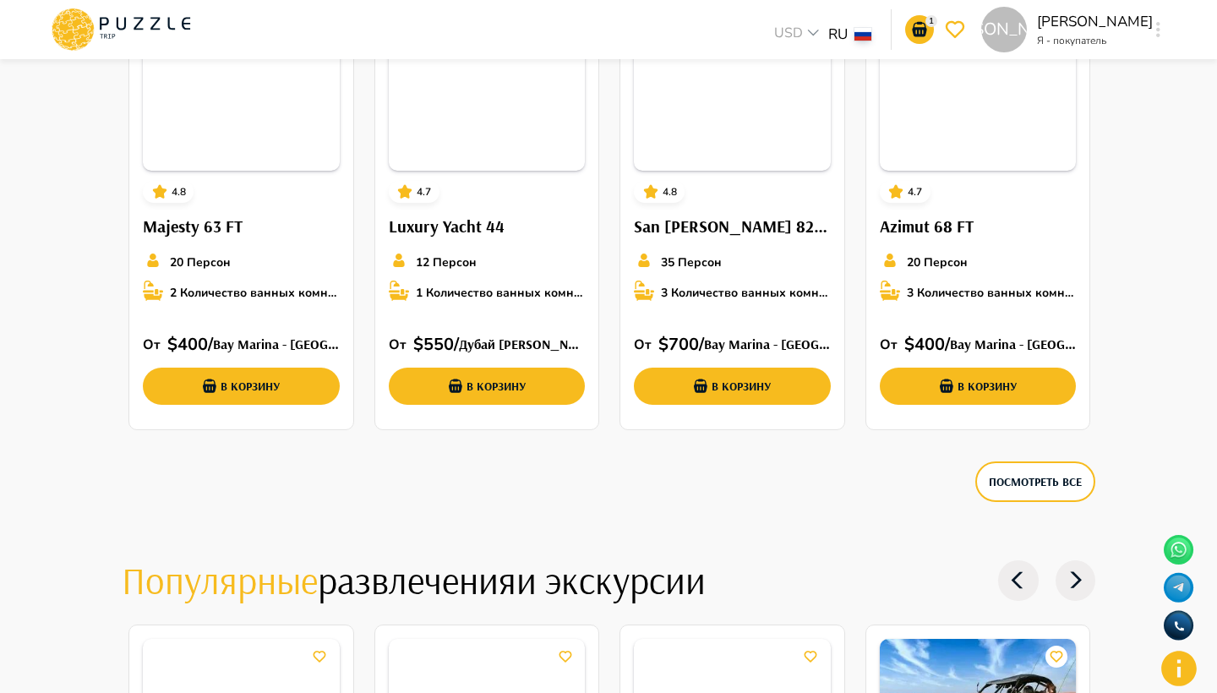
scroll to position [2660, 0]
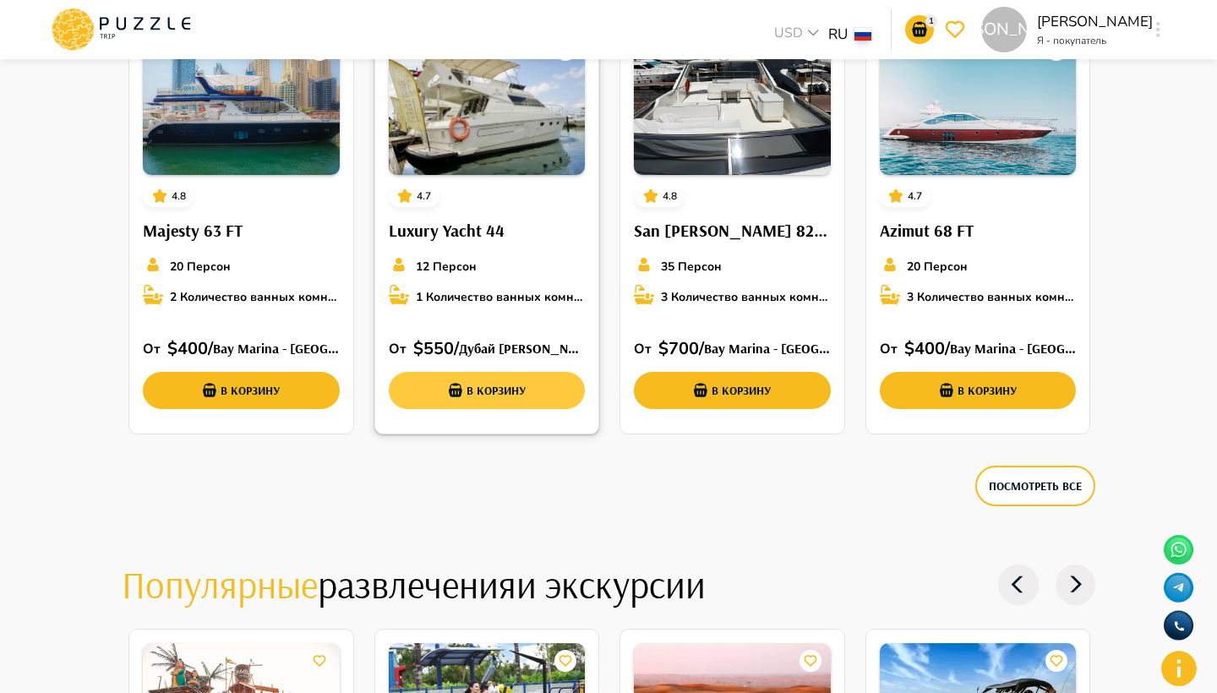
click at [475, 389] on button "В корзину" at bounding box center [487, 390] width 197 height 37
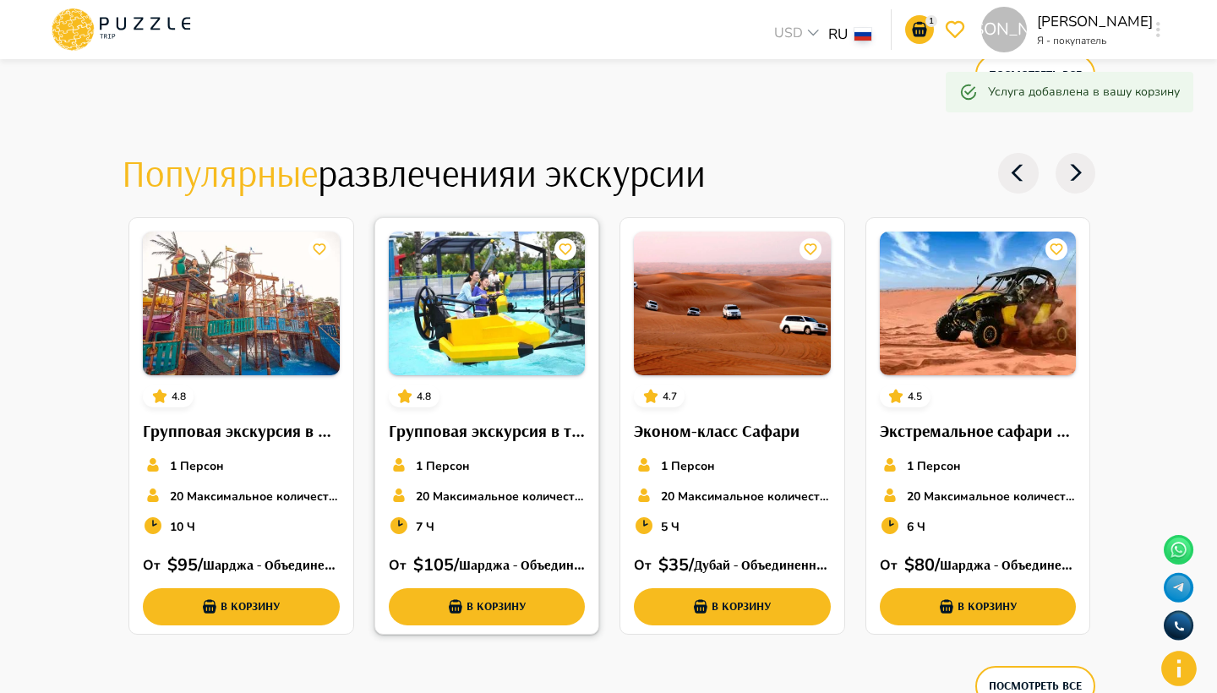
scroll to position [3069, 0]
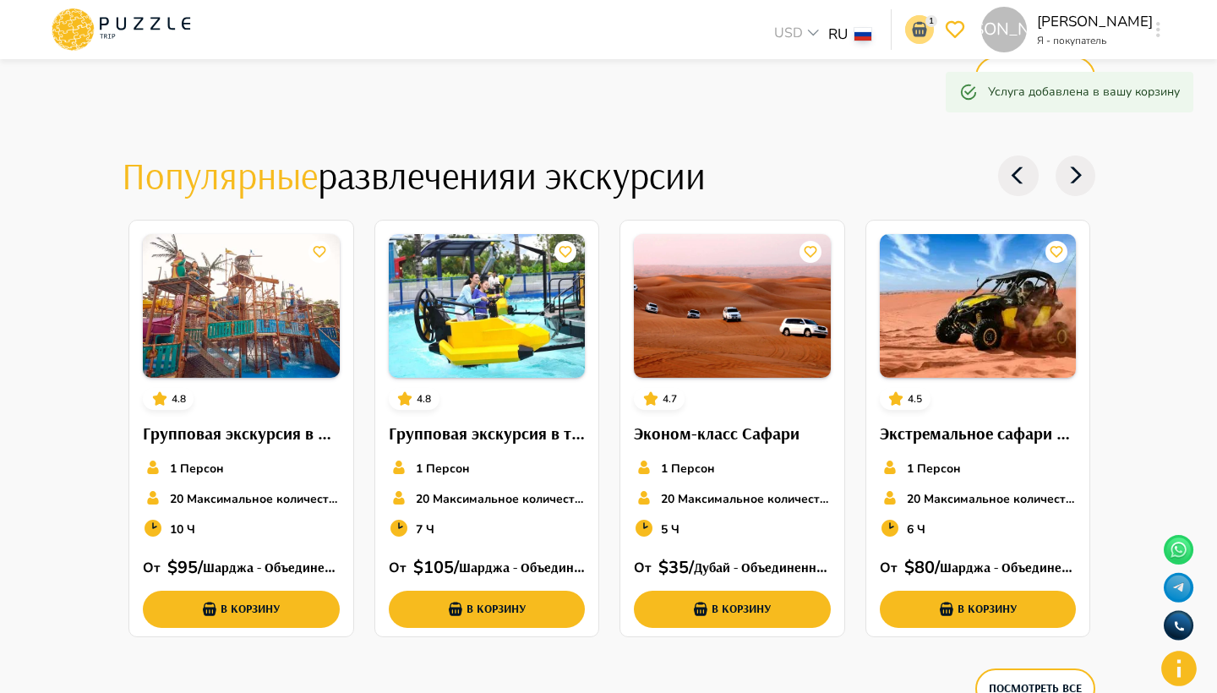
click at [930, 25] on icon "notifications" at bounding box center [920, 29] width 20 height 20
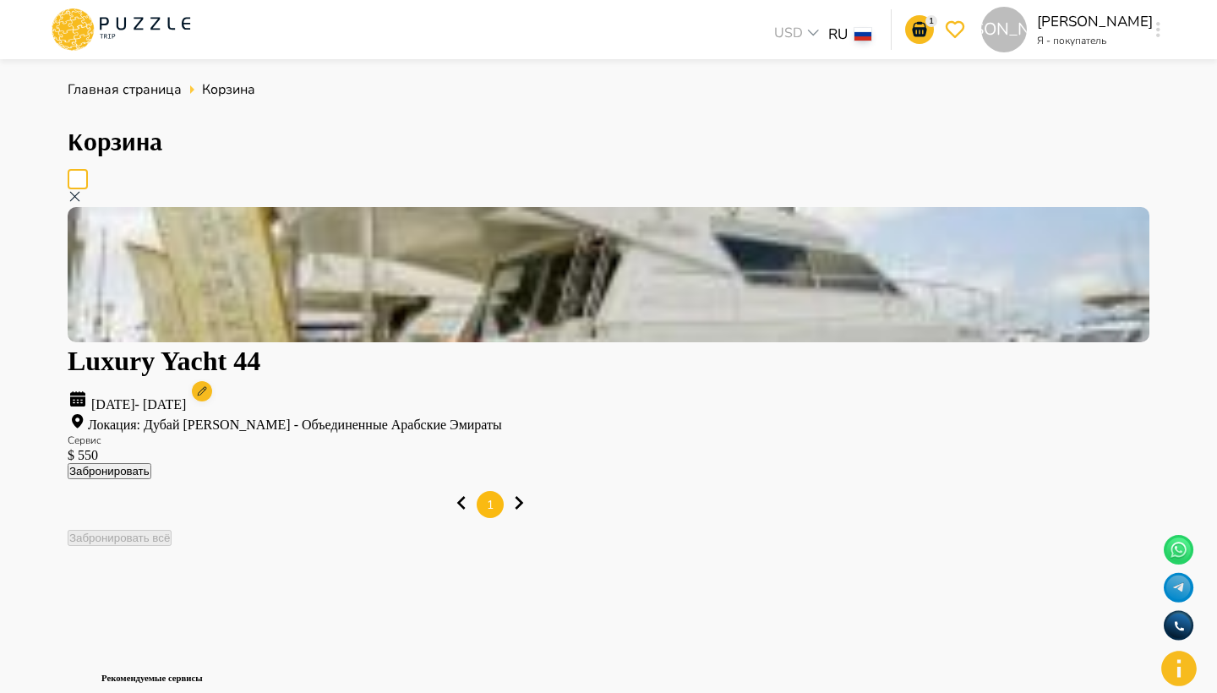
click at [151, 463] on button "Забронировать" at bounding box center [110, 471] width 84 height 16
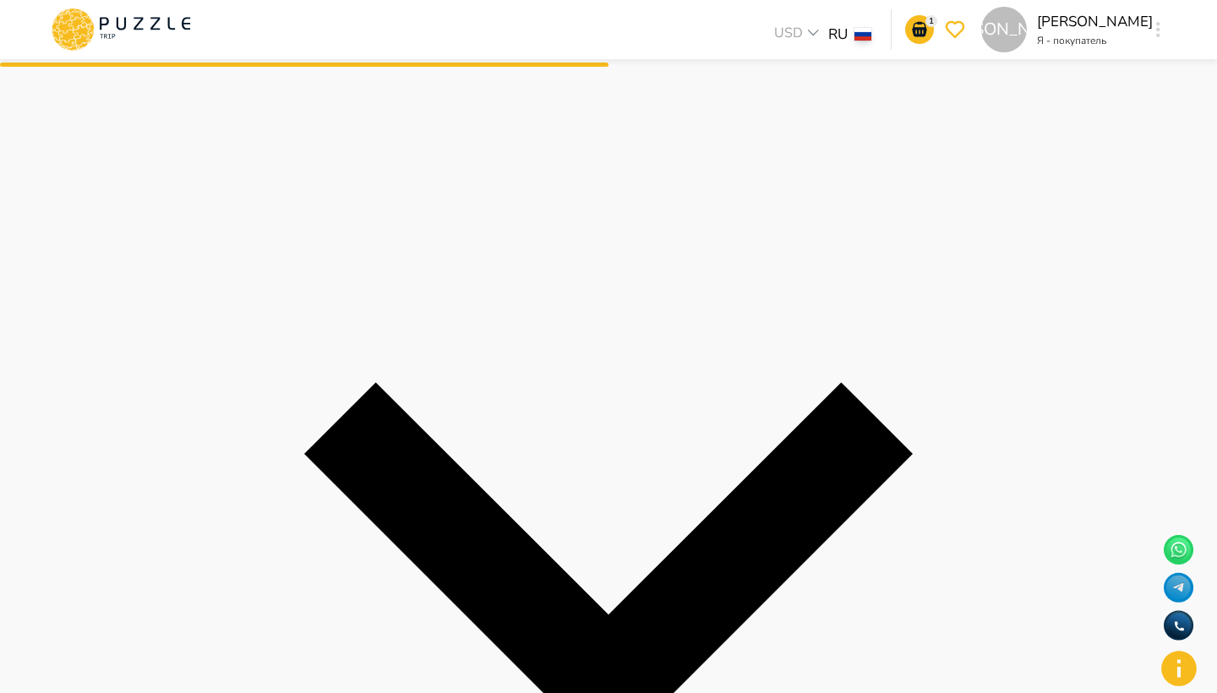
scroll to position [327, 0]
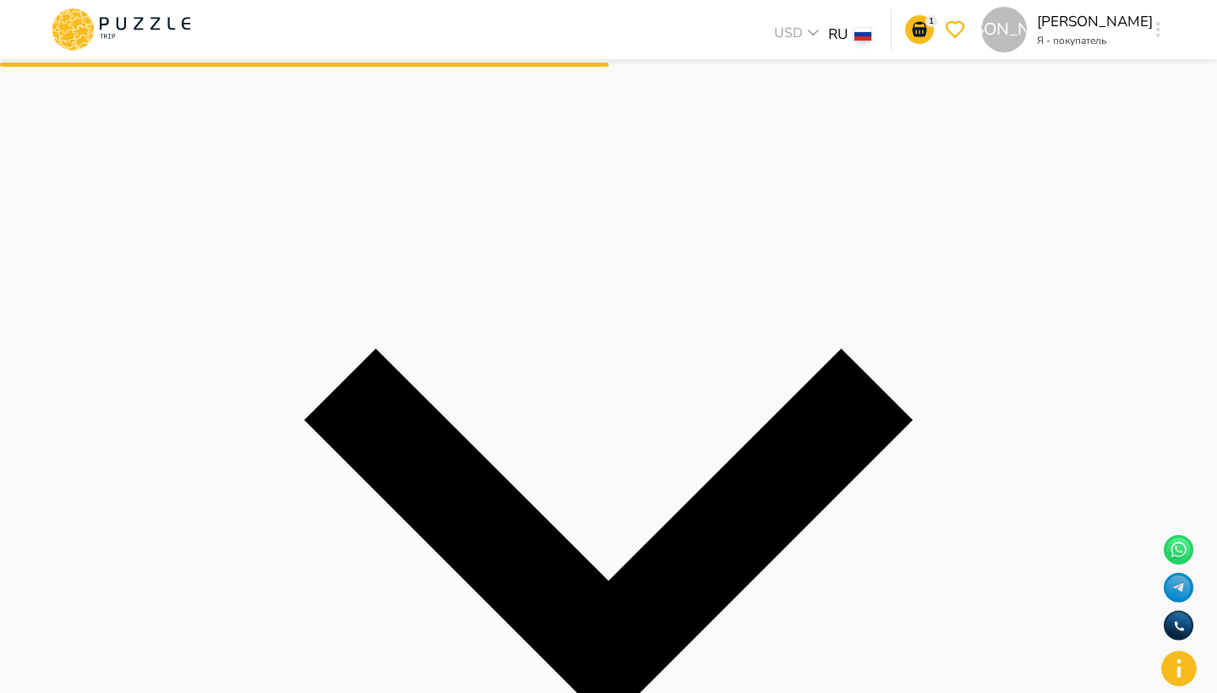
type input "*"
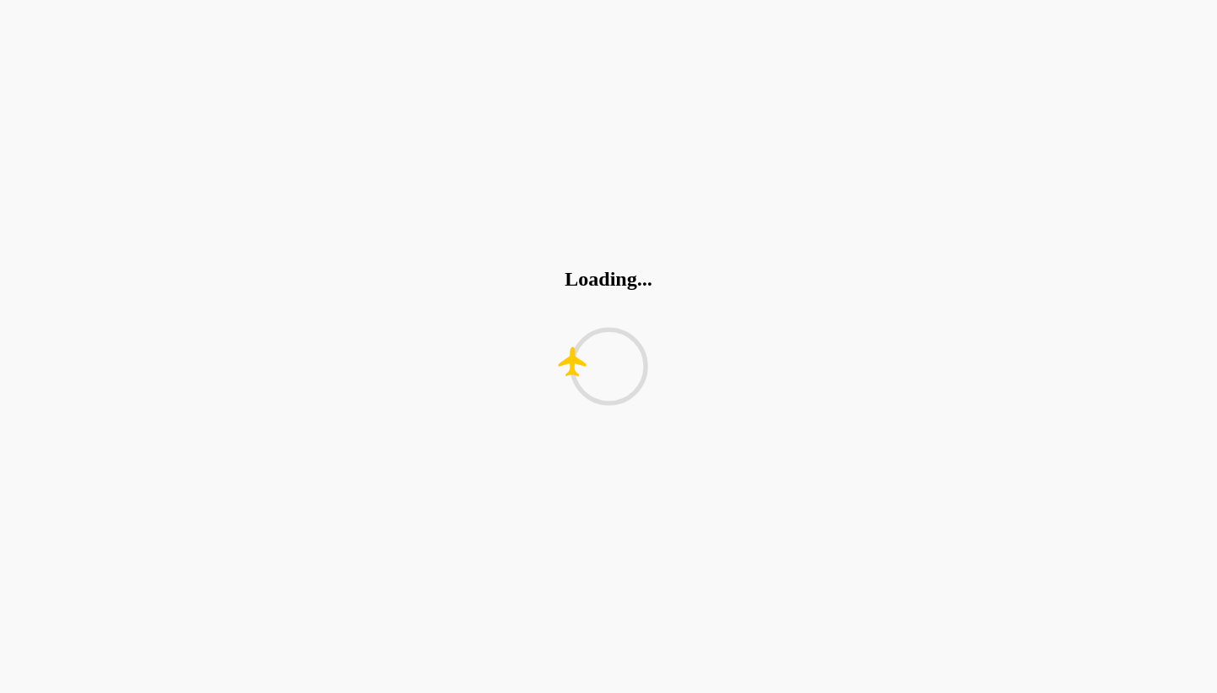
scroll to position [0, 0]
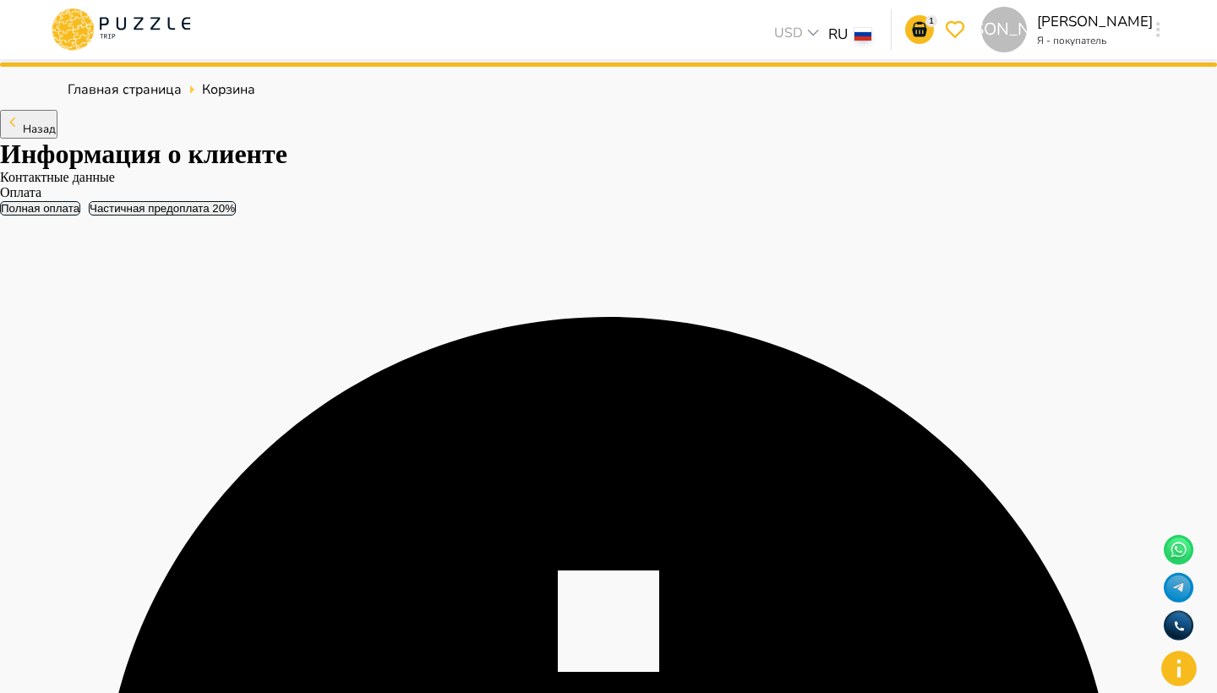
click at [236, 216] on button "Частичная предоплата 20 %" at bounding box center [162, 208] width 147 height 14
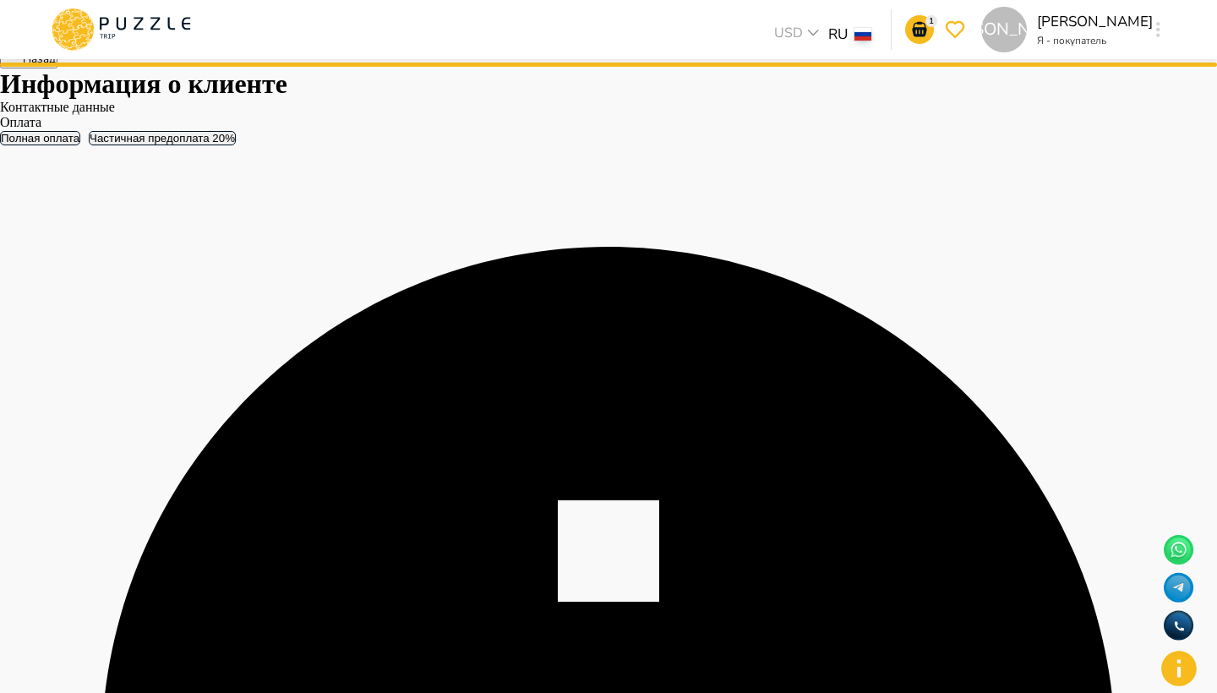
scroll to position [71, 0]
drag, startPoint x: 1025, startPoint y: 215, endPoint x: 1086, endPoint y: 212, distance: 61.8
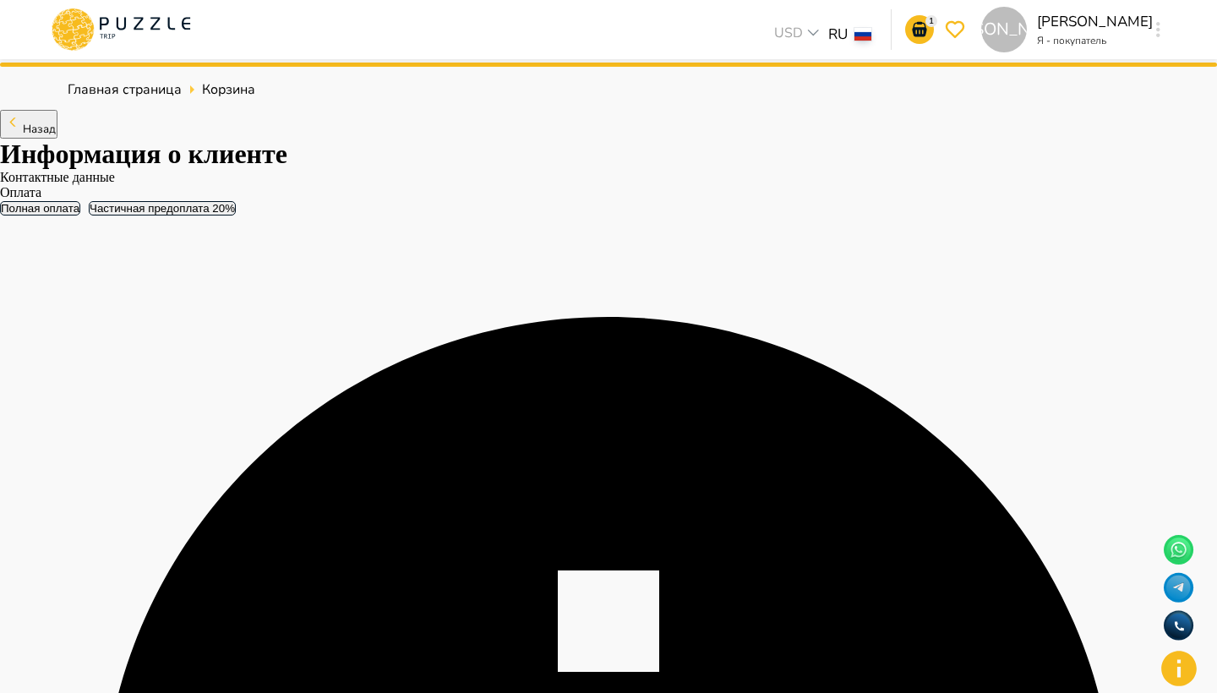
scroll to position [0, 0]
